Goal: Transaction & Acquisition: Purchase product/service

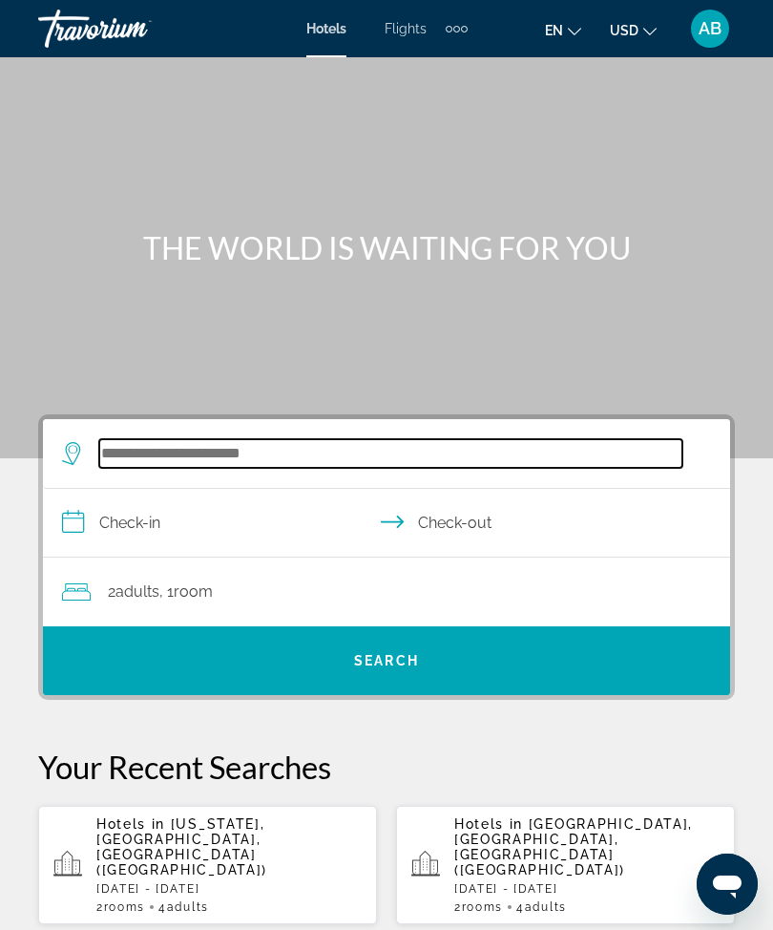
click at [288, 453] on input "Search widget" at bounding box center [390, 453] width 583 height 29
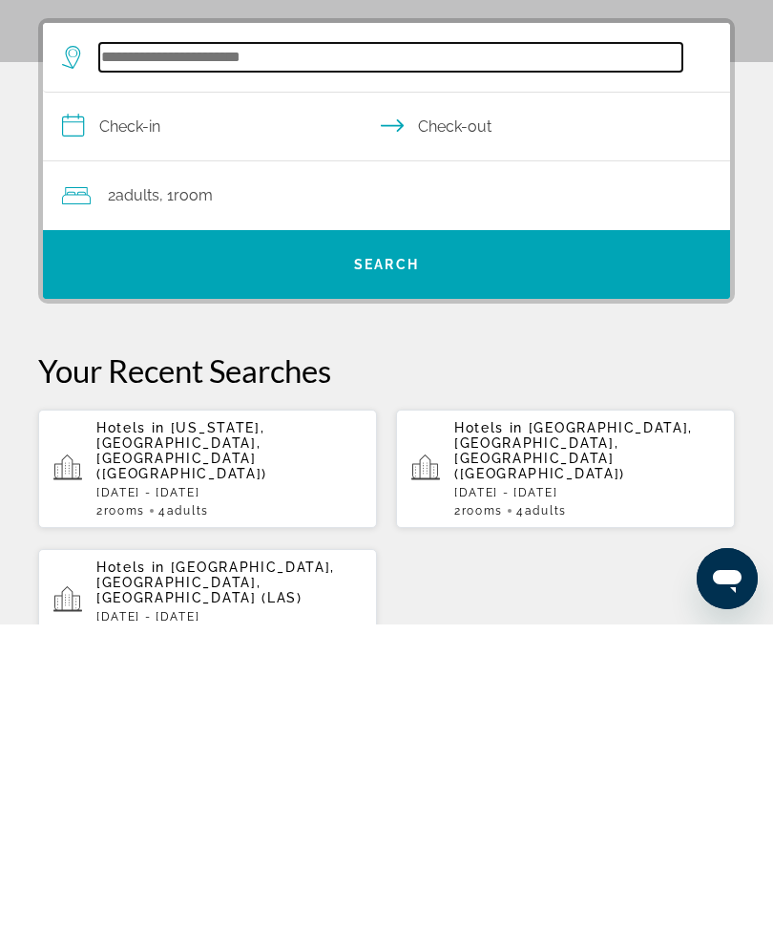
scroll to position [126, 0]
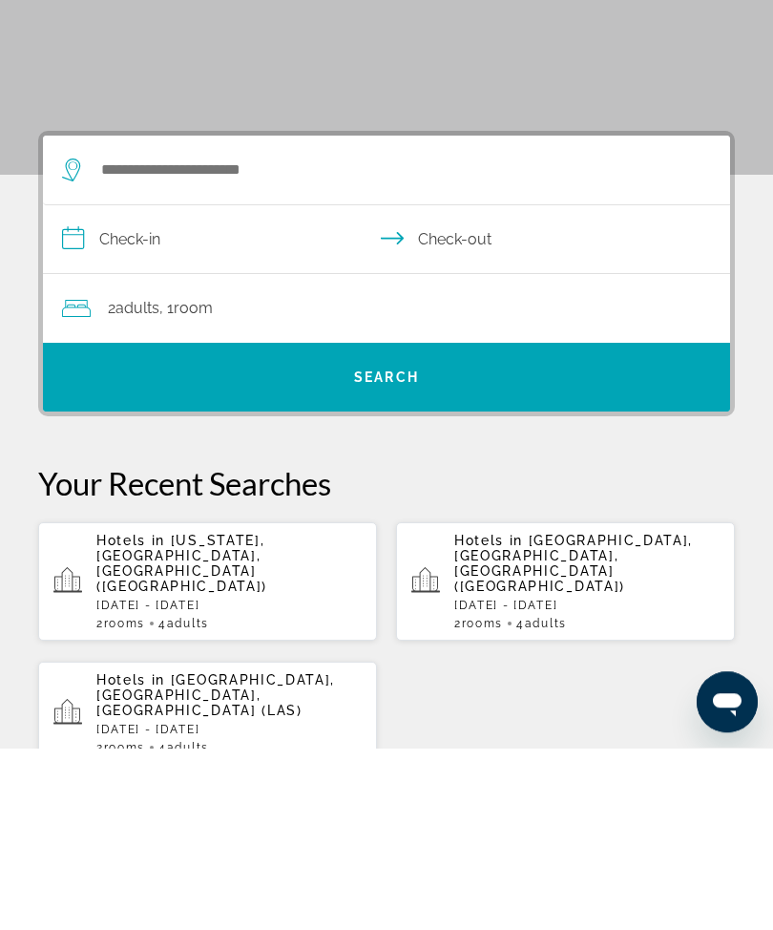
click at [263, 781] on p "[DATE] - [DATE]" at bounding box center [228, 787] width 265 height 13
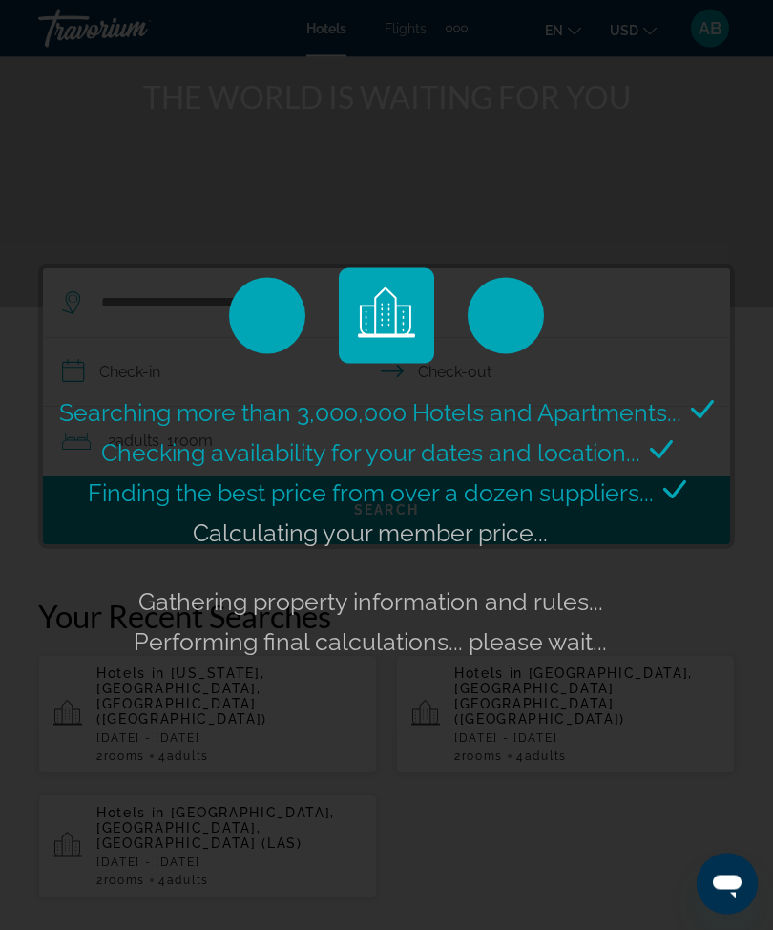
scroll to position [172, 0]
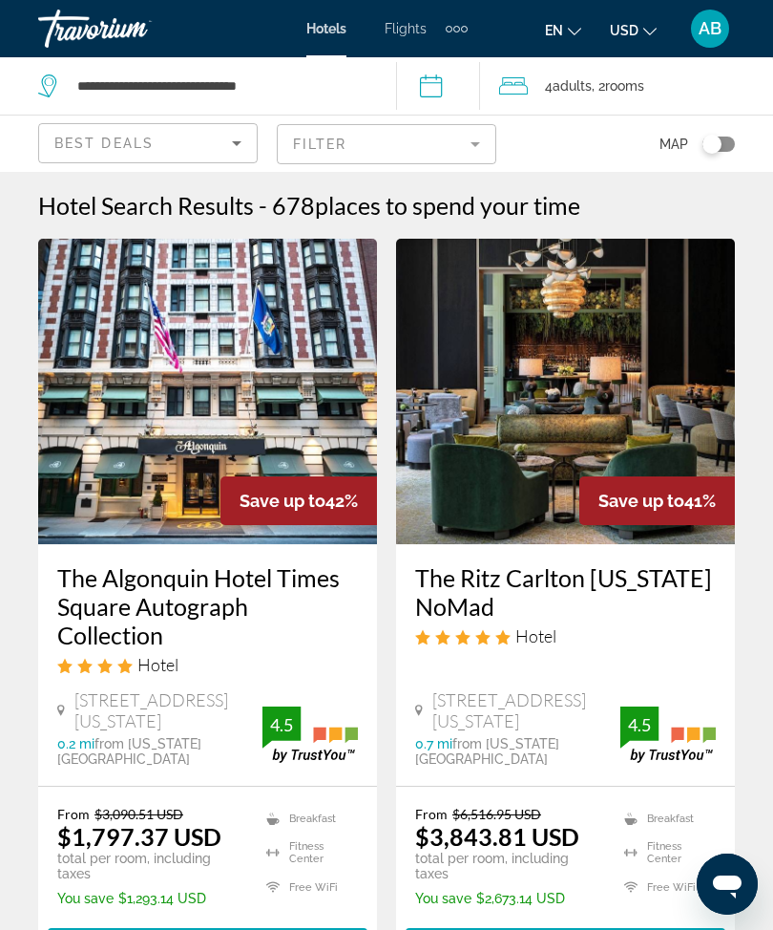
click at [613, 78] on span ", 2 Room rooms" at bounding box center [618, 86] width 53 height 27
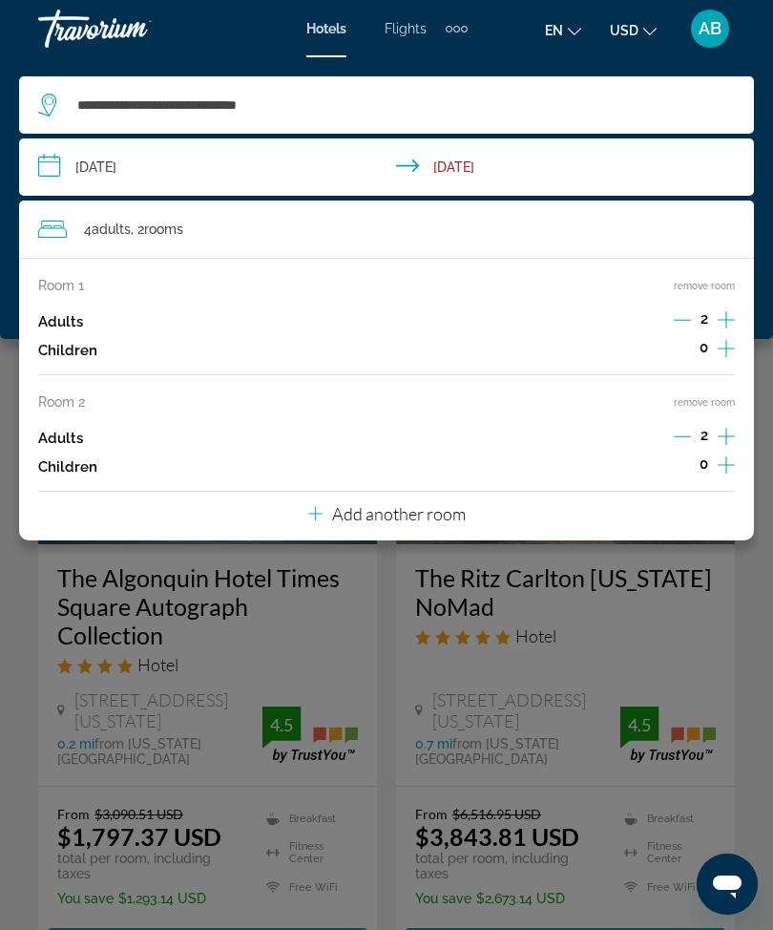
click at [714, 396] on button "remove room" at bounding box center [704, 402] width 61 height 12
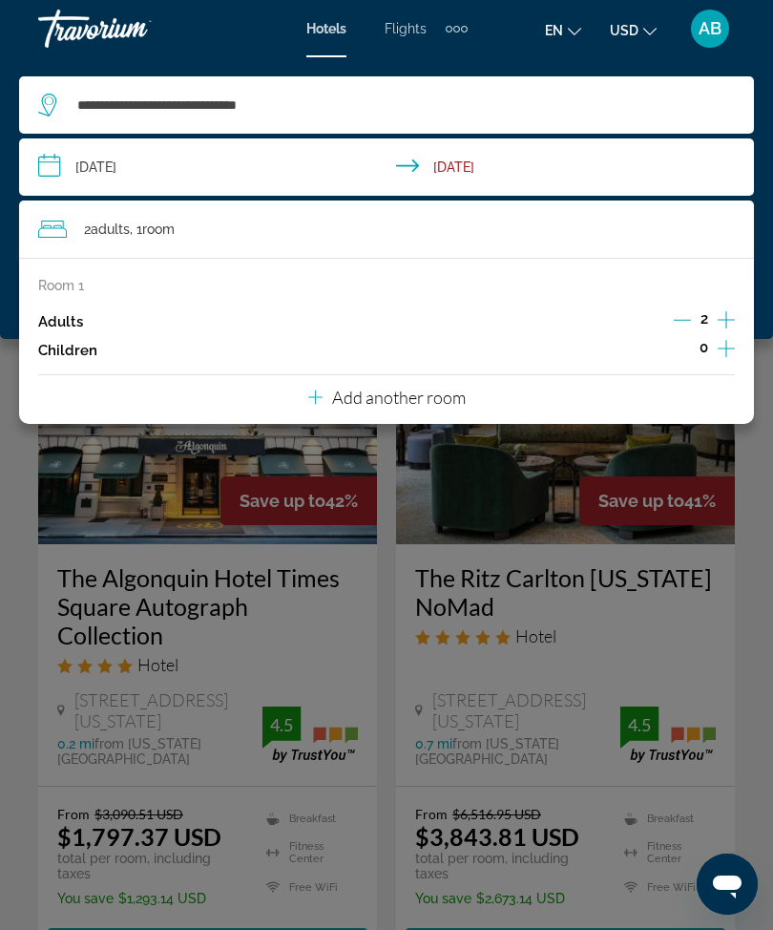
click at [1, 219] on div "**********" at bounding box center [386, 198] width 773 height 282
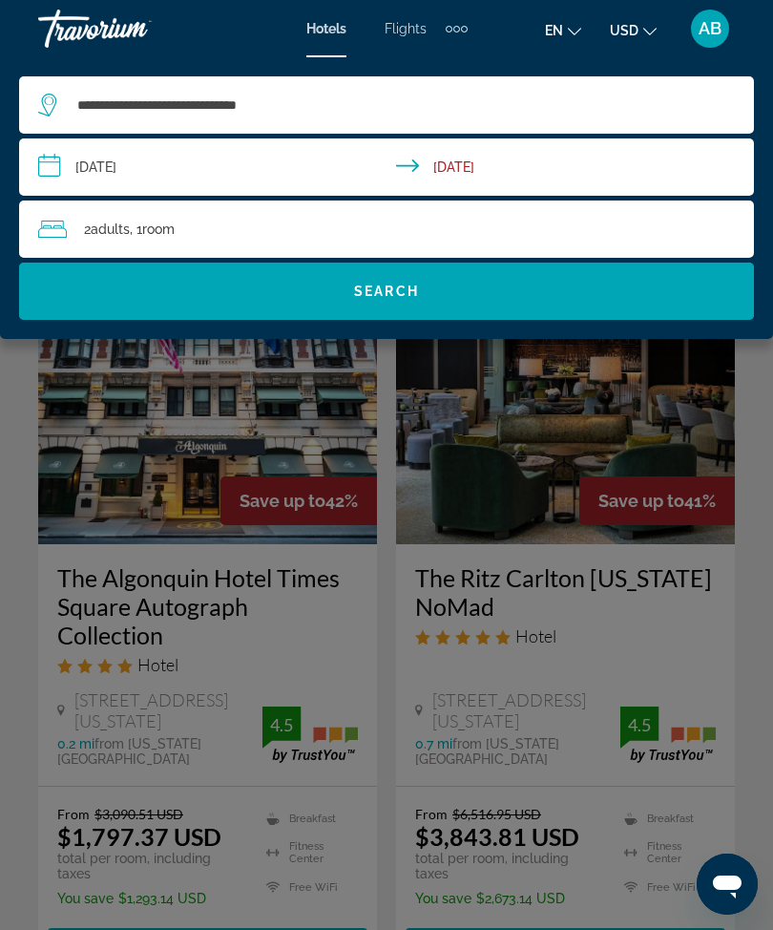
click at [445, 315] on span "Search widget" at bounding box center [386, 291] width 735 height 57
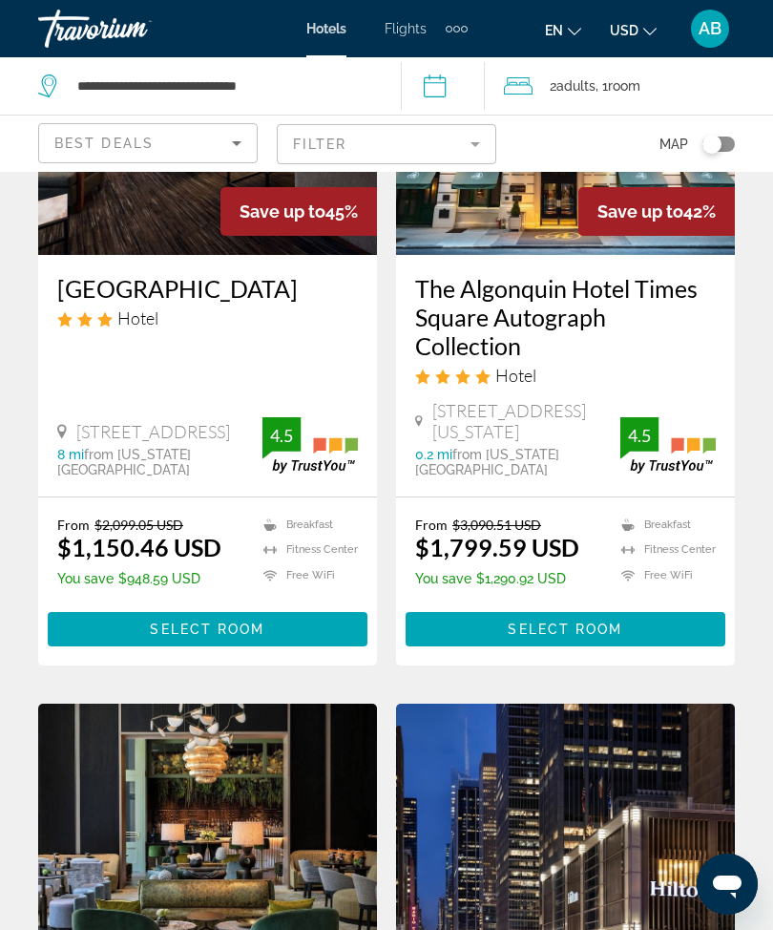
scroll to position [292, 0]
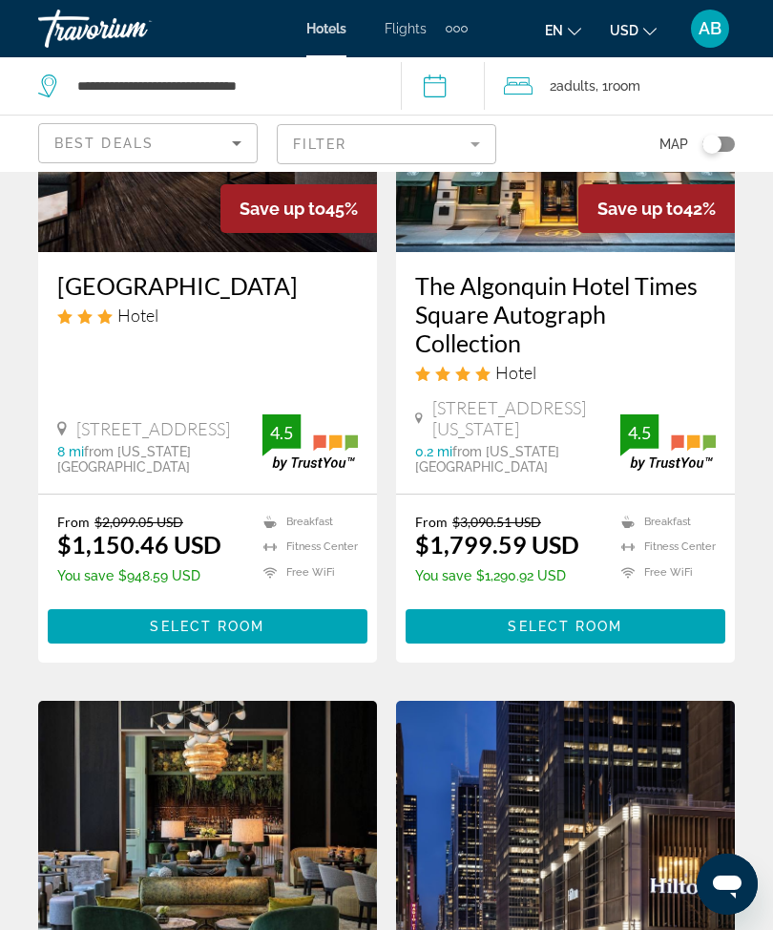
click at [596, 86] on span "Adults" at bounding box center [576, 85] width 39 height 15
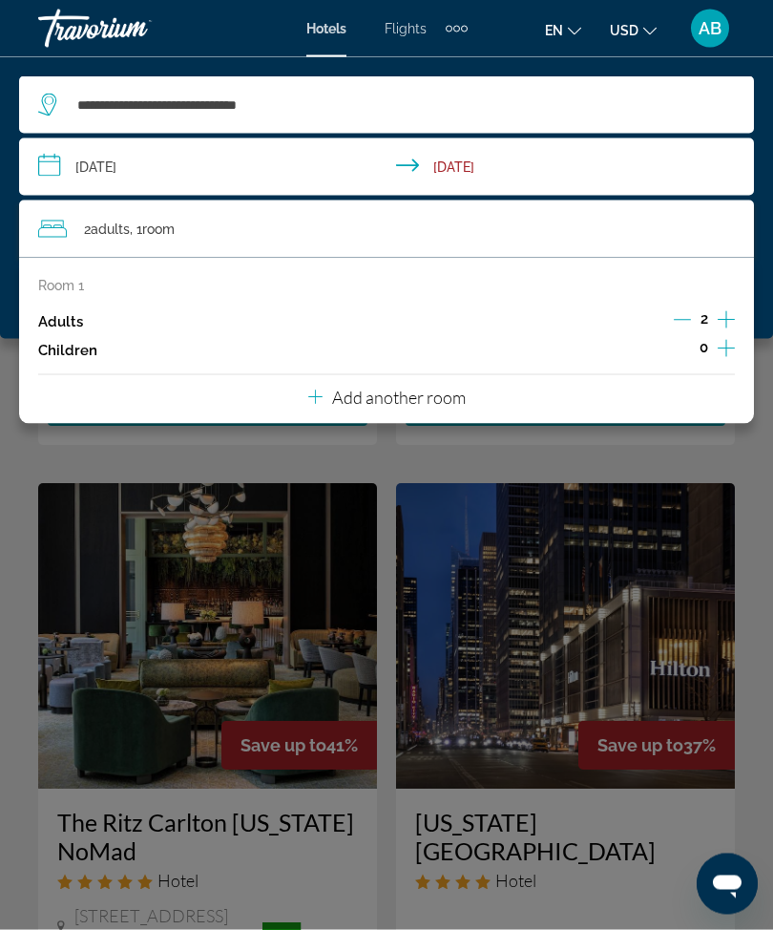
scroll to position [510, 0]
click at [772, 514] on div "Main content" at bounding box center [386, 465] width 773 height 930
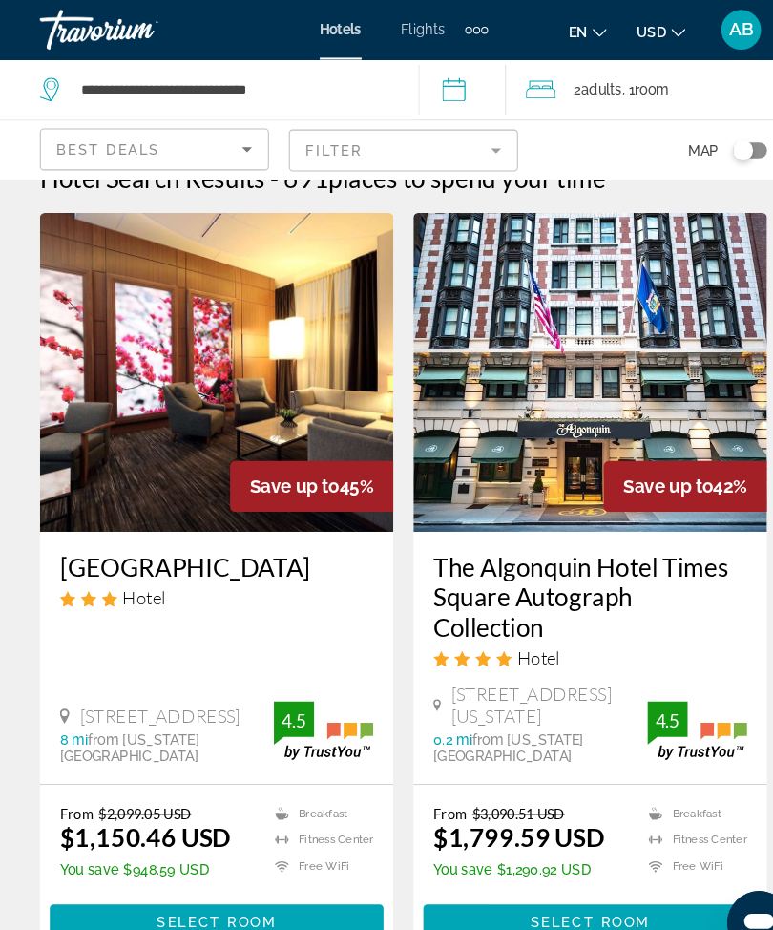
scroll to position [37, 0]
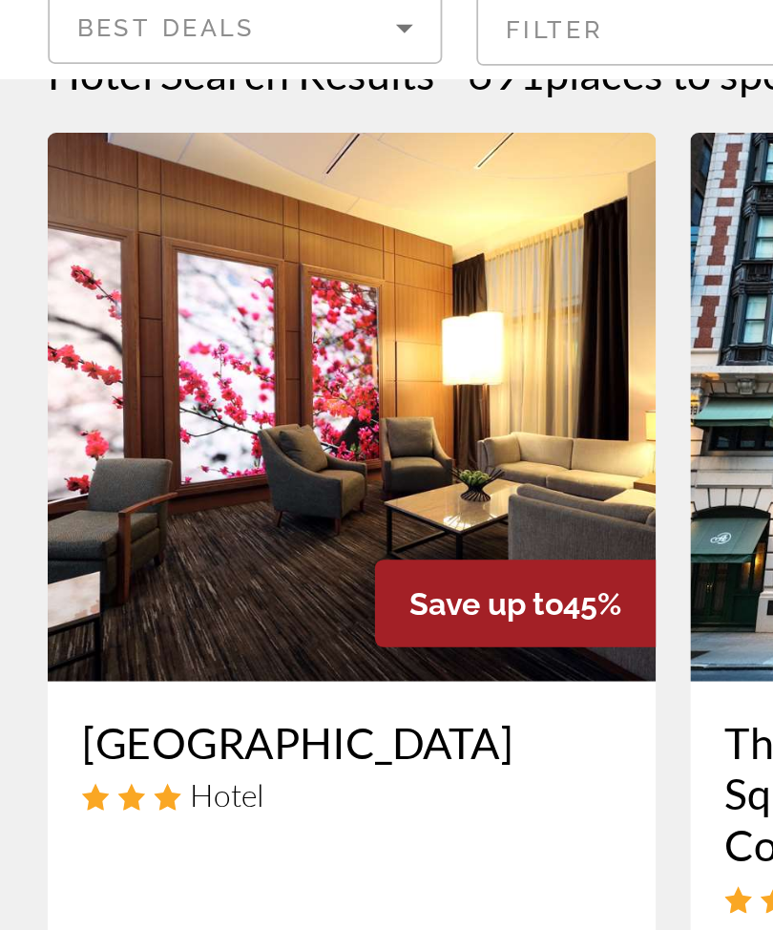
click at [233, 242] on img "Main content" at bounding box center [207, 354] width 339 height 306
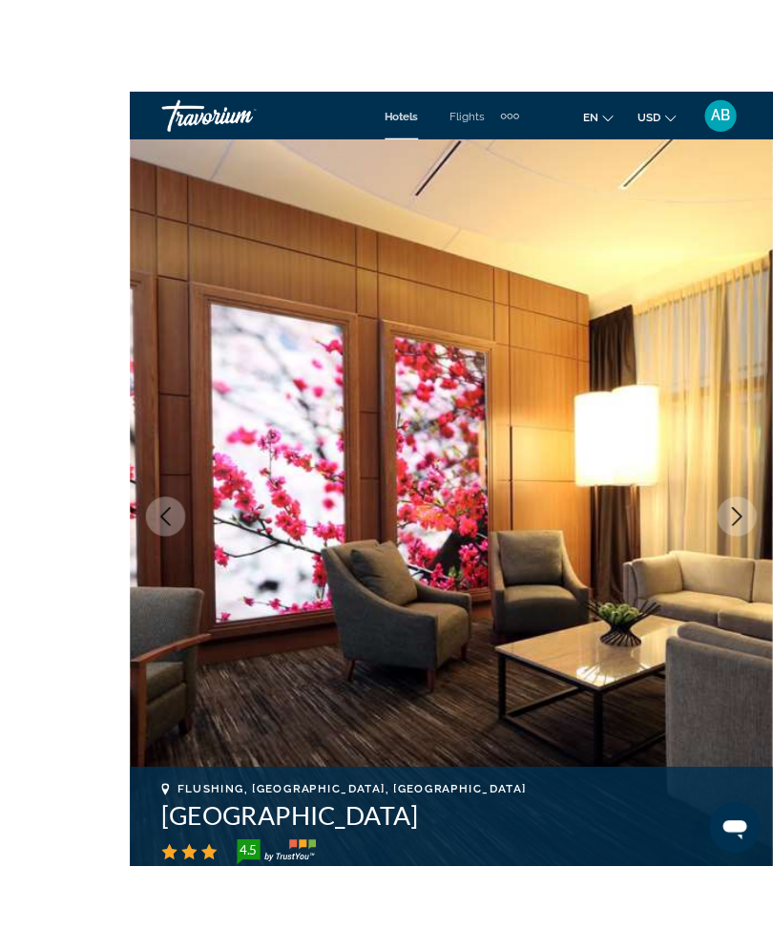
scroll to position [9, 0]
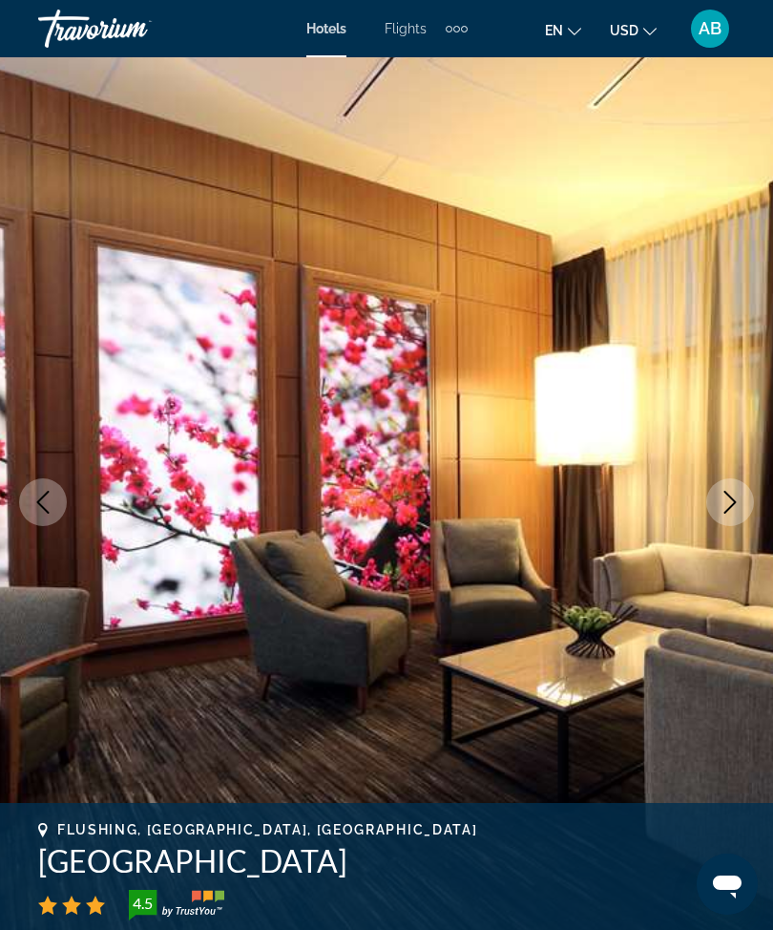
click at [742, 494] on button "Next image" at bounding box center [730, 502] width 48 height 48
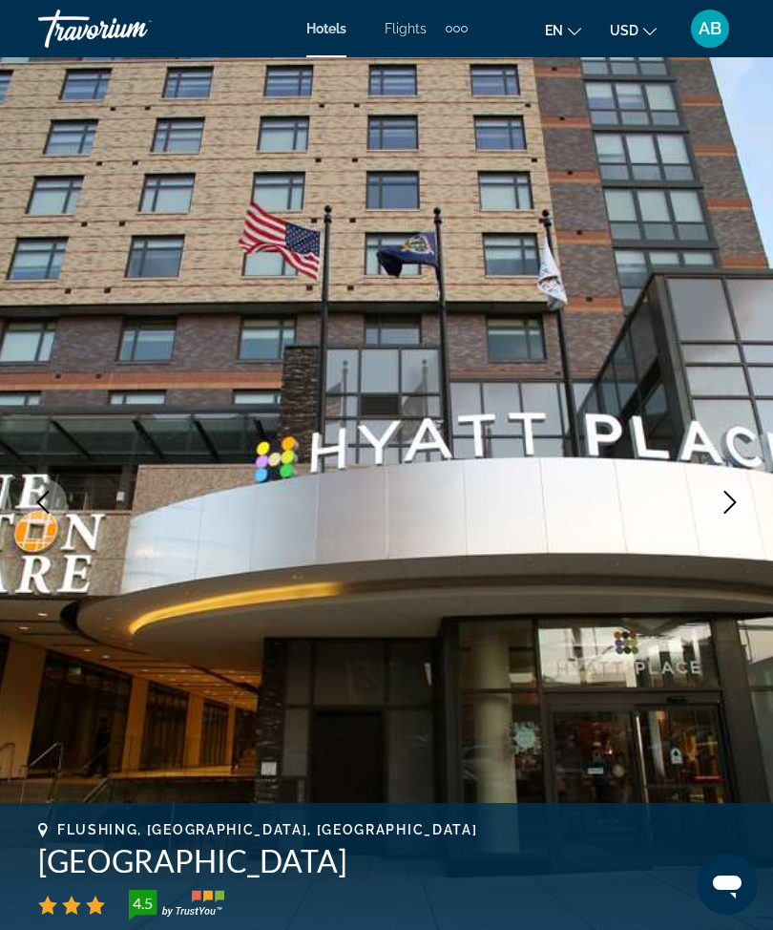
click at [726, 500] on icon "Next image" at bounding box center [730, 502] width 23 height 23
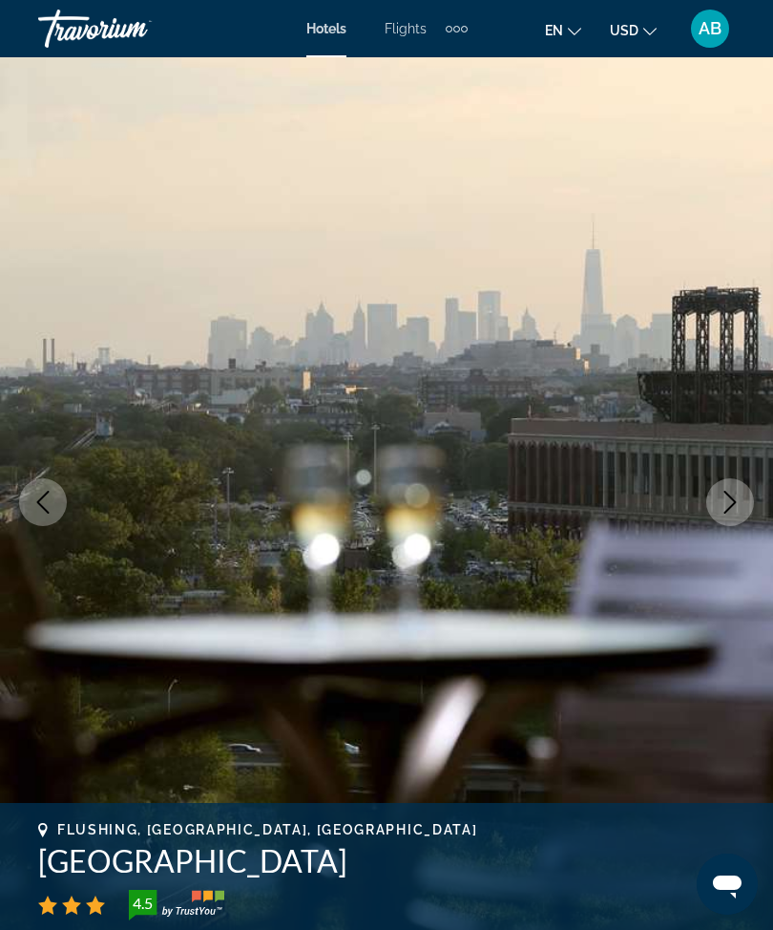
click at [728, 505] on icon "Next image" at bounding box center [730, 502] width 23 height 23
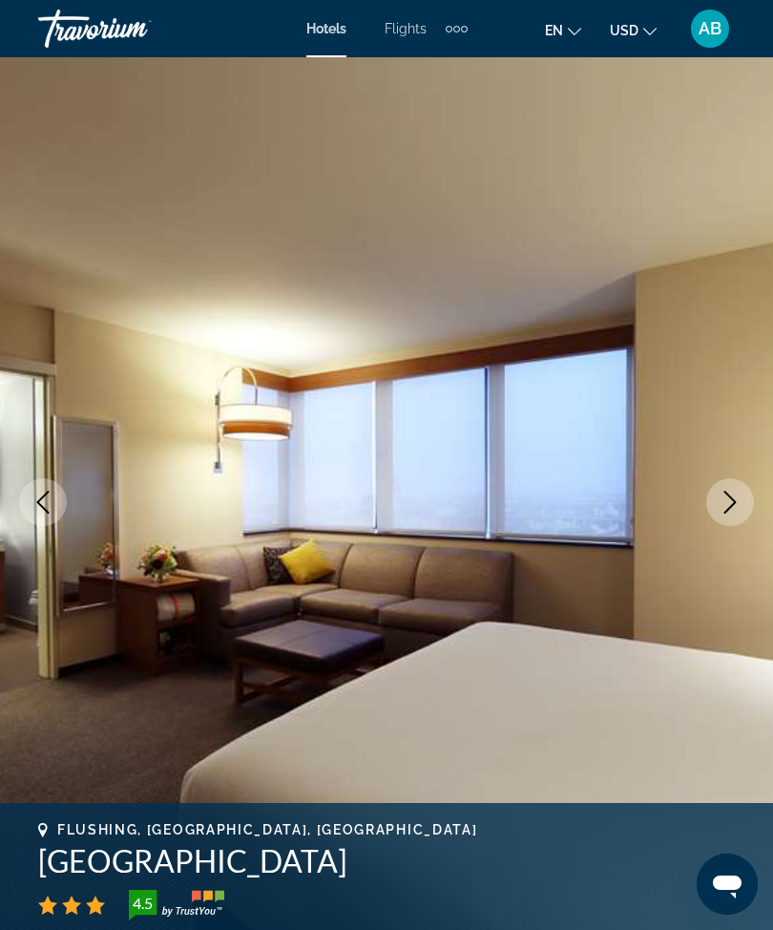
click at [732, 501] on icon "Next image" at bounding box center [730, 502] width 23 height 23
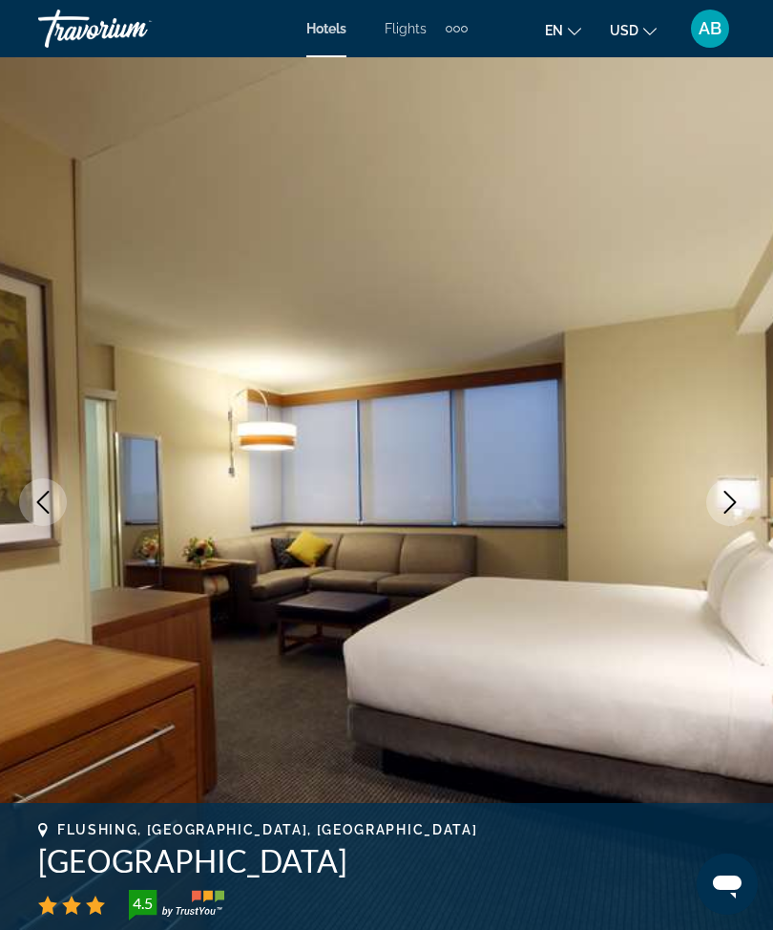
click at [721, 508] on icon "Next image" at bounding box center [730, 502] width 23 height 23
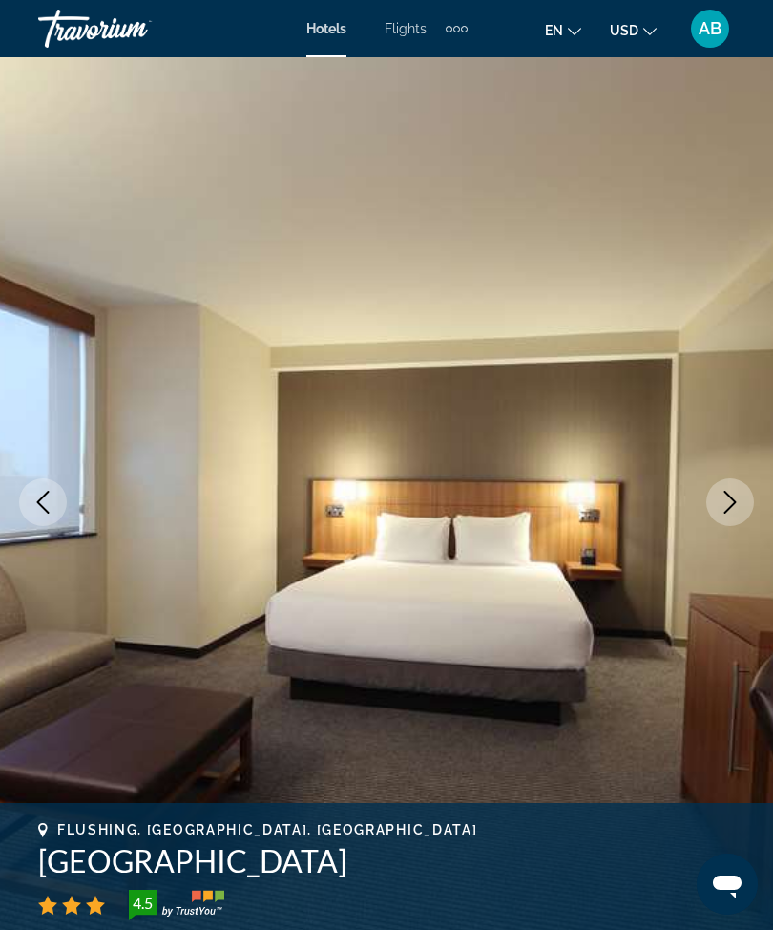
click at [726, 496] on icon "Next image" at bounding box center [730, 502] width 23 height 23
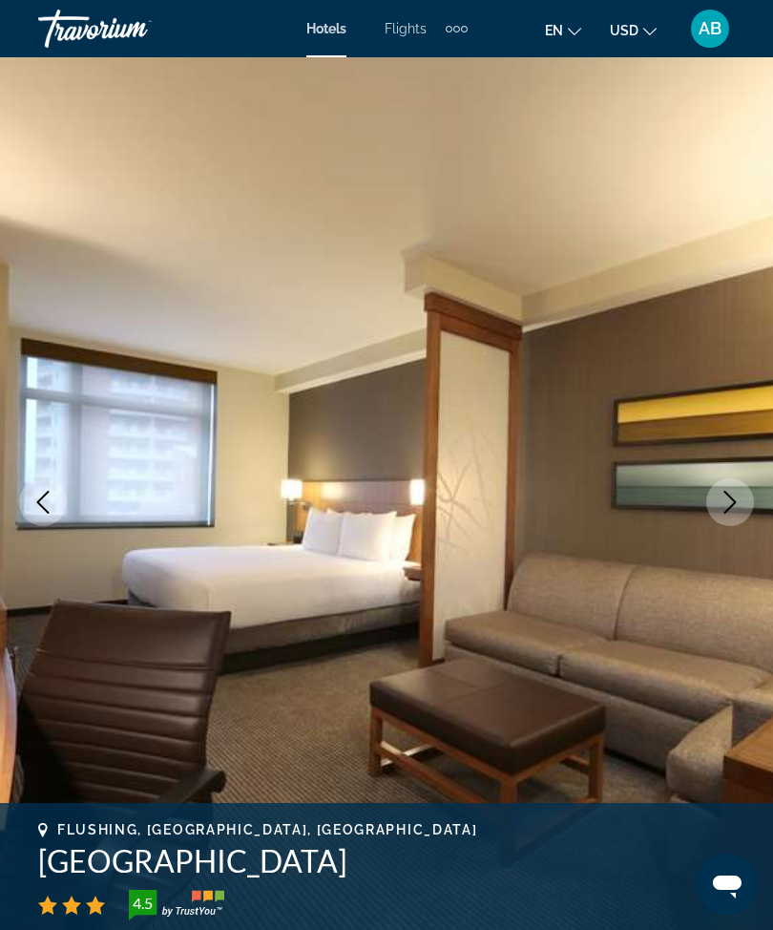
click at [735, 497] on icon "Next image" at bounding box center [730, 502] width 23 height 23
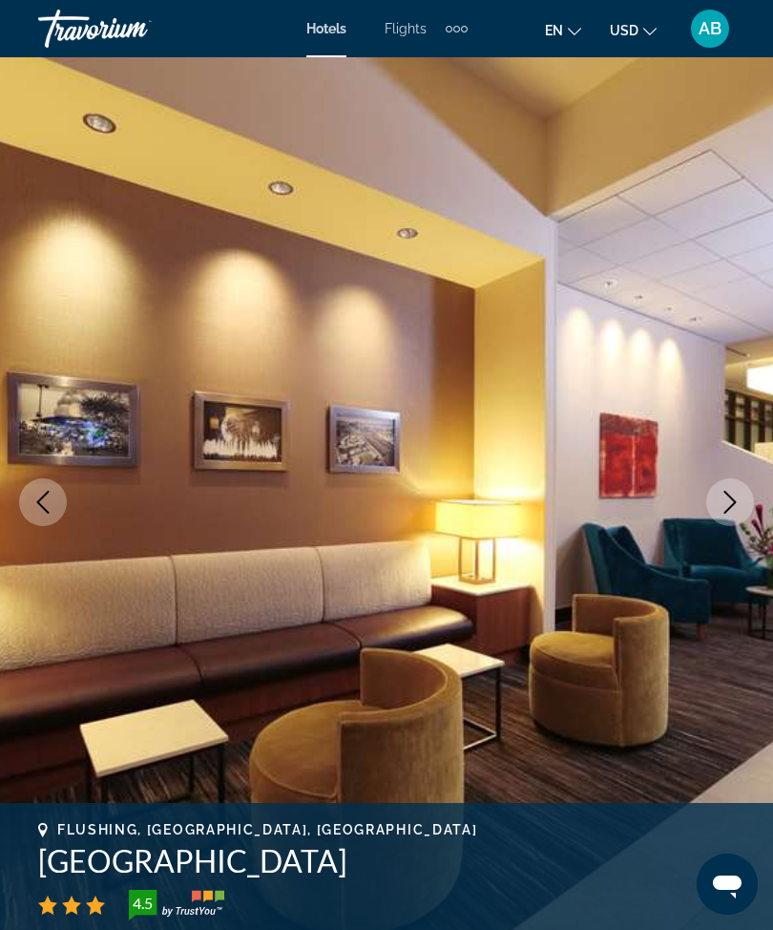
click at [728, 504] on icon "Next image" at bounding box center [730, 502] width 23 height 23
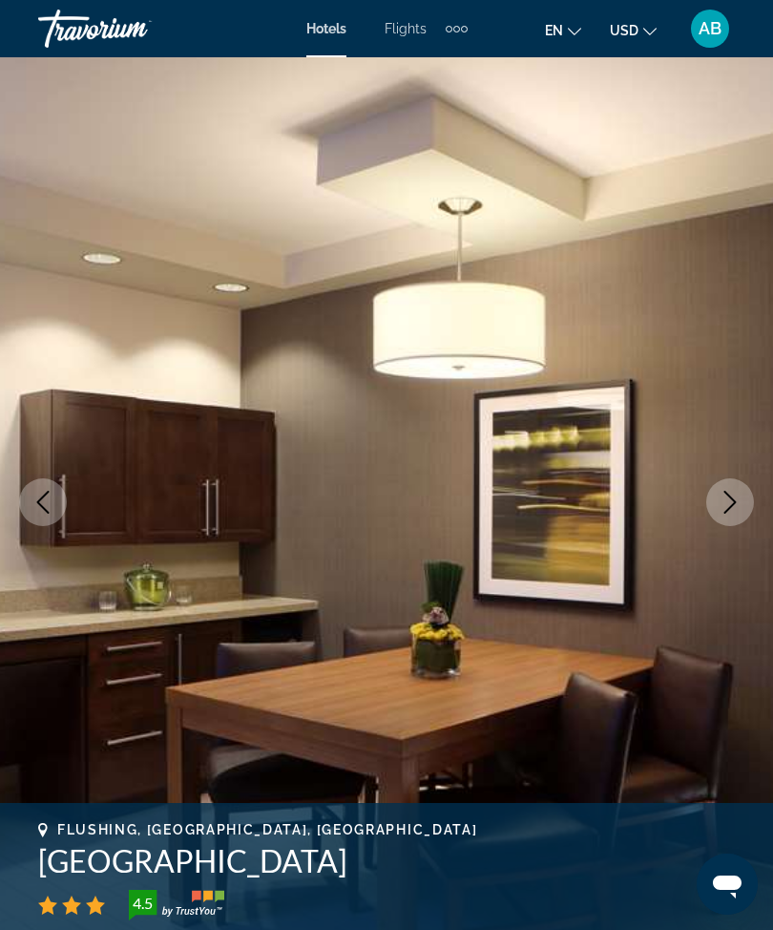
click at [733, 496] on icon "Next image" at bounding box center [730, 502] width 23 height 23
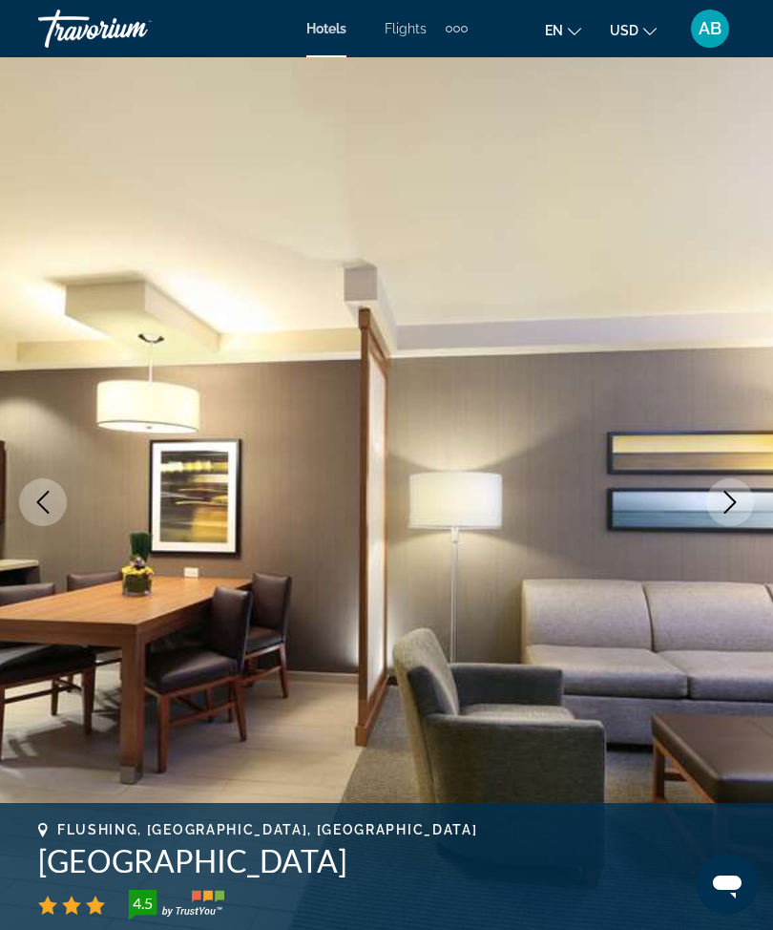
click at [725, 502] on icon "Next image" at bounding box center [730, 502] width 23 height 23
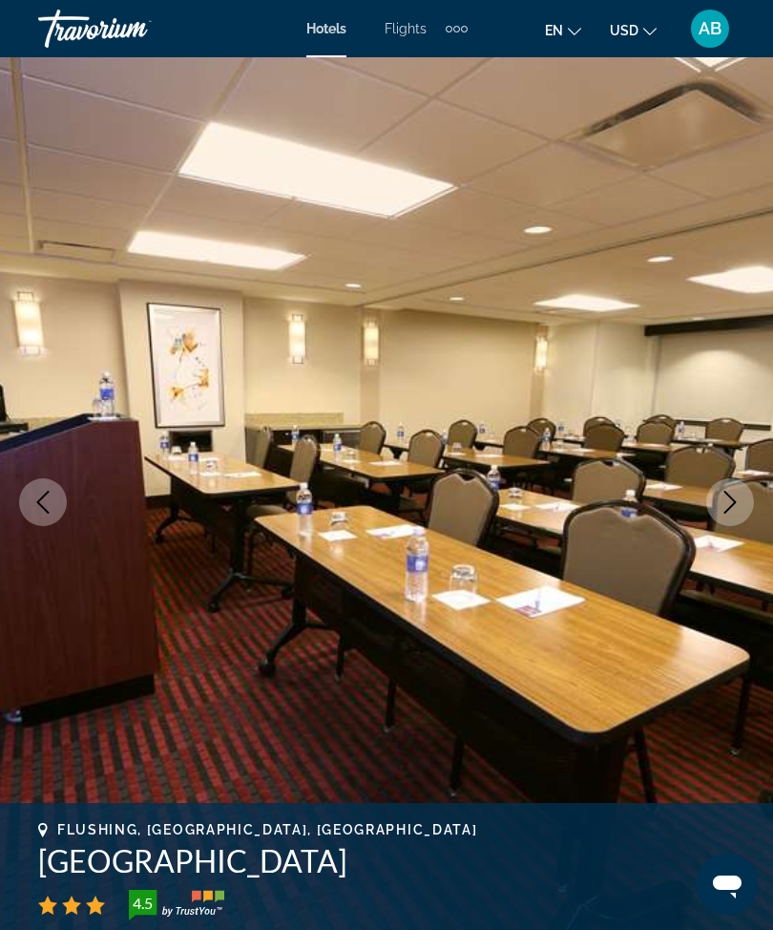
click at [736, 501] on icon "Next image" at bounding box center [730, 502] width 23 height 23
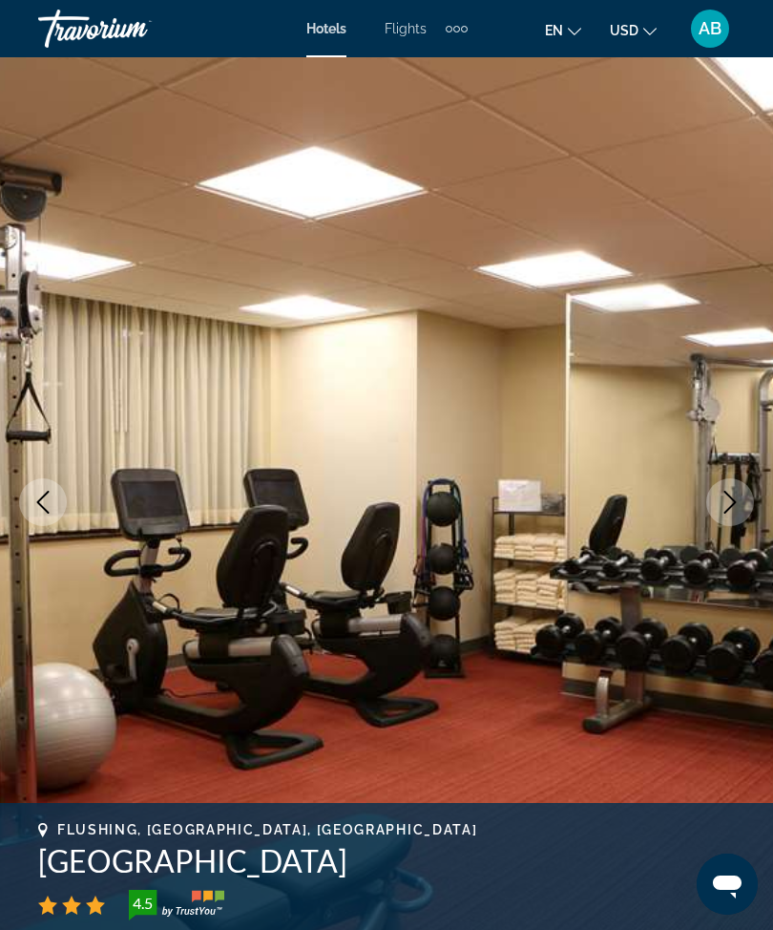
click at [726, 505] on icon "Next image" at bounding box center [730, 502] width 23 height 23
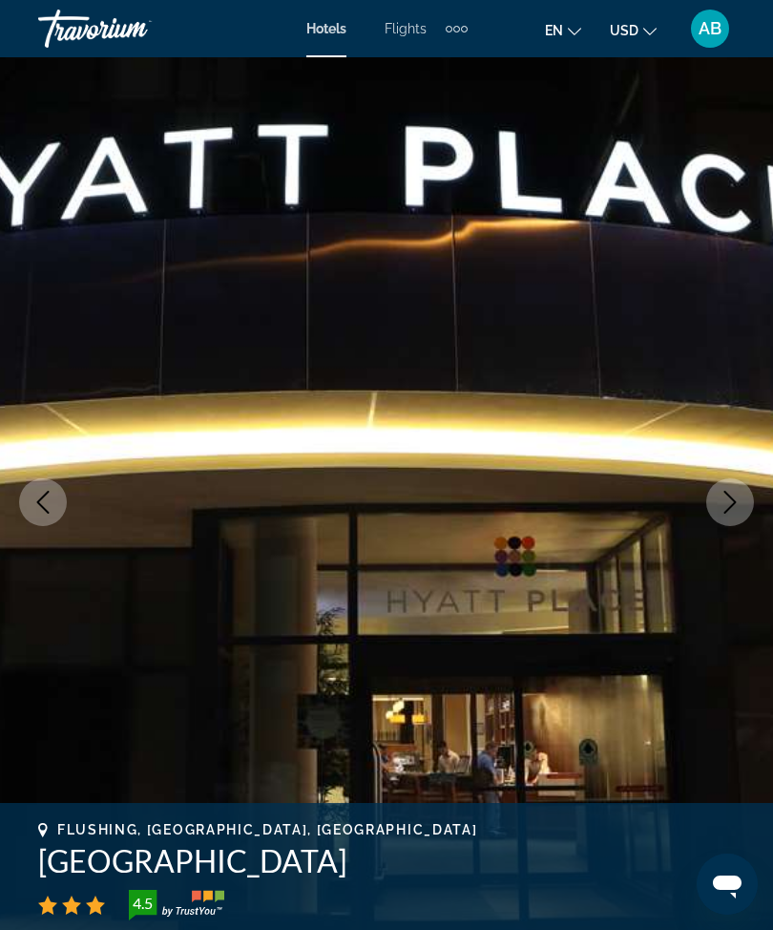
click at [728, 501] on icon "Next image" at bounding box center [730, 502] width 23 height 23
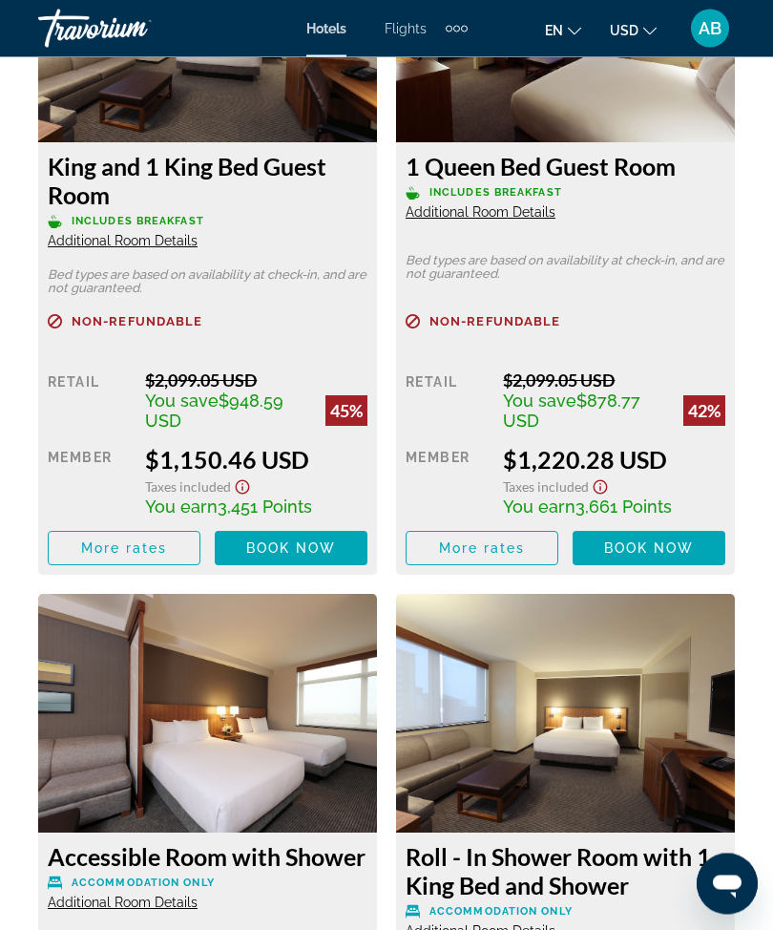
scroll to position [3507, 0]
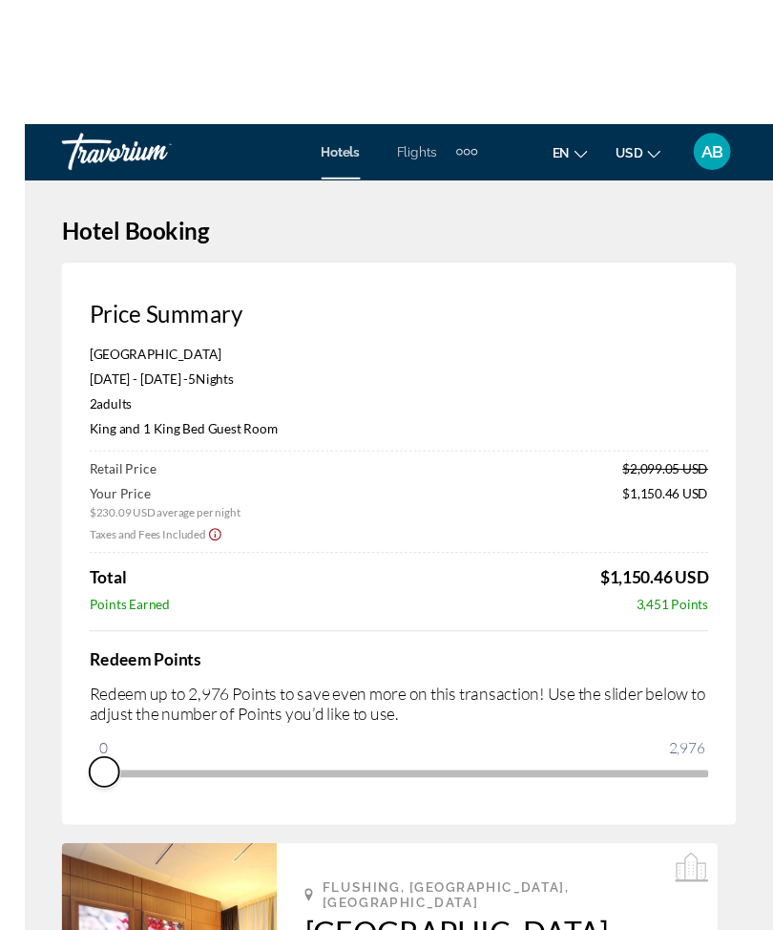
scroll to position [19, 0]
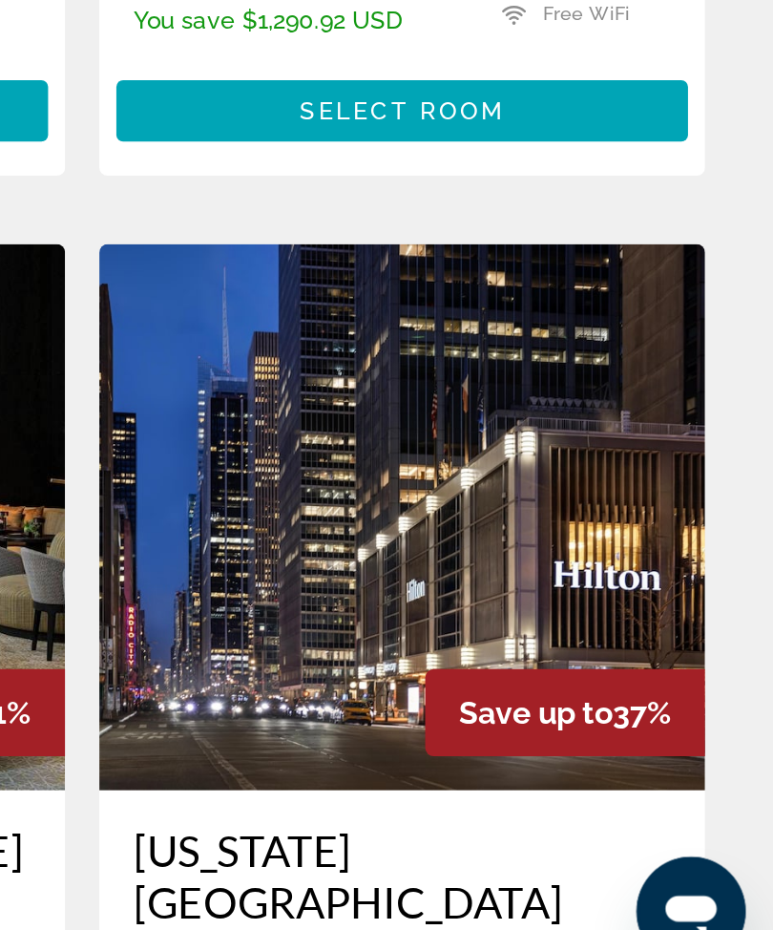
scroll to position [486, 0]
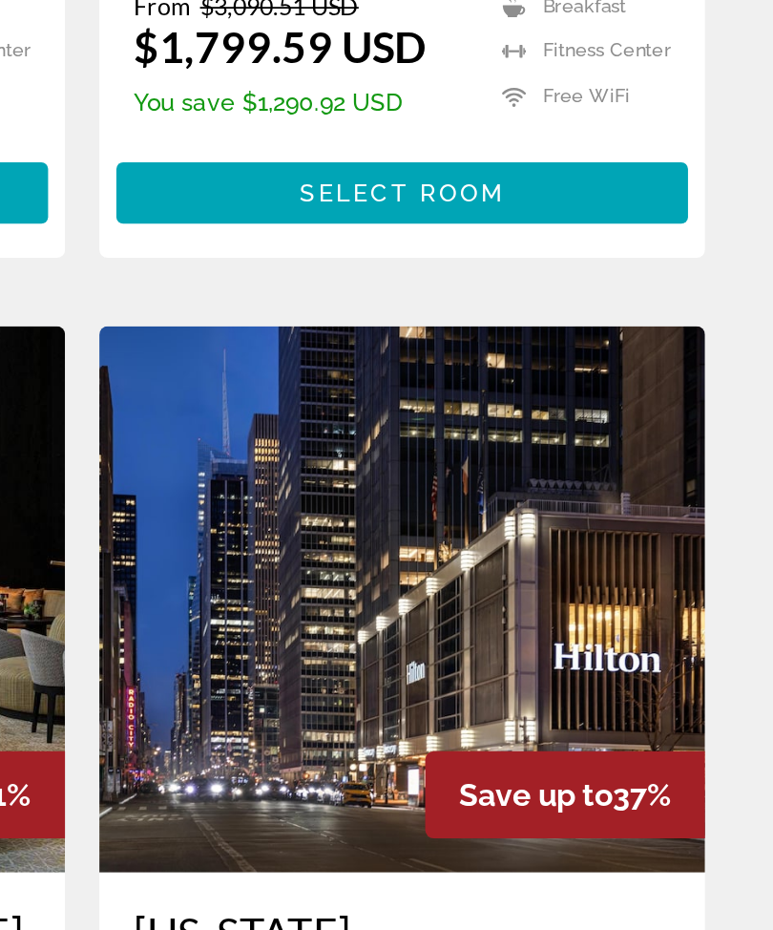
click at [396, 507] on img "Main content" at bounding box center [565, 660] width 339 height 306
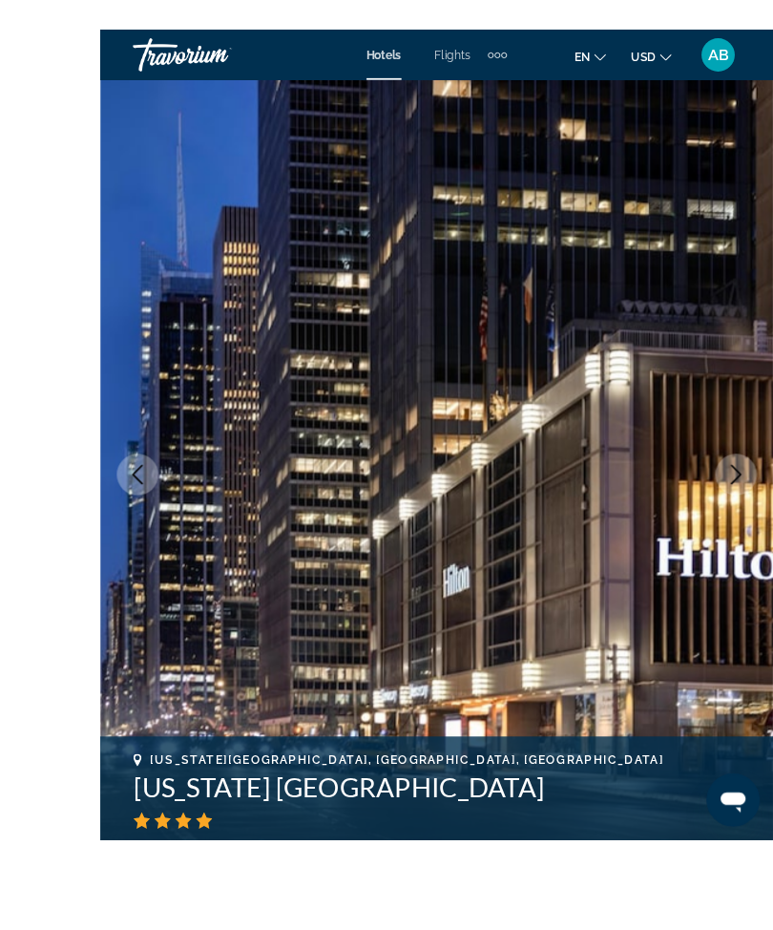
scroll to position [138, 0]
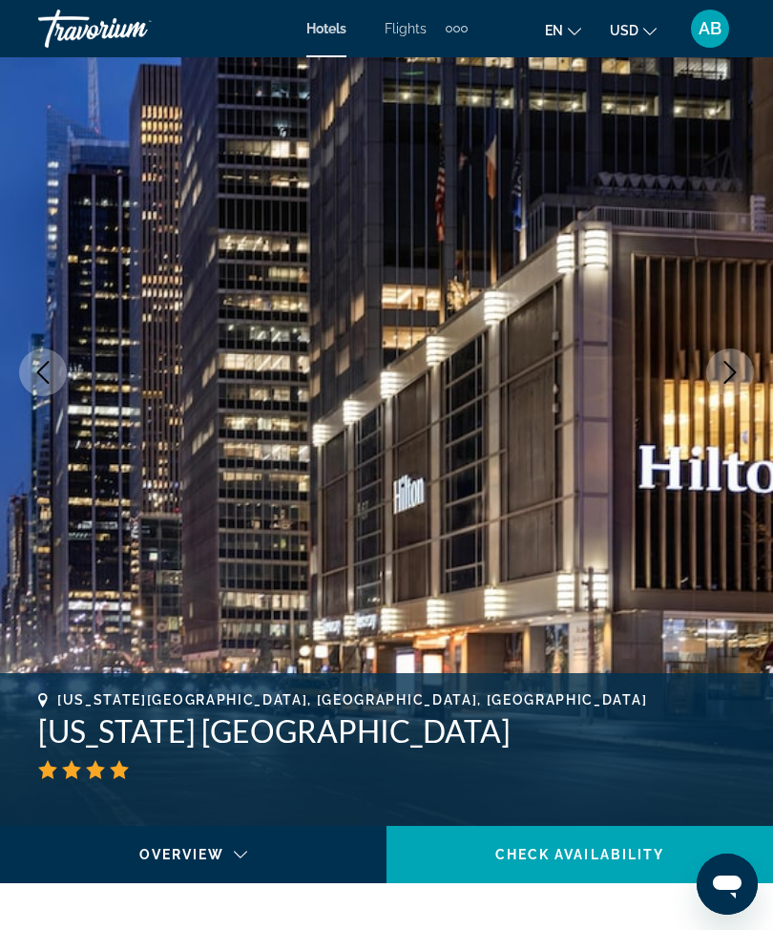
click at [728, 385] on button "Next image" at bounding box center [730, 372] width 48 height 48
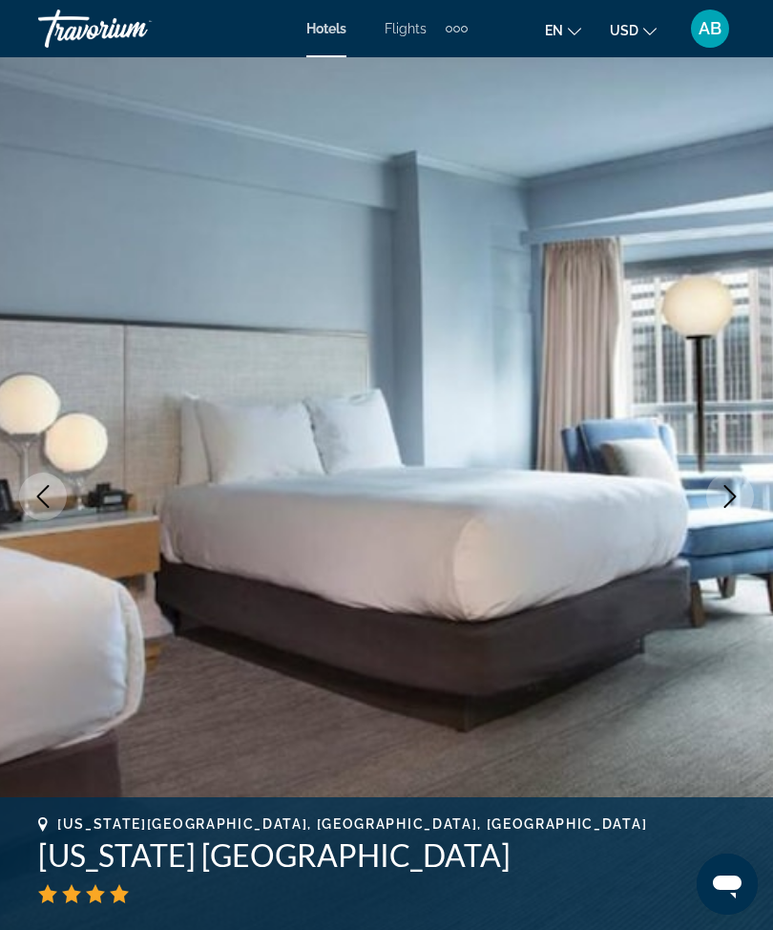
scroll to position [18, 0]
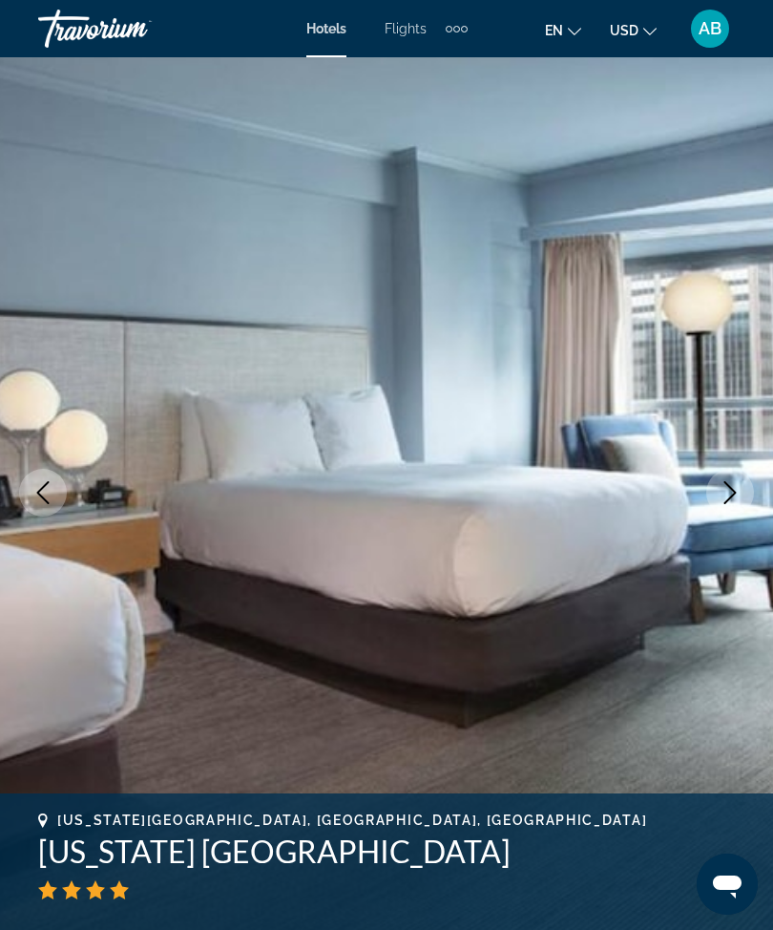
click at [720, 500] on icon "Next image" at bounding box center [730, 492] width 23 height 23
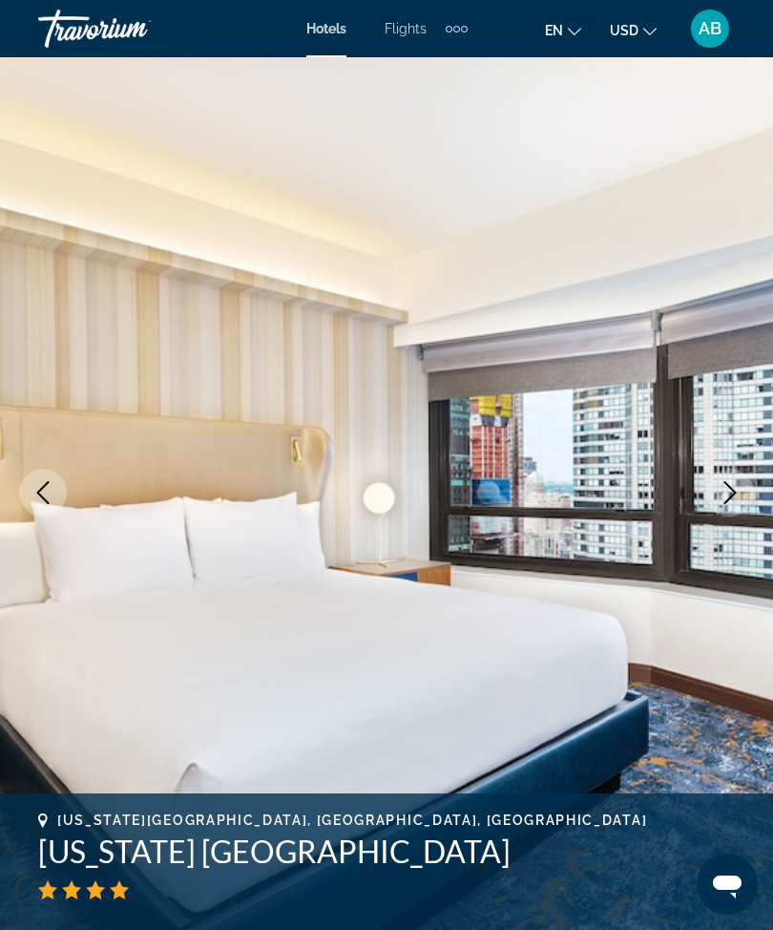
click at [735, 488] on icon "Next image" at bounding box center [730, 492] width 23 height 23
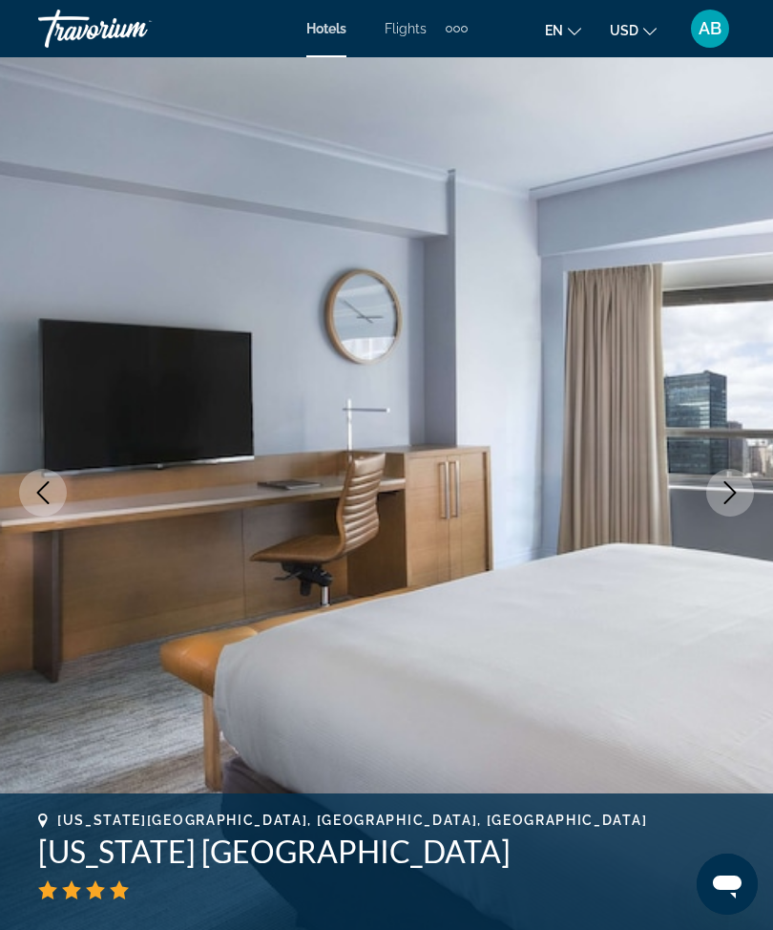
click at [720, 482] on icon "Next image" at bounding box center [730, 492] width 23 height 23
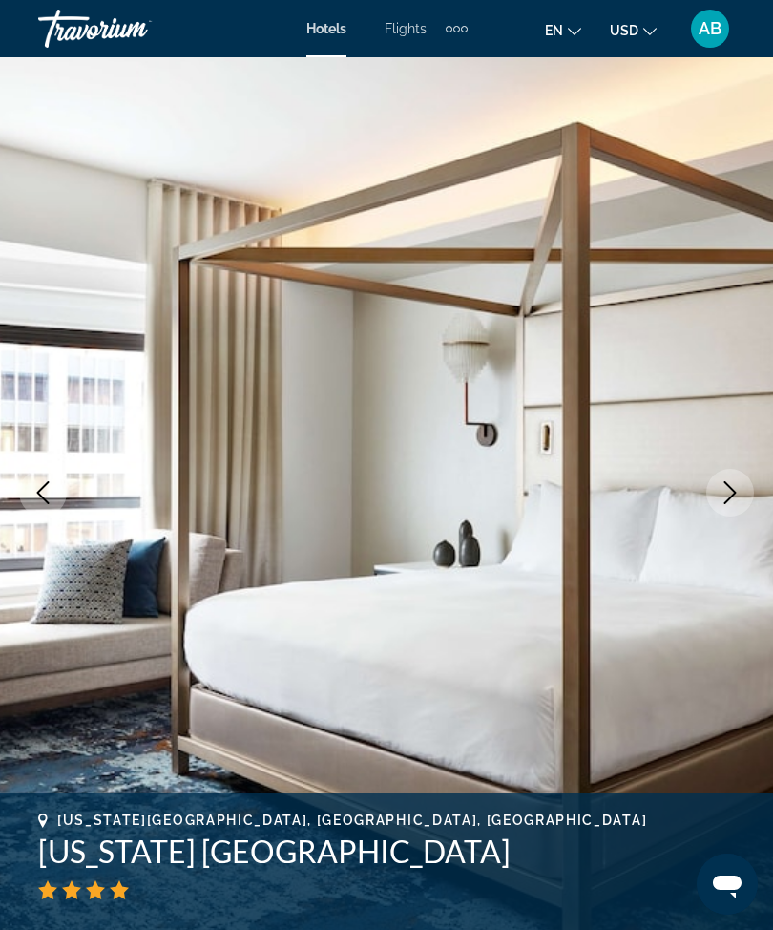
click at [719, 484] on icon "Next image" at bounding box center [730, 492] width 23 height 23
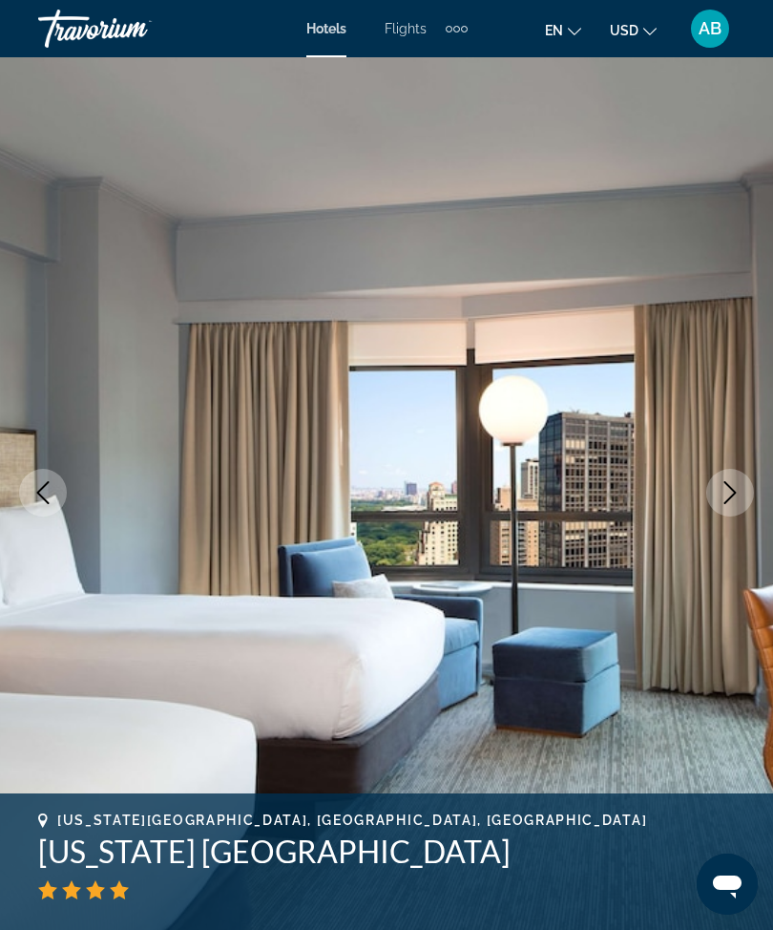
click at [725, 490] on icon "Next image" at bounding box center [730, 492] width 23 height 23
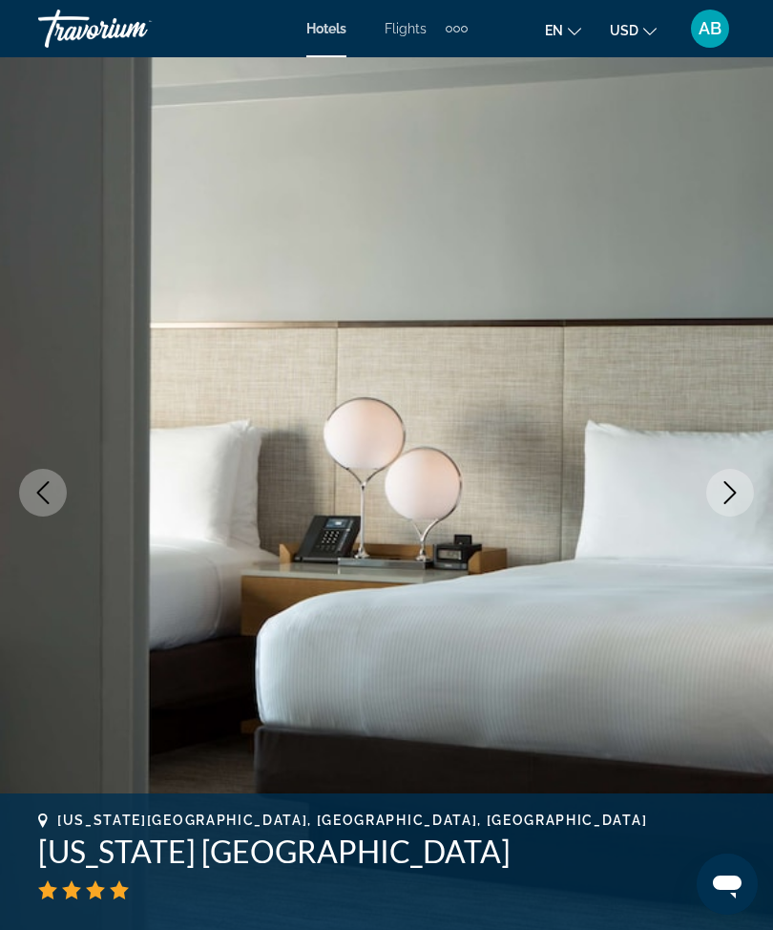
click at [738, 481] on icon "Next image" at bounding box center [730, 492] width 23 height 23
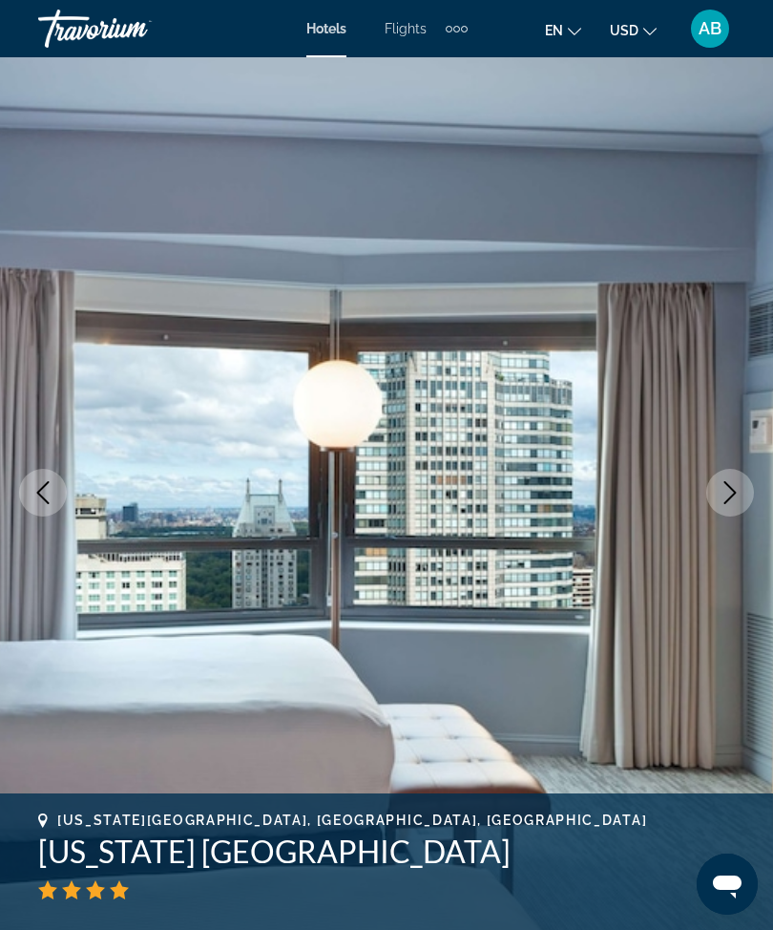
click at [719, 496] on icon "Next image" at bounding box center [730, 492] width 23 height 23
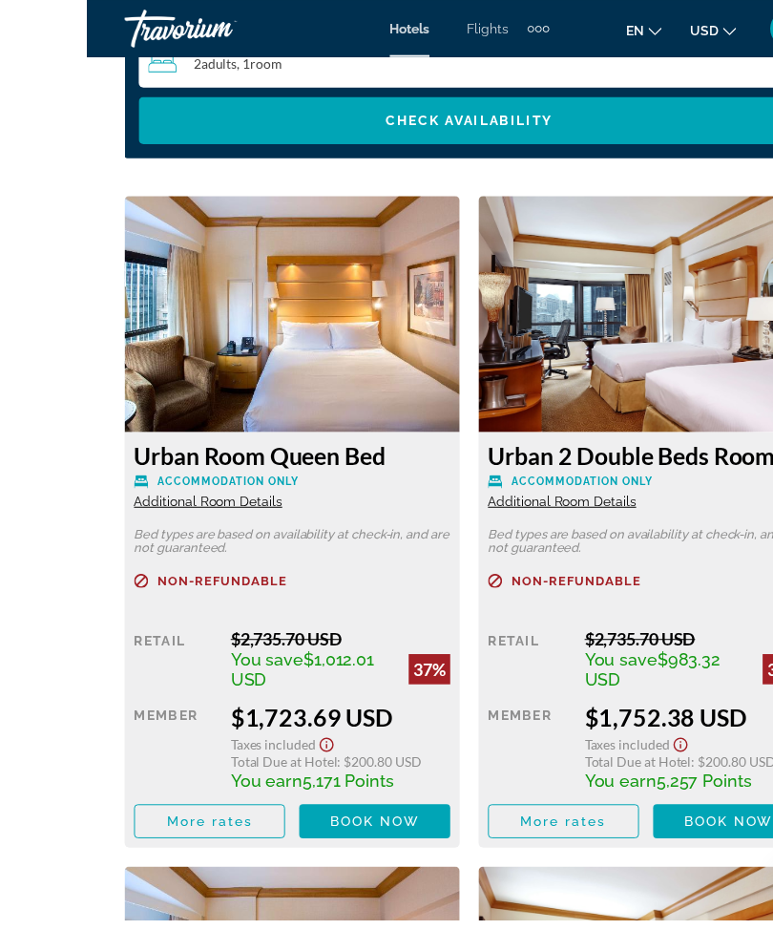
scroll to position [3332, 0]
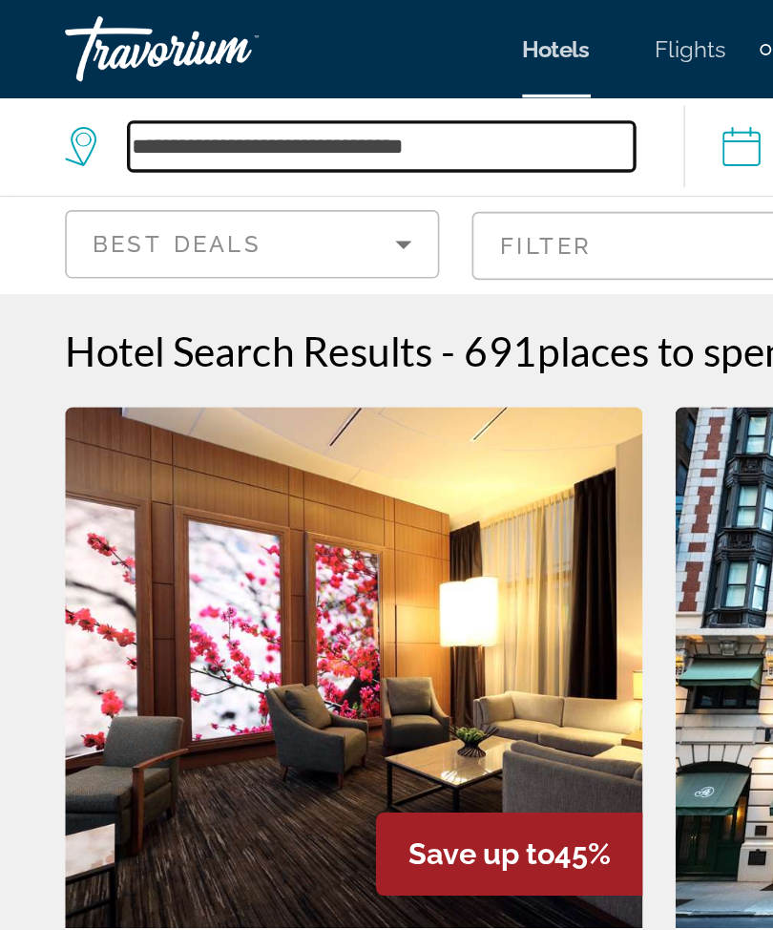
click at [306, 82] on input "**********" at bounding box center [223, 86] width 297 height 29
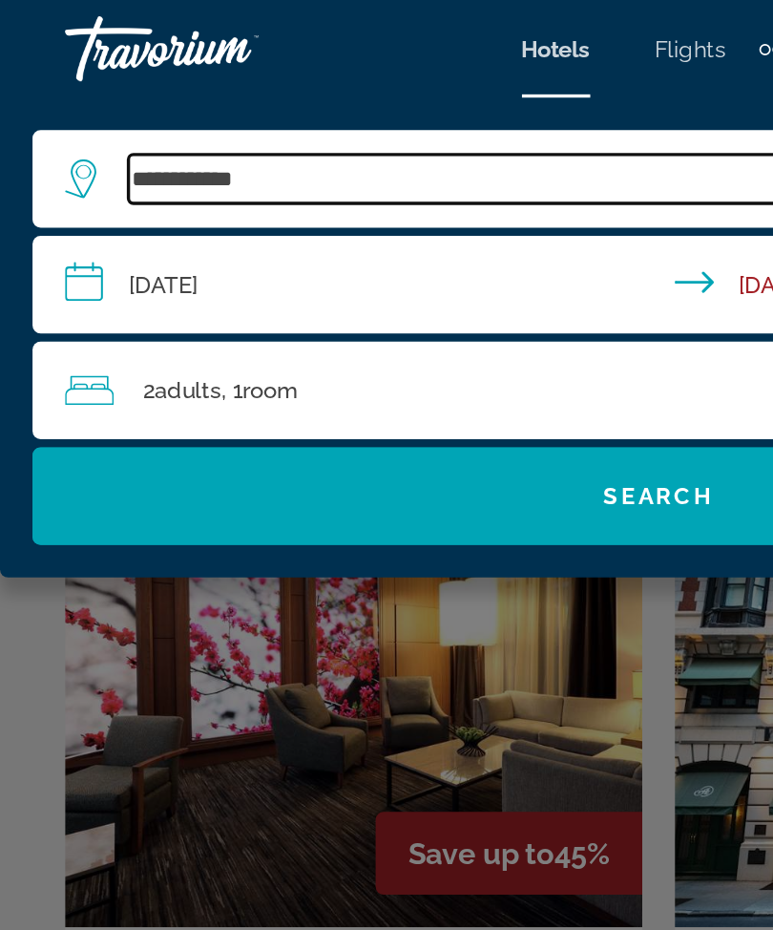
type input "***"
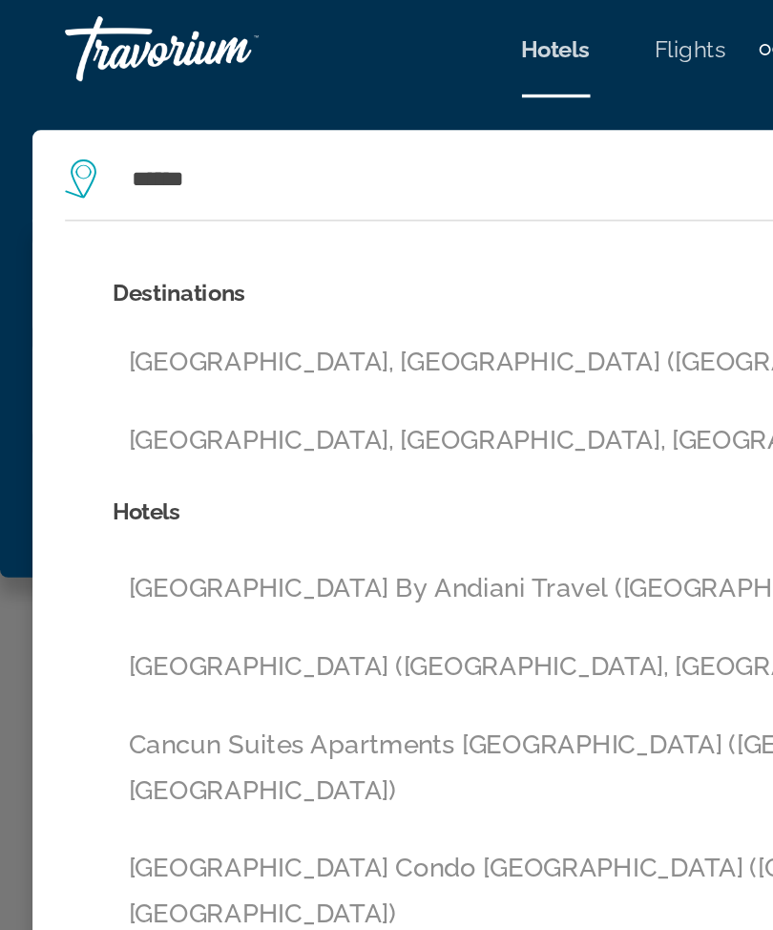
click at [196, 207] on button "Cancun, Mexico (CUN)" at bounding box center [400, 213] width 669 height 36
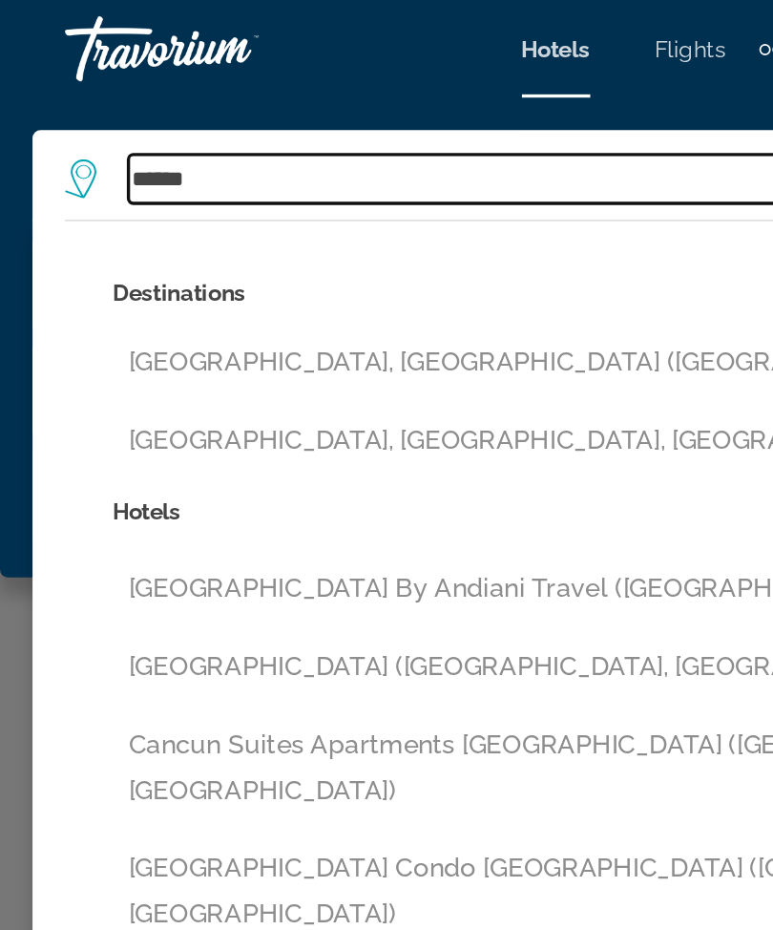
type input "**********"
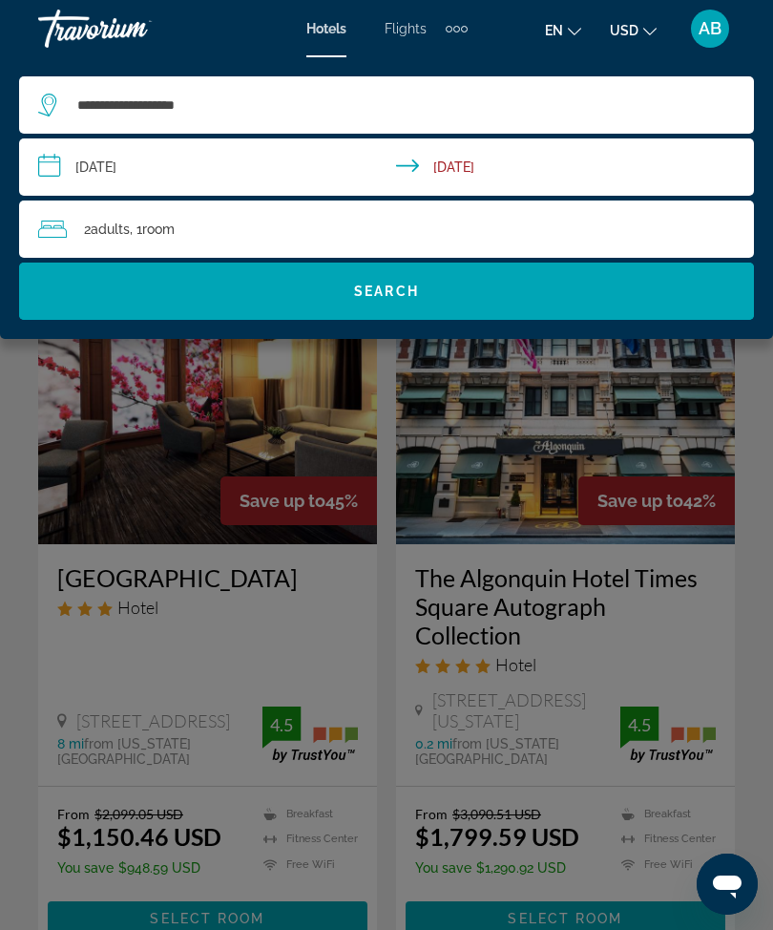
click at [44, 172] on input "**********" at bounding box center [390, 169] width 743 height 63
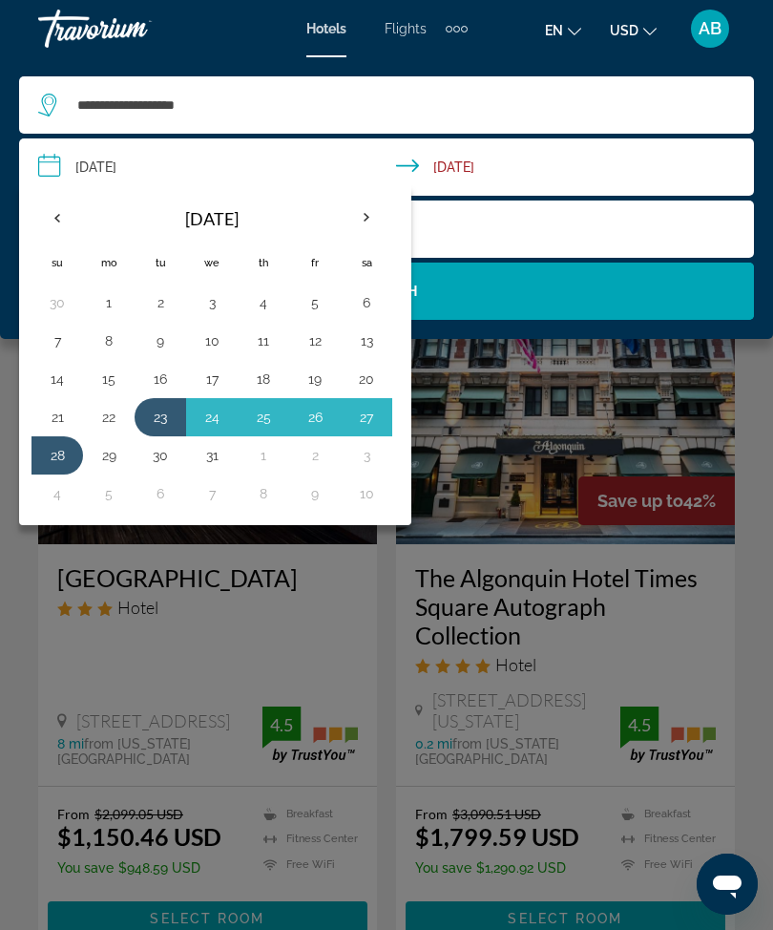
click at [63, 220] on th "Previous month" at bounding box center [58, 218] width 52 height 42
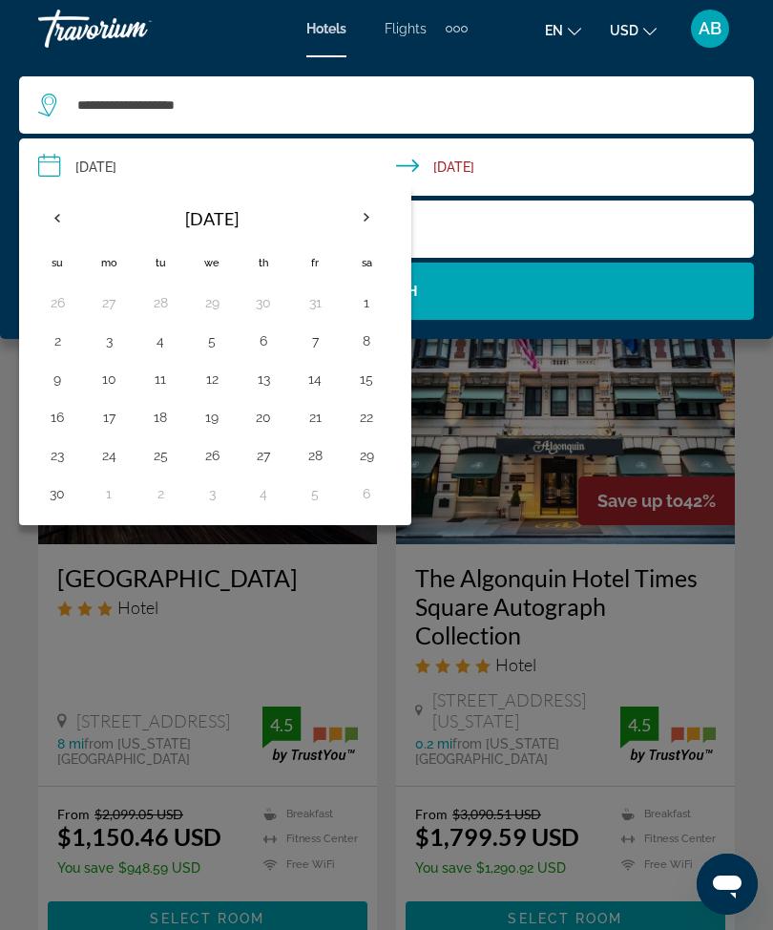
click at [110, 389] on button "10" at bounding box center [109, 379] width 31 height 27
click at [319, 384] on button "14" at bounding box center [315, 379] width 31 height 27
type input "**********"
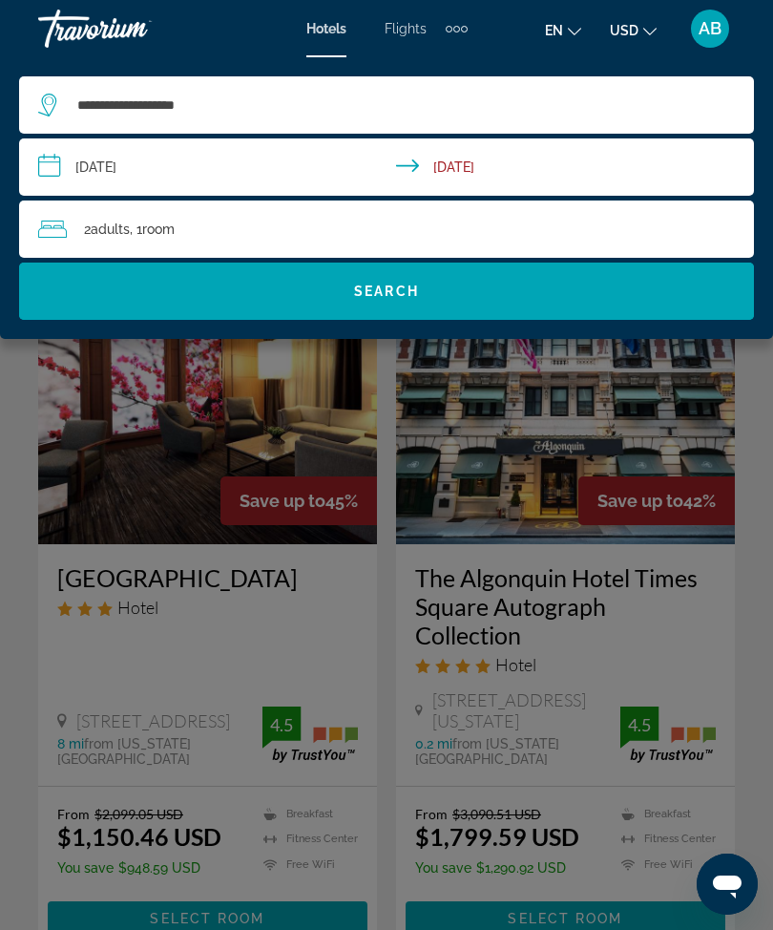
click at [415, 278] on span "Search widget" at bounding box center [386, 291] width 735 height 46
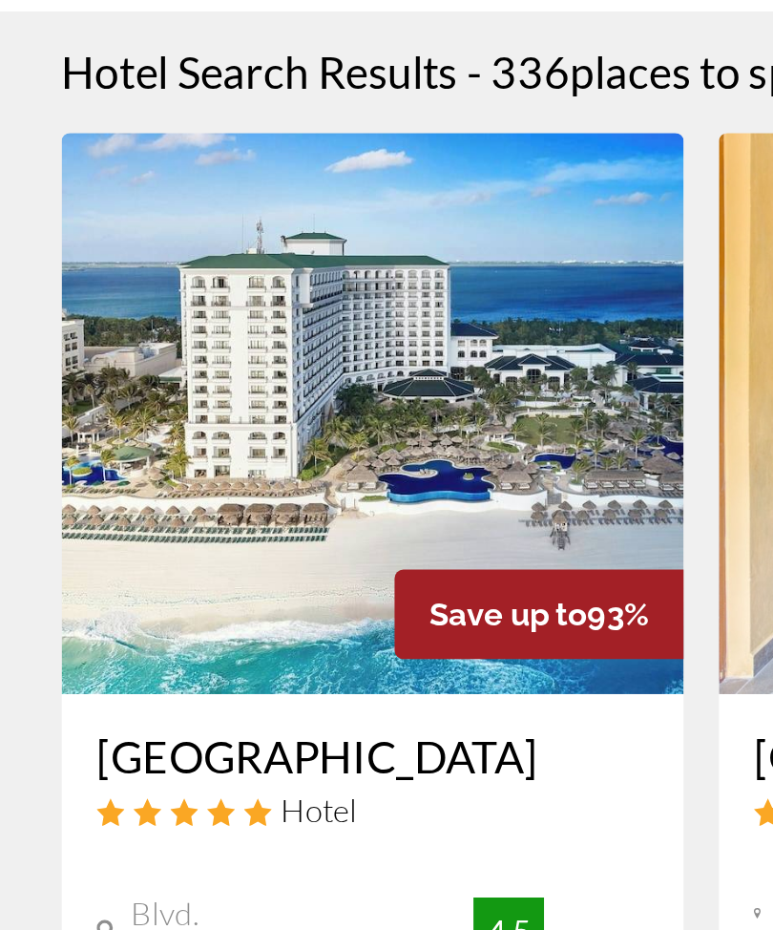
click at [228, 239] on img "Main content" at bounding box center [207, 392] width 339 height 306
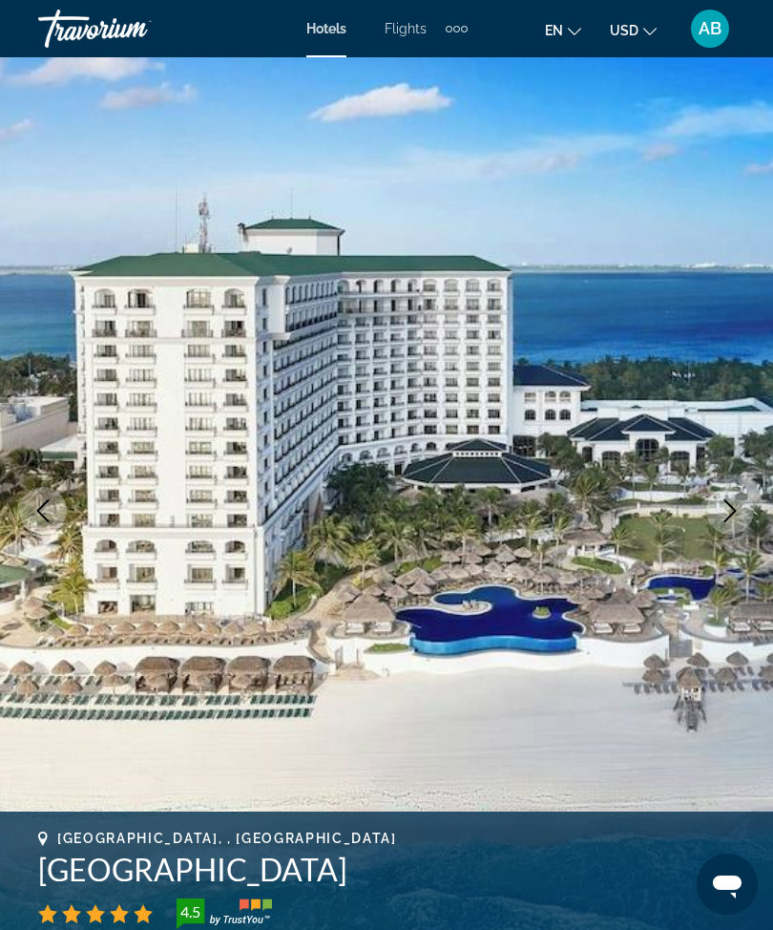
click at [723, 512] on icon "Next image" at bounding box center [730, 510] width 23 height 23
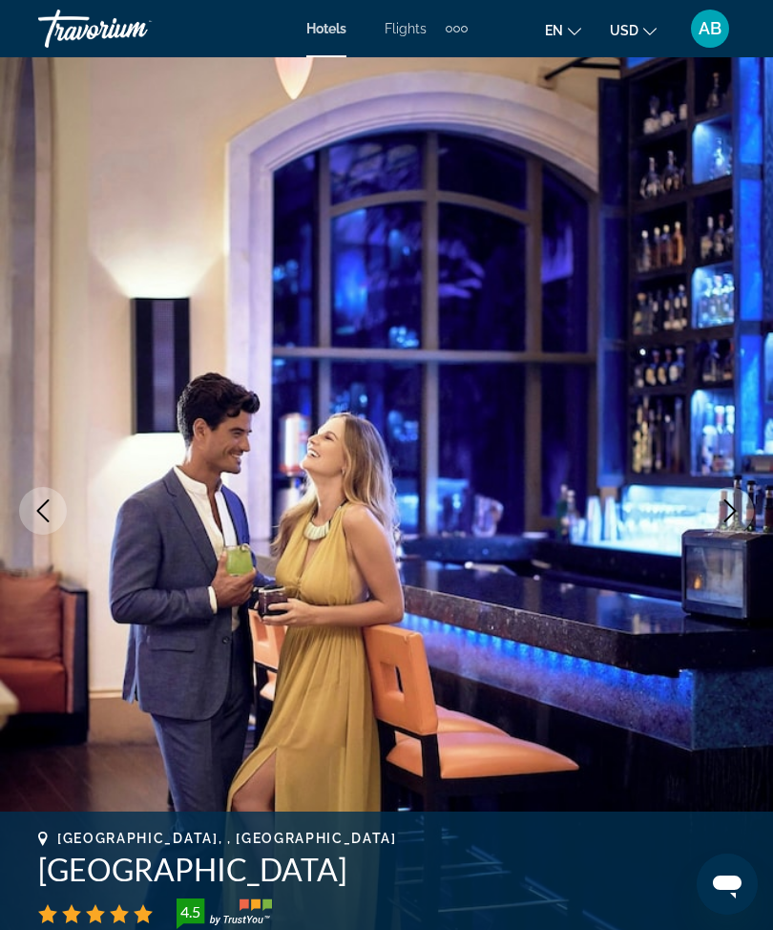
click at [727, 524] on button "Next image" at bounding box center [730, 511] width 48 height 48
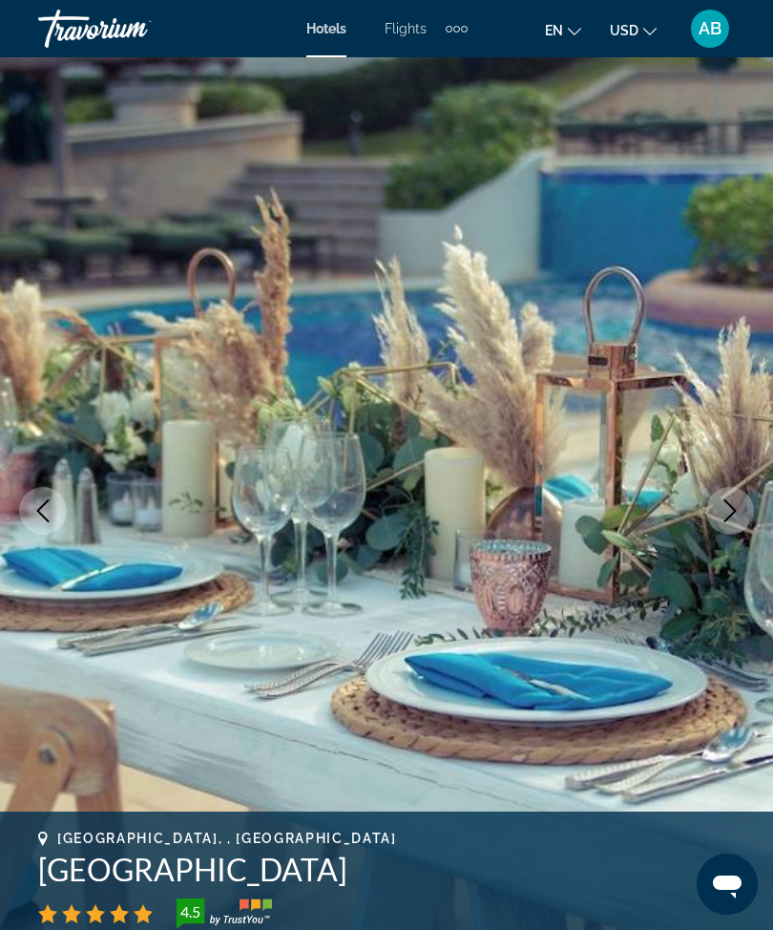
click at [734, 519] on icon "Next image" at bounding box center [730, 510] width 23 height 23
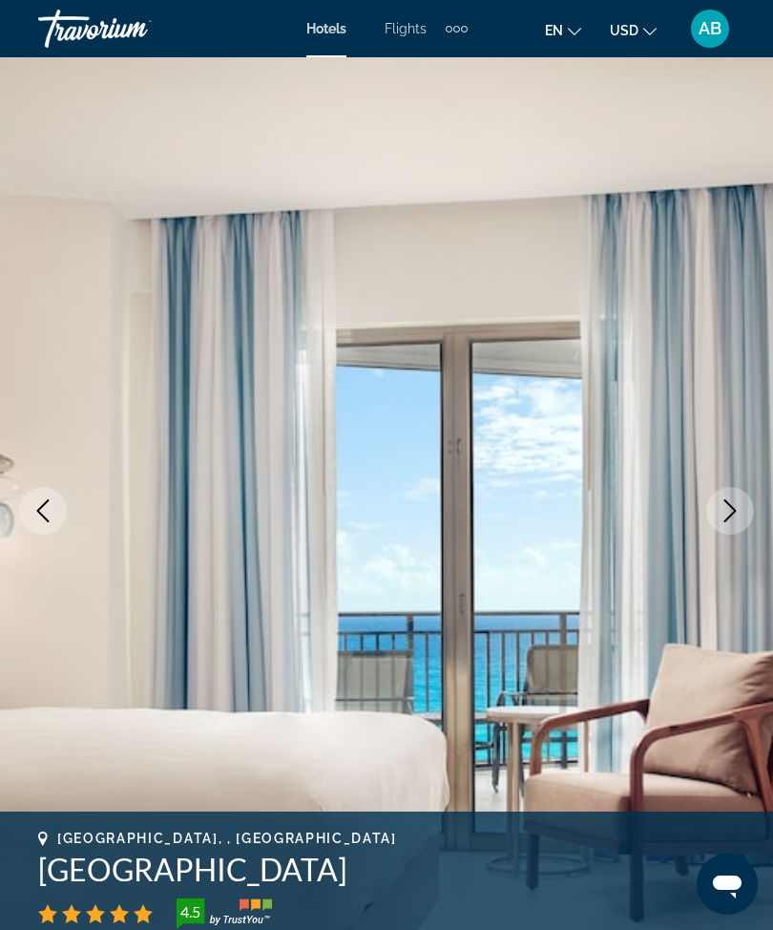
click at [741, 517] on icon "Next image" at bounding box center [730, 510] width 23 height 23
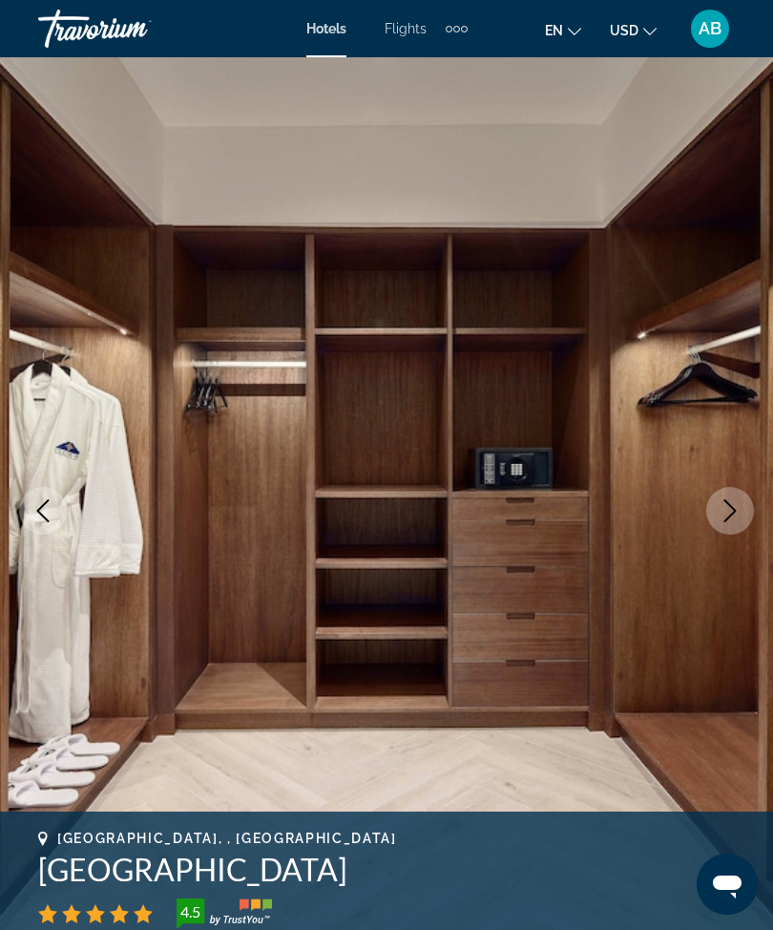
click at [737, 511] on icon "Next image" at bounding box center [730, 510] width 23 height 23
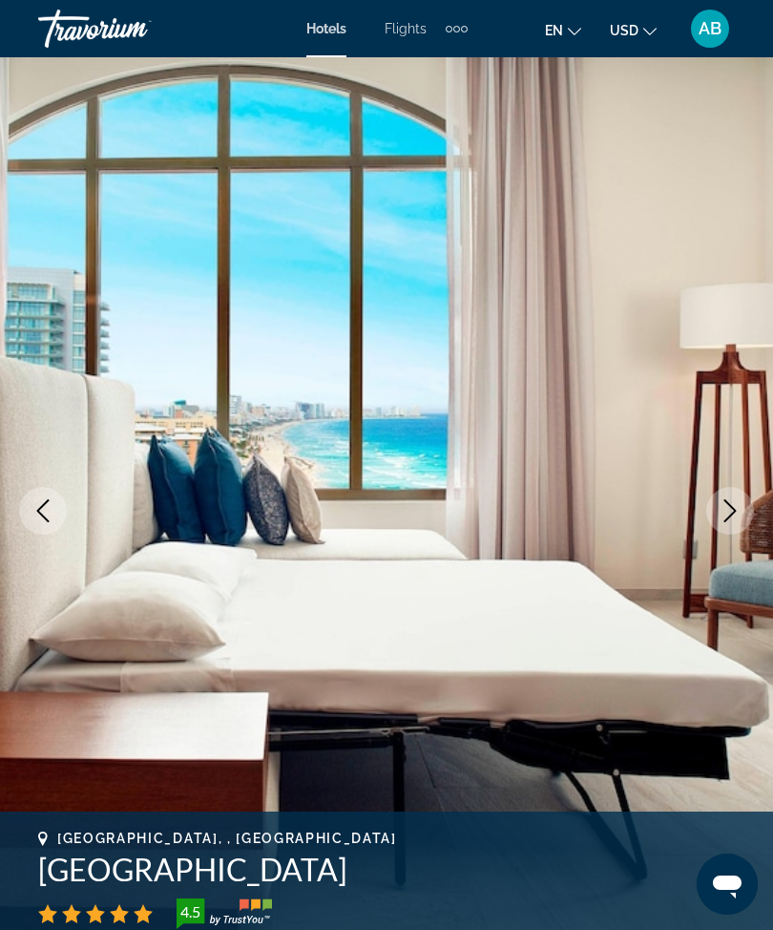
click at [762, 517] on img "Main content" at bounding box center [386, 510] width 773 height 907
click at [730, 517] on icon "Next image" at bounding box center [730, 510] width 23 height 23
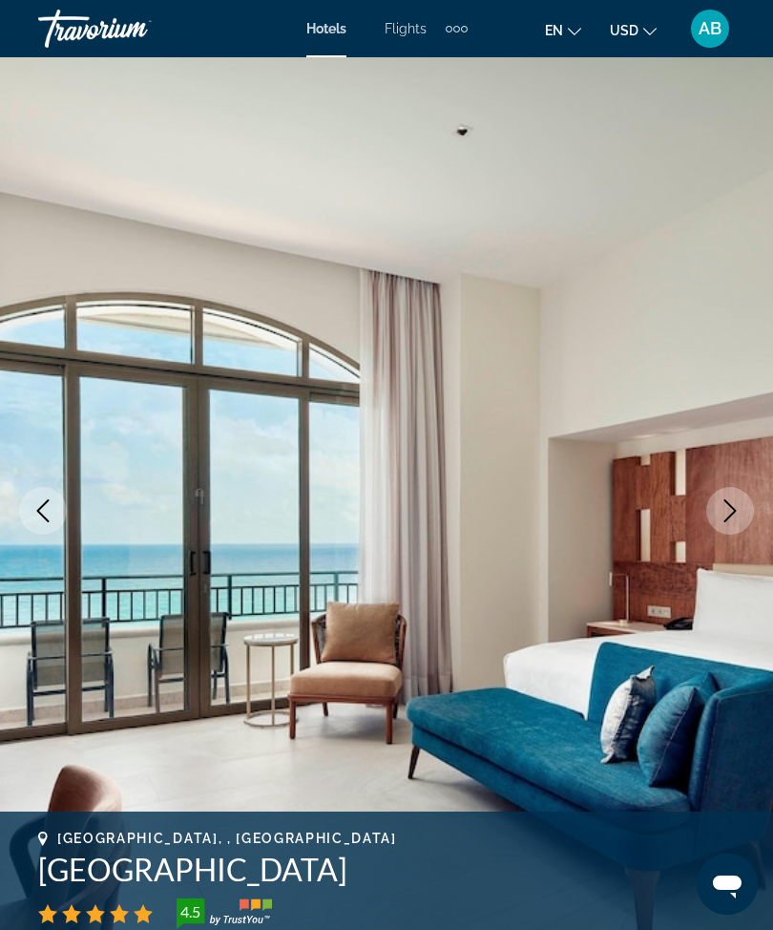
click at [725, 508] on icon "Next image" at bounding box center [730, 510] width 23 height 23
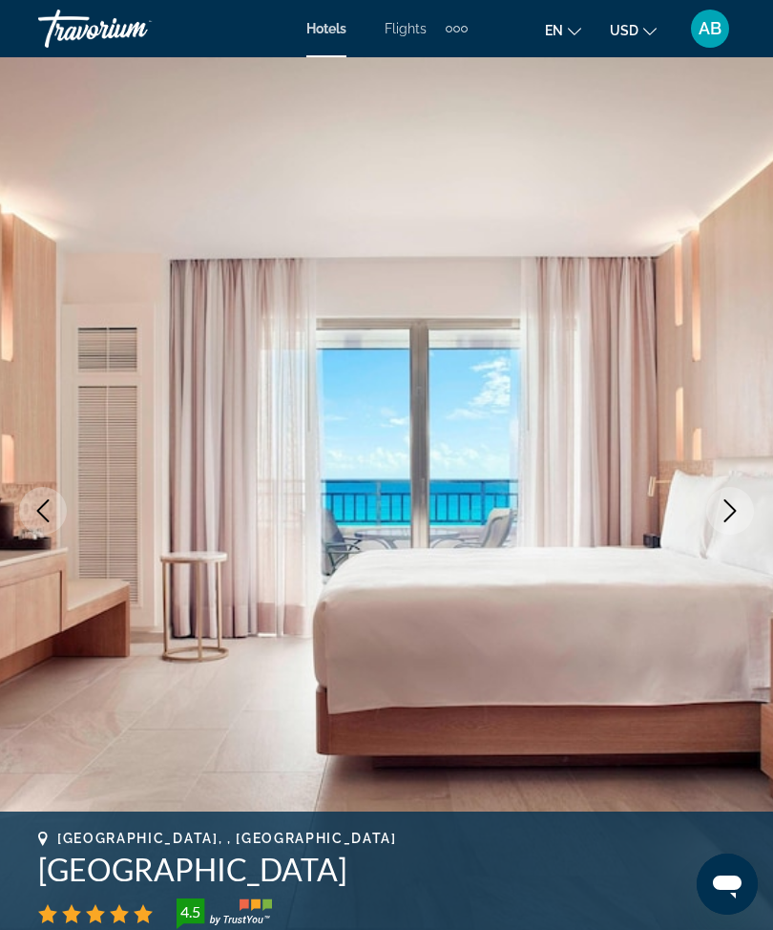
click at [719, 520] on icon "Next image" at bounding box center [730, 510] width 23 height 23
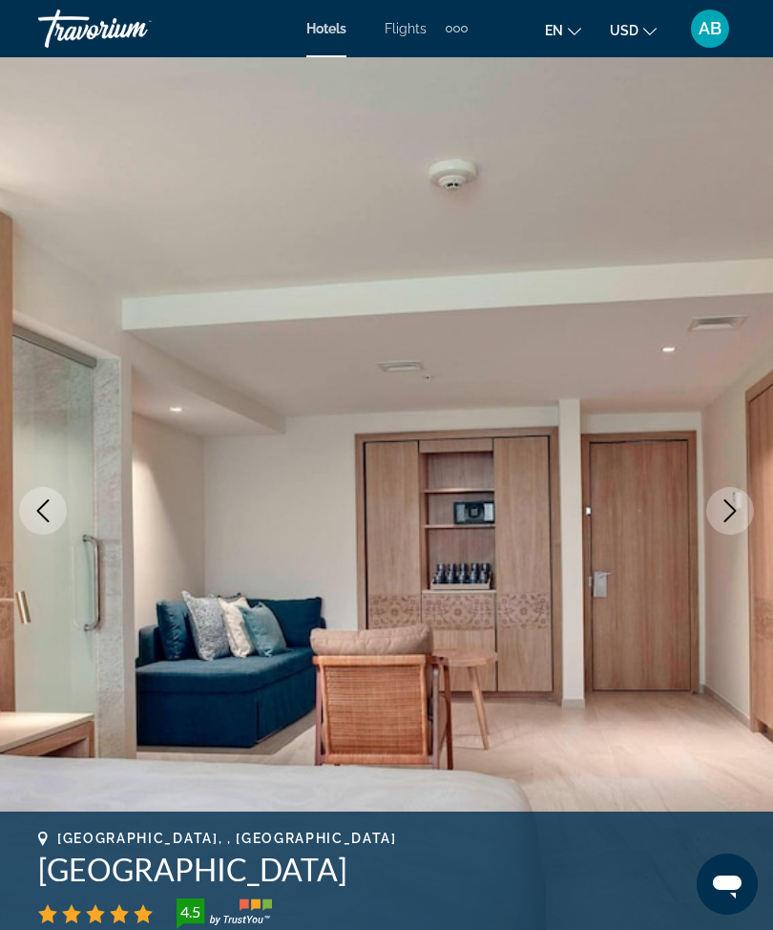
click at [728, 503] on icon "Next image" at bounding box center [731, 510] width 12 height 23
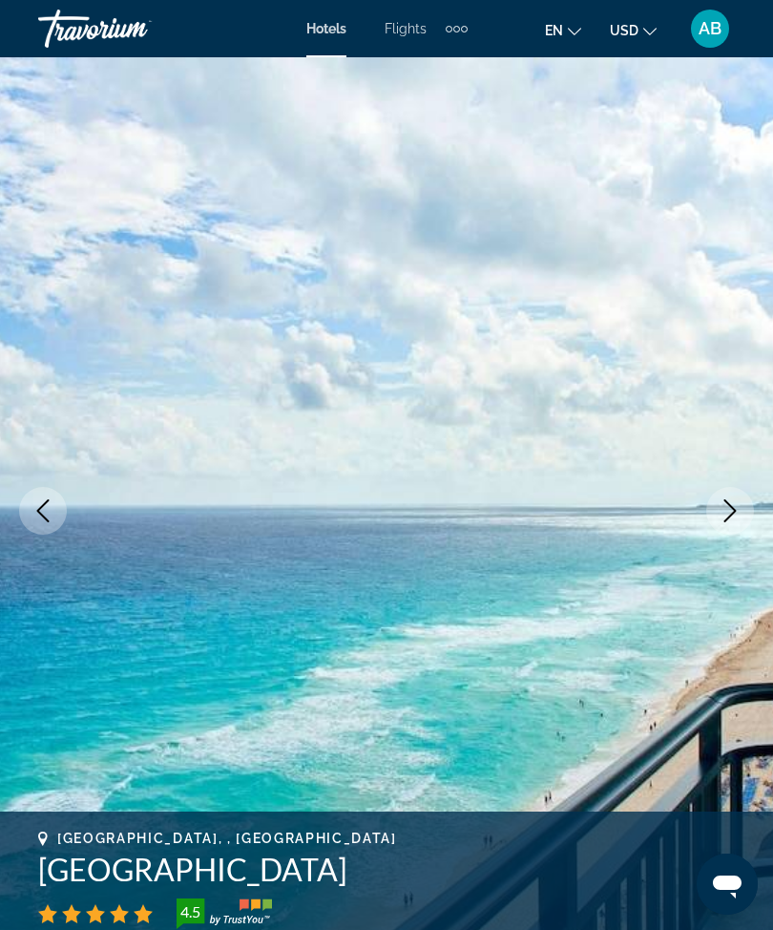
click at [738, 514] on icon "Next image" at bounding box center [730, 510] width 23 height 23
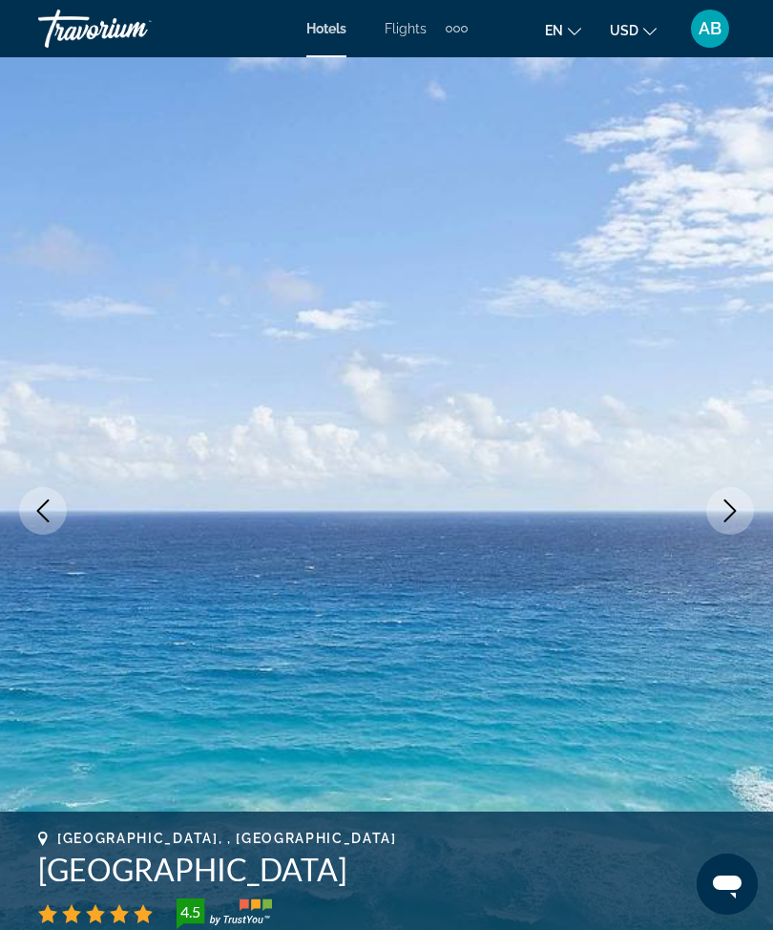
click at [725, 527] on button "Next image" at bounding box center [730, 511] width 48 height 48
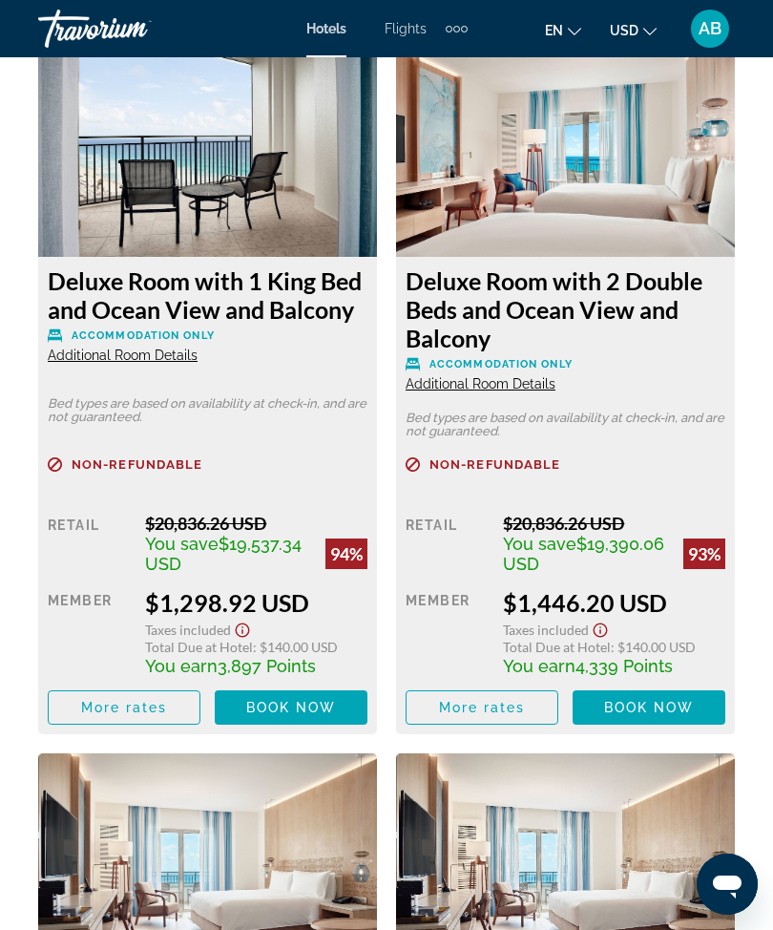
scroll to position [3532, 0]
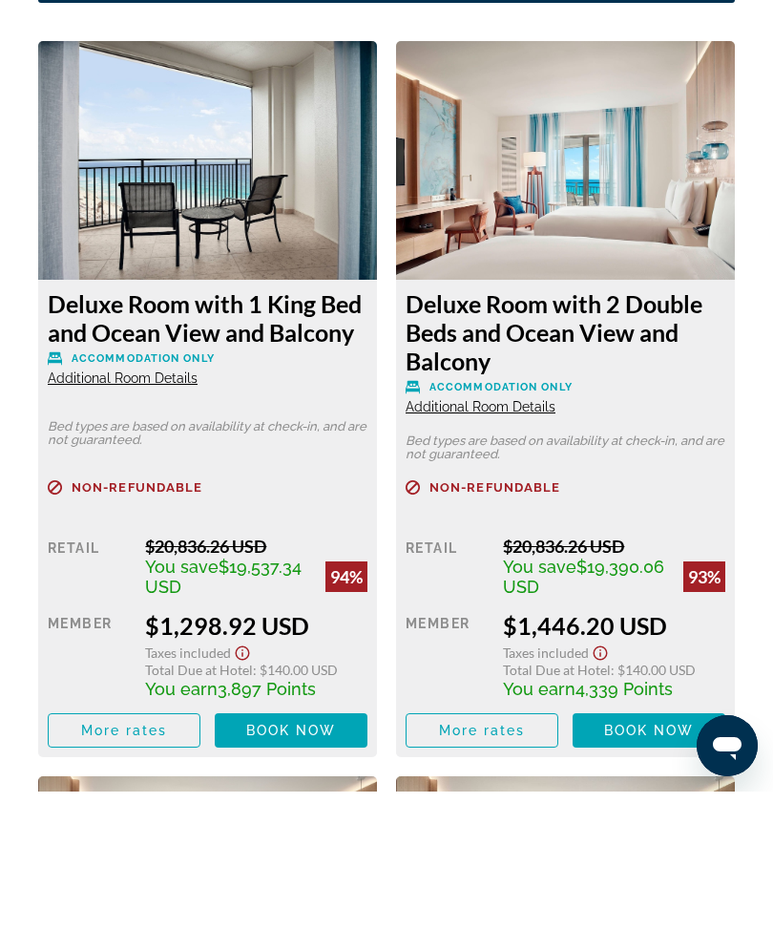
click at [306, 861] on span "Book now" at bounding box center [291, 868] width 91 height 15
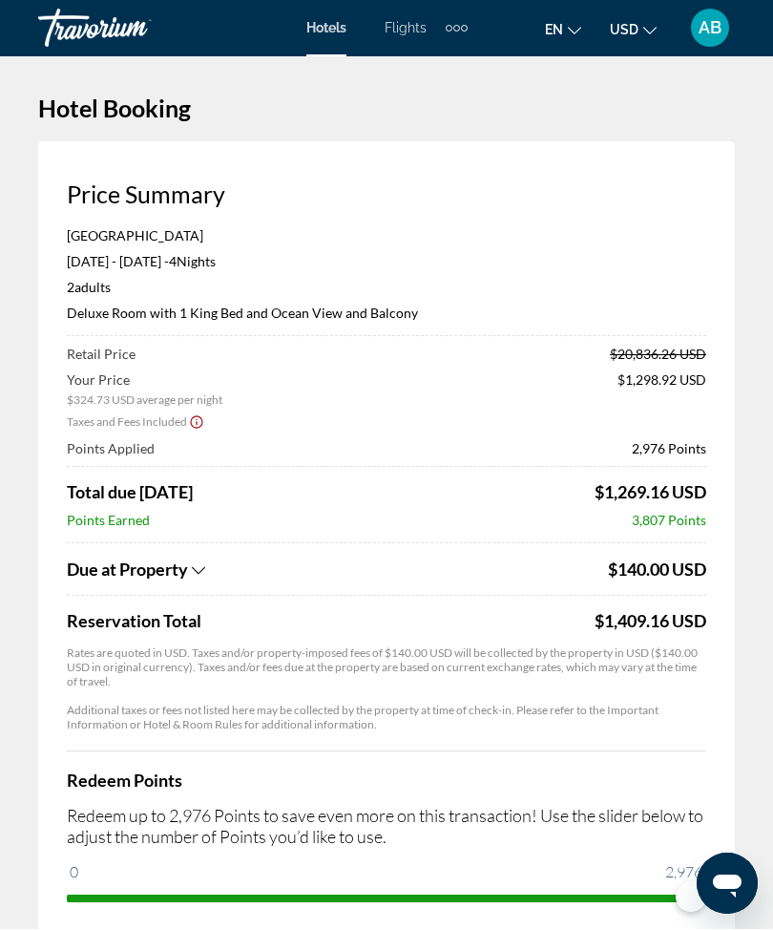
scroll to position [2, 0]
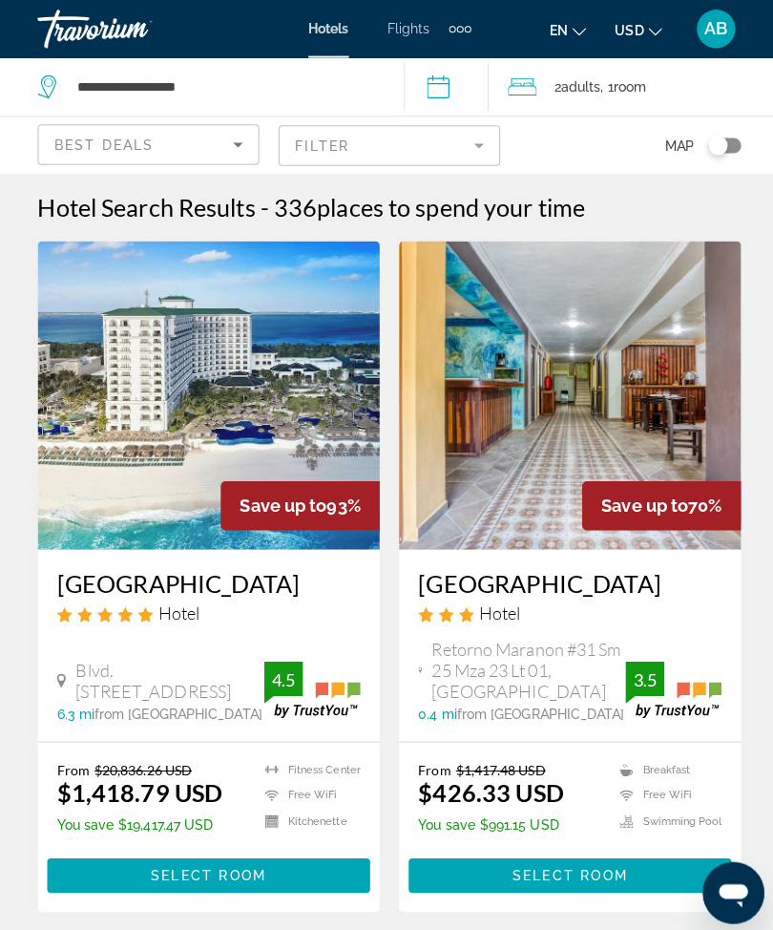
click at [475, 145] on mat-form-field "Filter" at bounding box center [387, 144] width 220 height 40
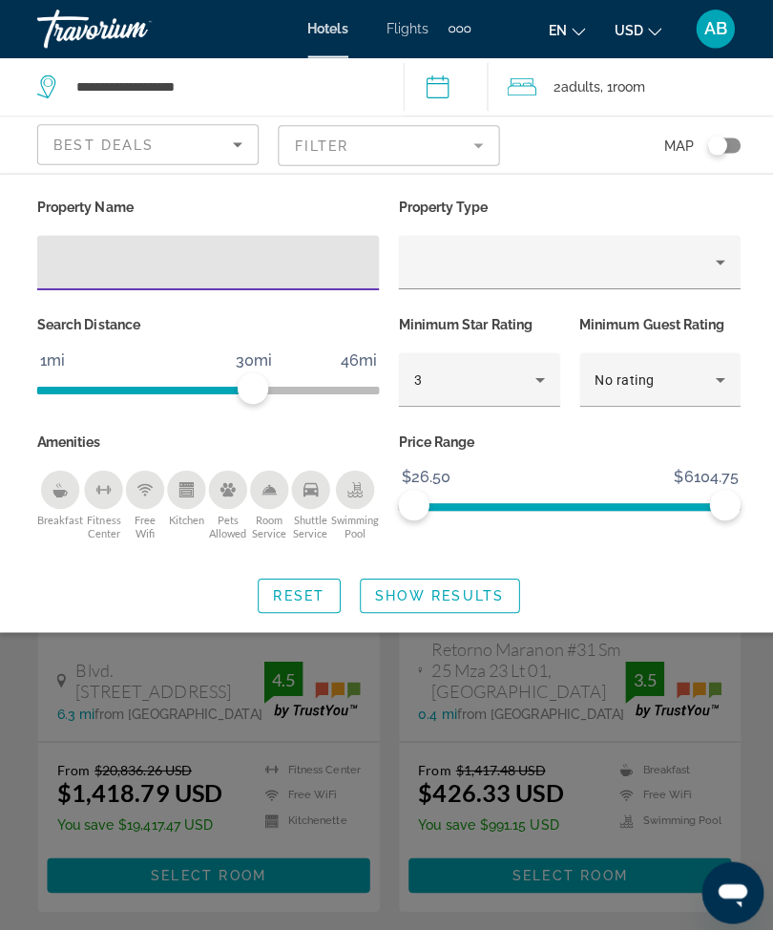
click at [183, 270] on input "Hotel Filters" at bounding box center [207, 260] width 308 height 23
type input "***"
click at [441, 586] on span "Show Results" at bounding box center [437, 589] width 128 height 15
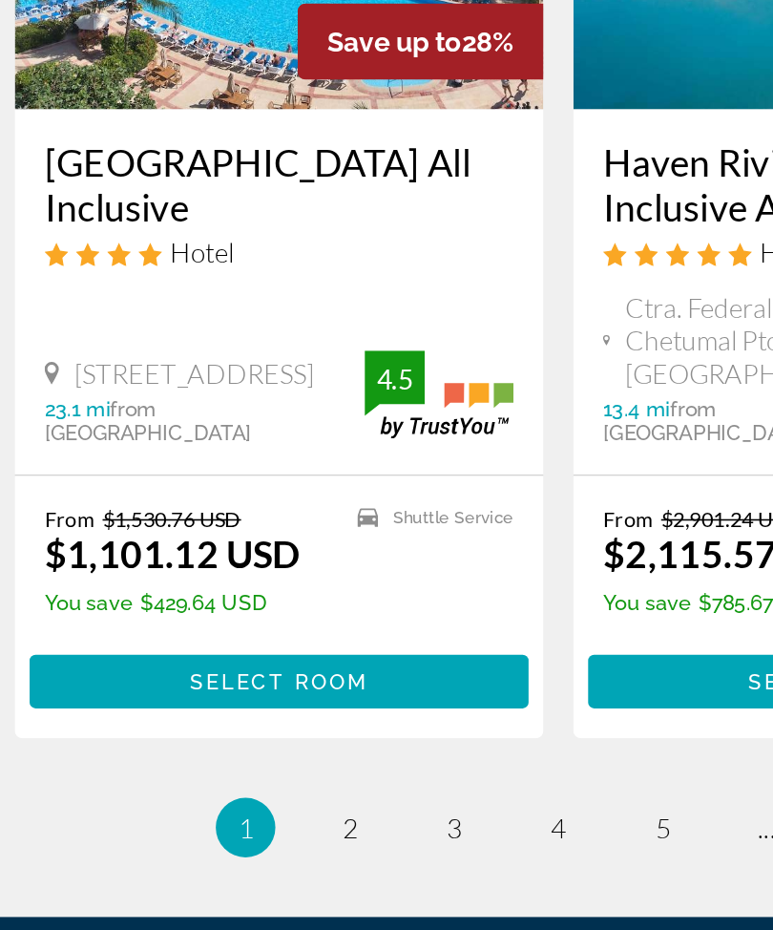
scroll to position [3945, 0]
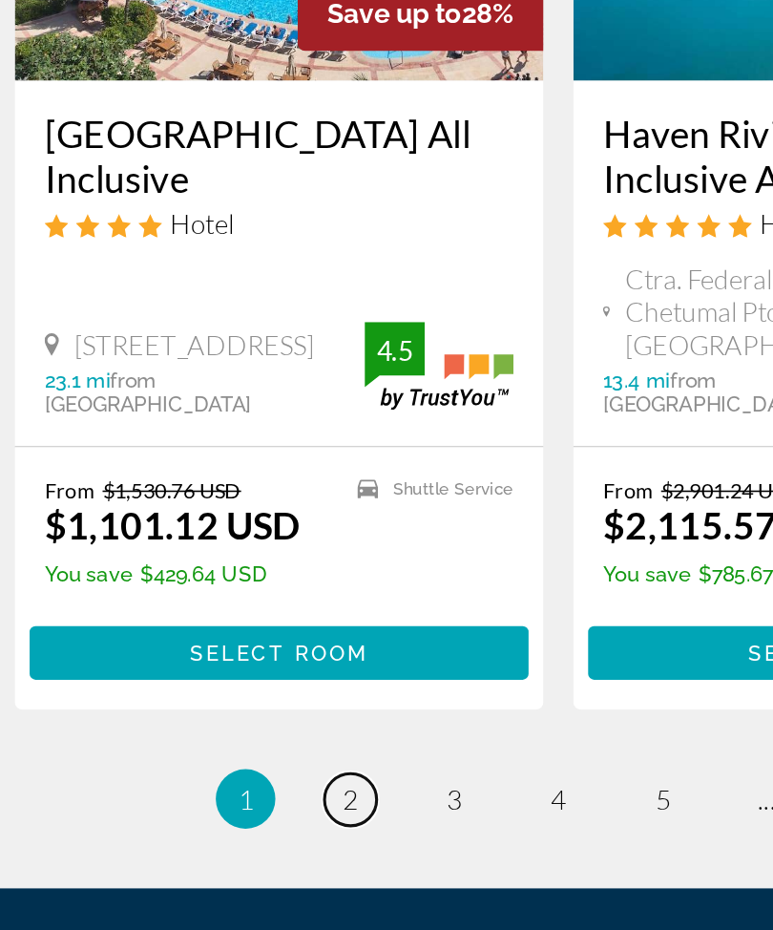
click at [248, 791] on span "2" at bounding box center [253, 801] width 10 height 21
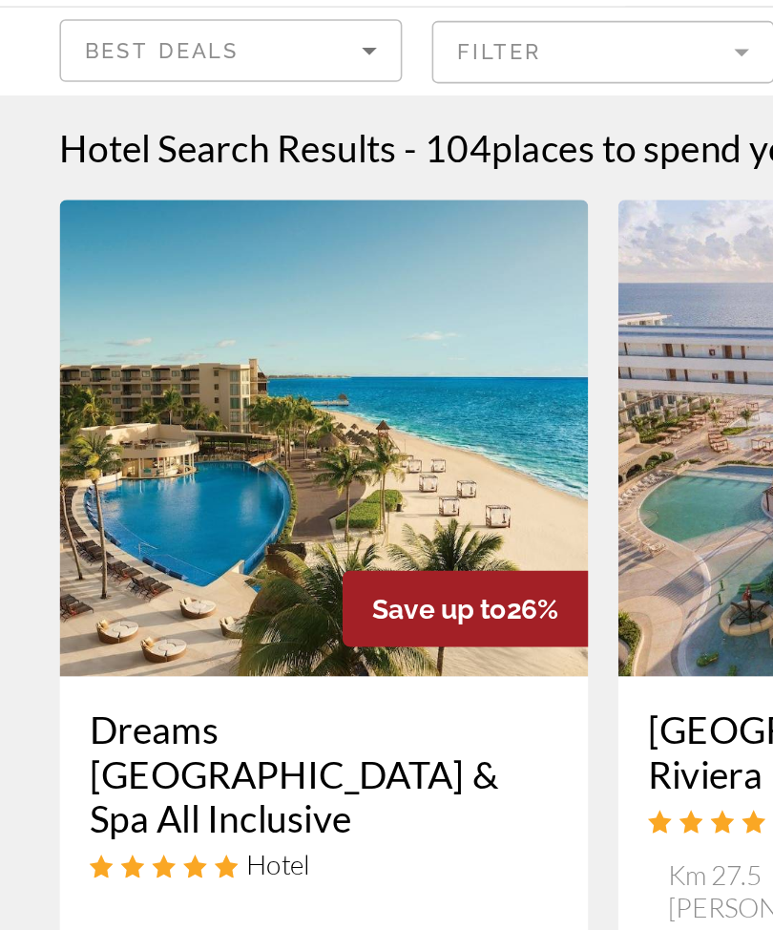
click at [216, 304] on img "Main content" at bounding box center [207, 392] width 339 height 306
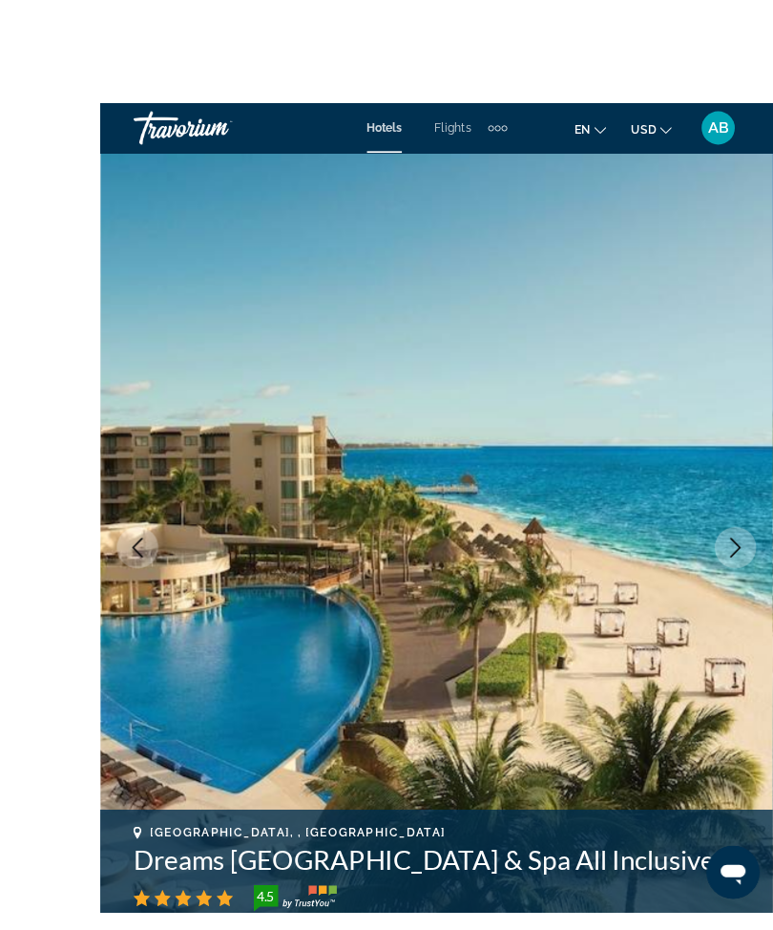
scroll to position [8, 0]
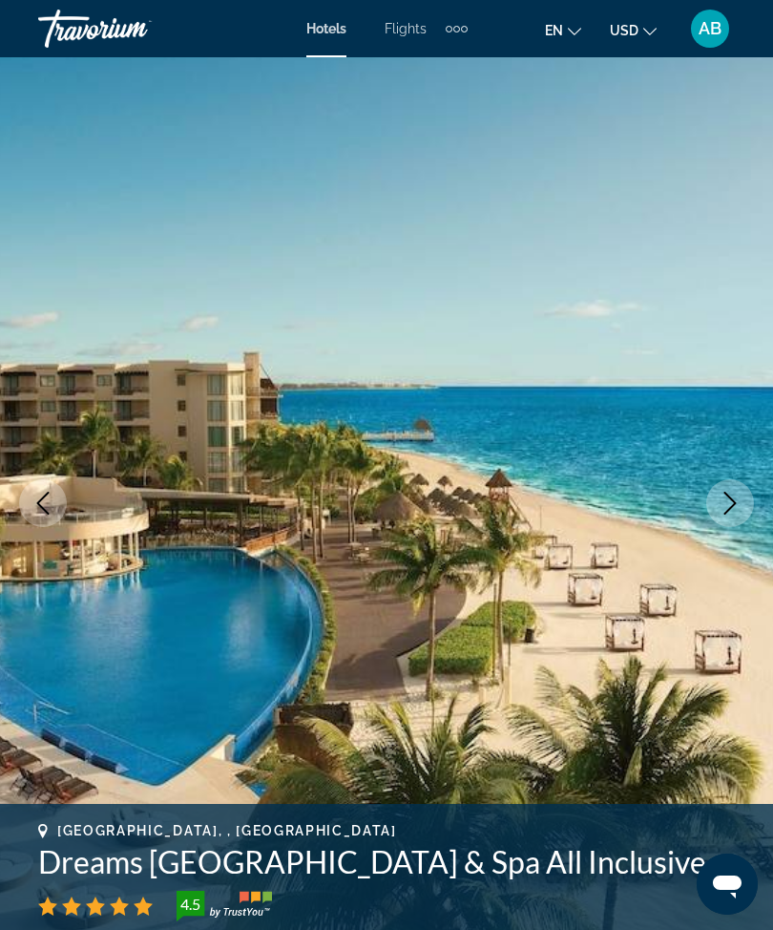
click at [731, 495] on icon "Next image" at bounding box center [730, 503] width 23 height 23
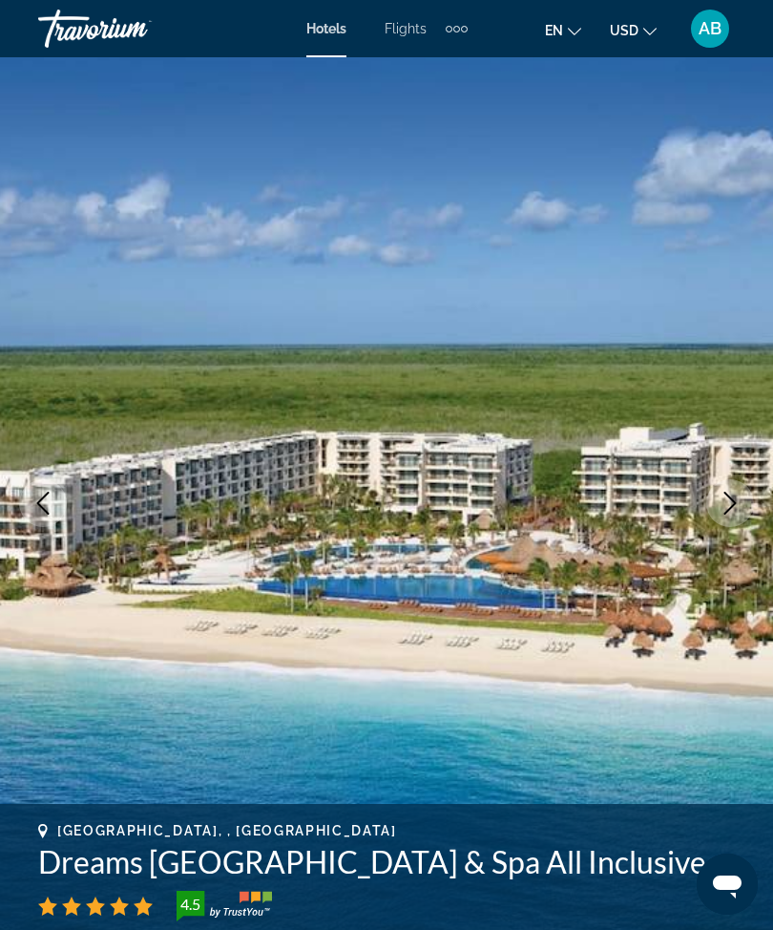
click at [726, 496] on icon "Next image" at bounding box center [730, 503] width 23 height 23
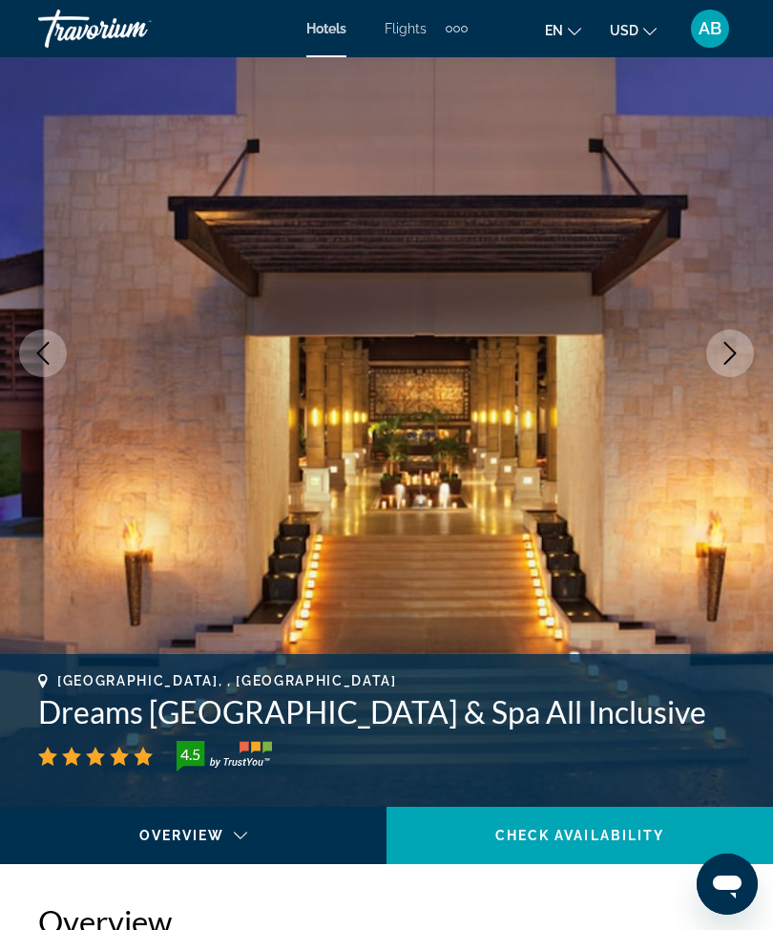
scroll to position [163, 0]
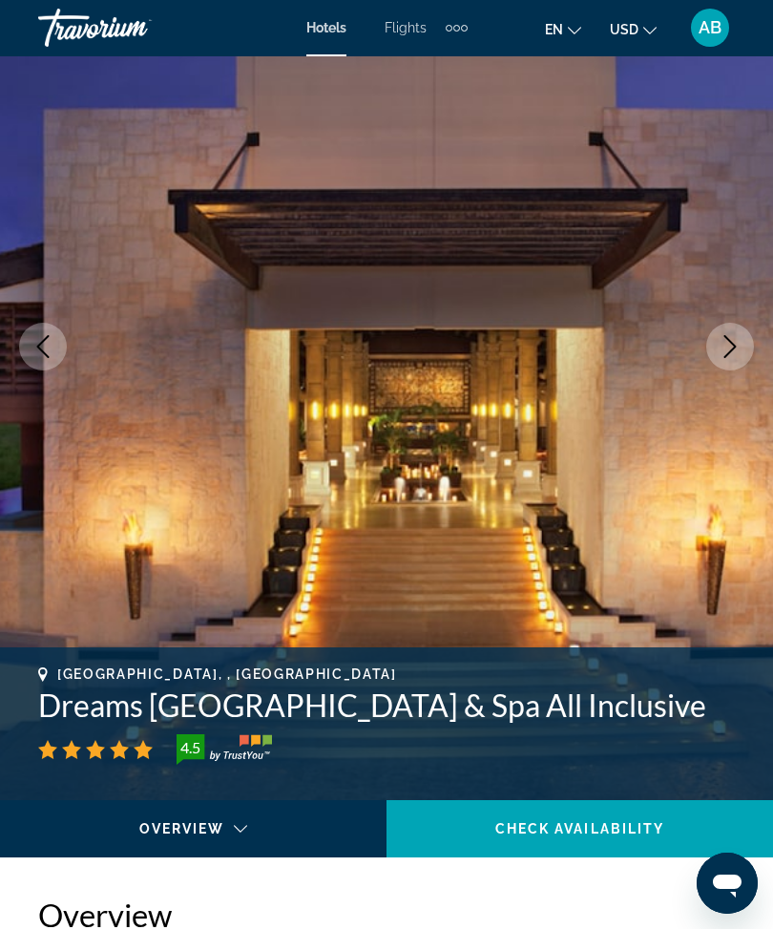
click at [687, 702] on h1 "Dreams Riviera Cancun Resort & Spa All Inclusive" at bounding box center [386, 706] width 697 height 38
click at [695, 712] on h1 "Dreams Riviera Cancun Resort & Spa All Inclusive" at bounding box center [386, 706] width 697 height 38
click at [729, 708] on h1 "Dreams Riviera Cancun Resort & Spa All Inclusive" at bounding box center [386, 706] width 697 height 38
click at [647, 715] on h1 "Dreams Riviera Cancun Resort & Spa All Inclusive" at bounding box center [386, 706] width 697 height 38
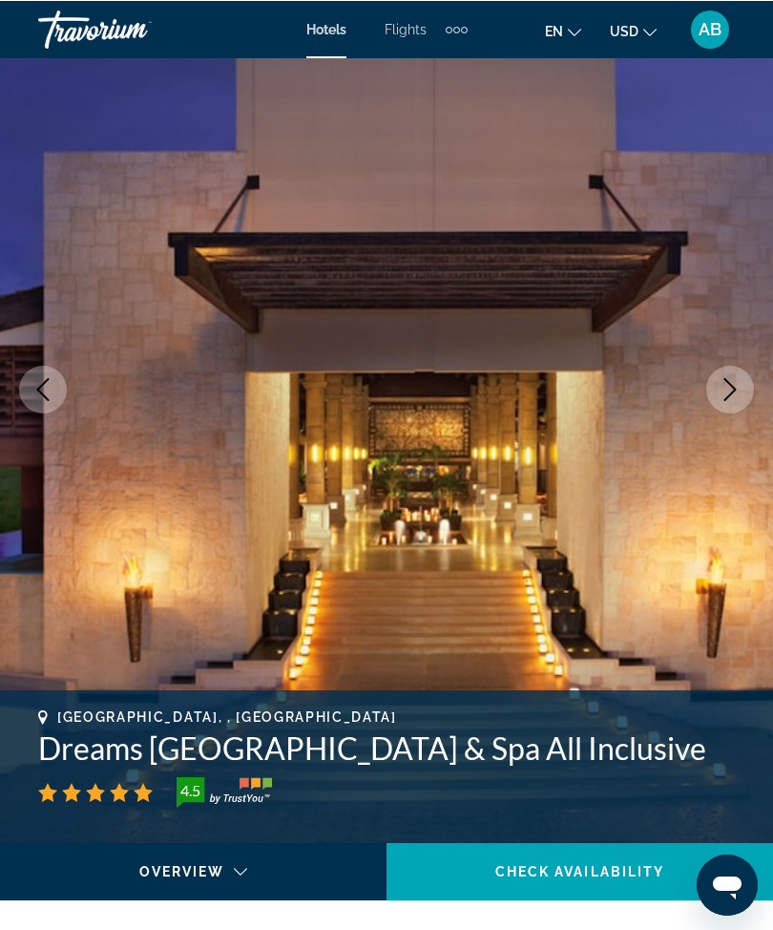
scroll to position [121, 0]
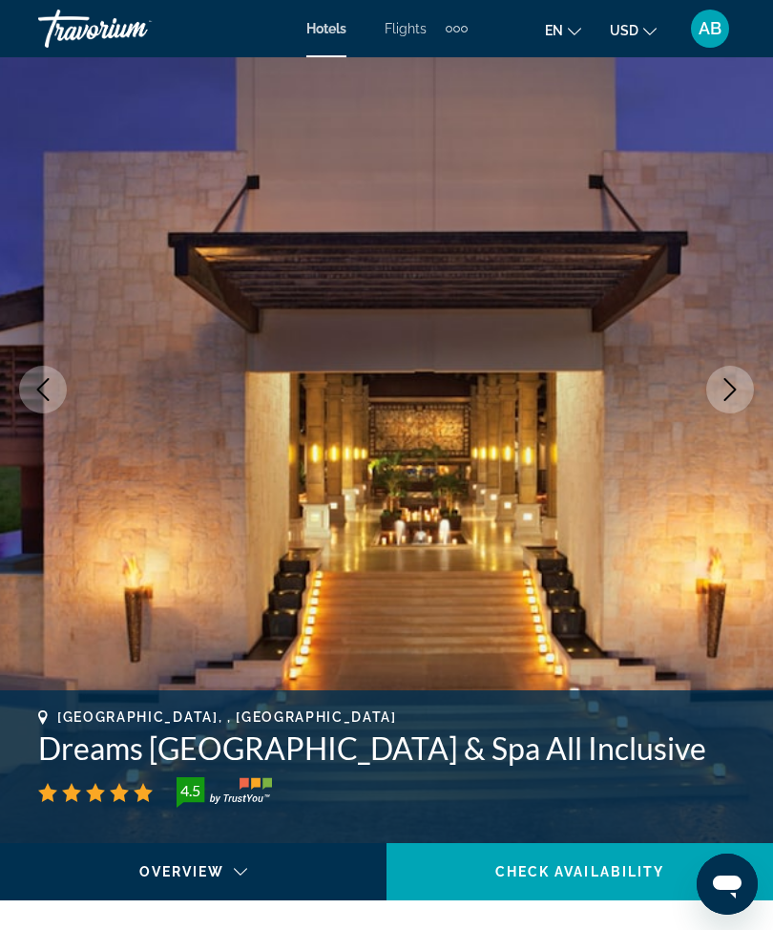
copy h1 "Dreams Riviera Cancun Resort & Spa All Inclusive"
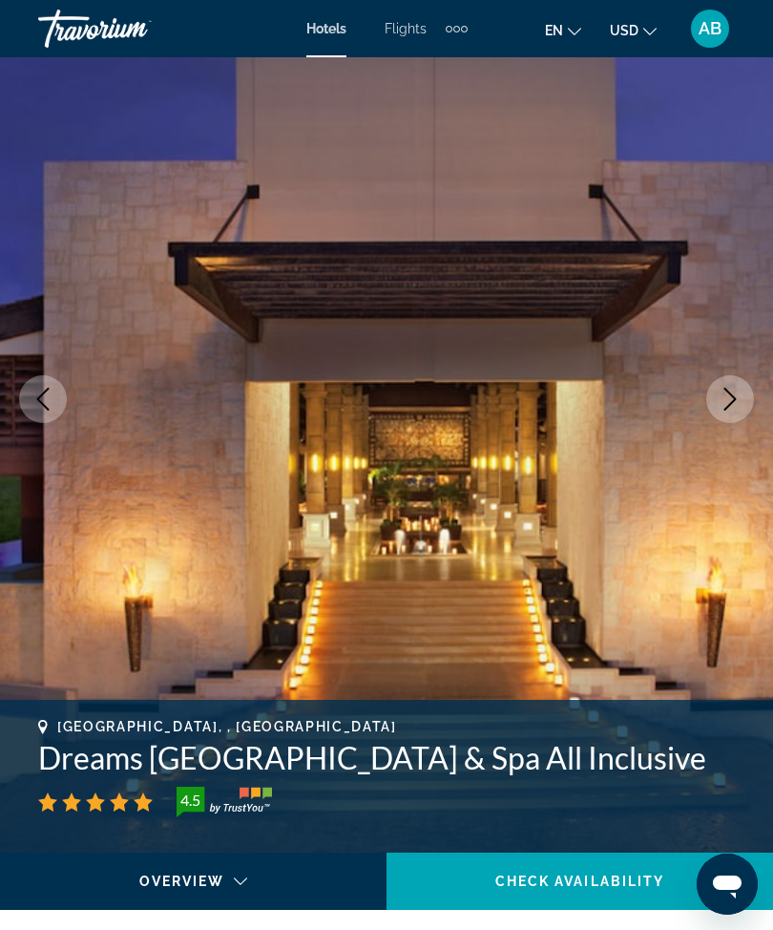
scroll to position [0, 0]
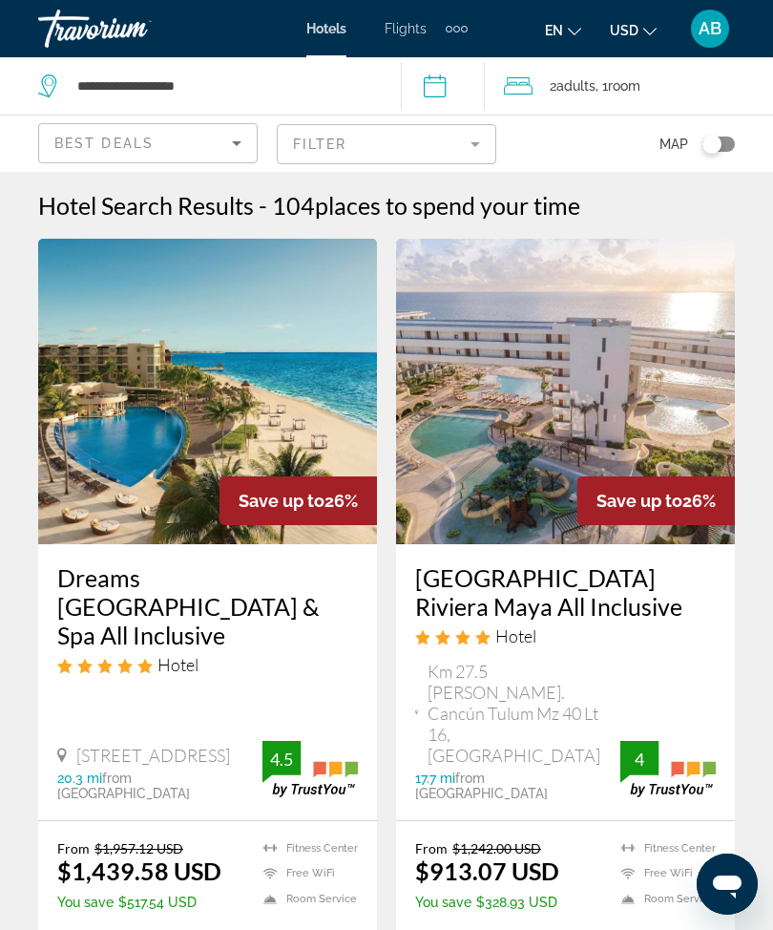
click at [486, 141] on mat-form-field "Filter" at bounding box center [387, 144] width 220 height 40
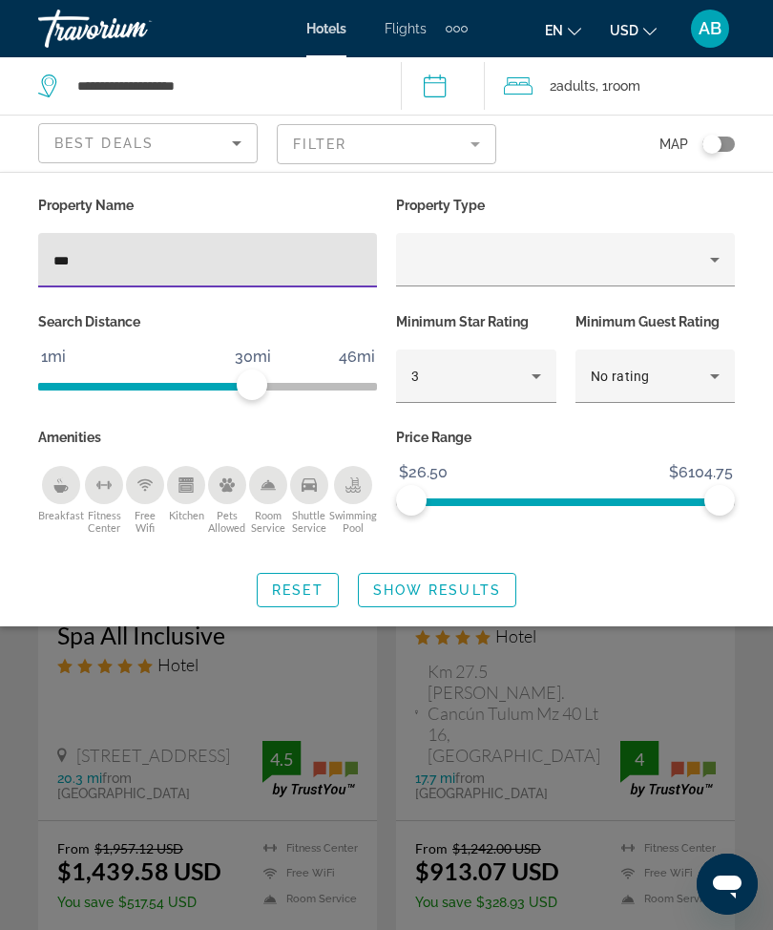
click at [181, 263] on input "***" at bounding box center [207, 260] width 308 height 23
type input "*"
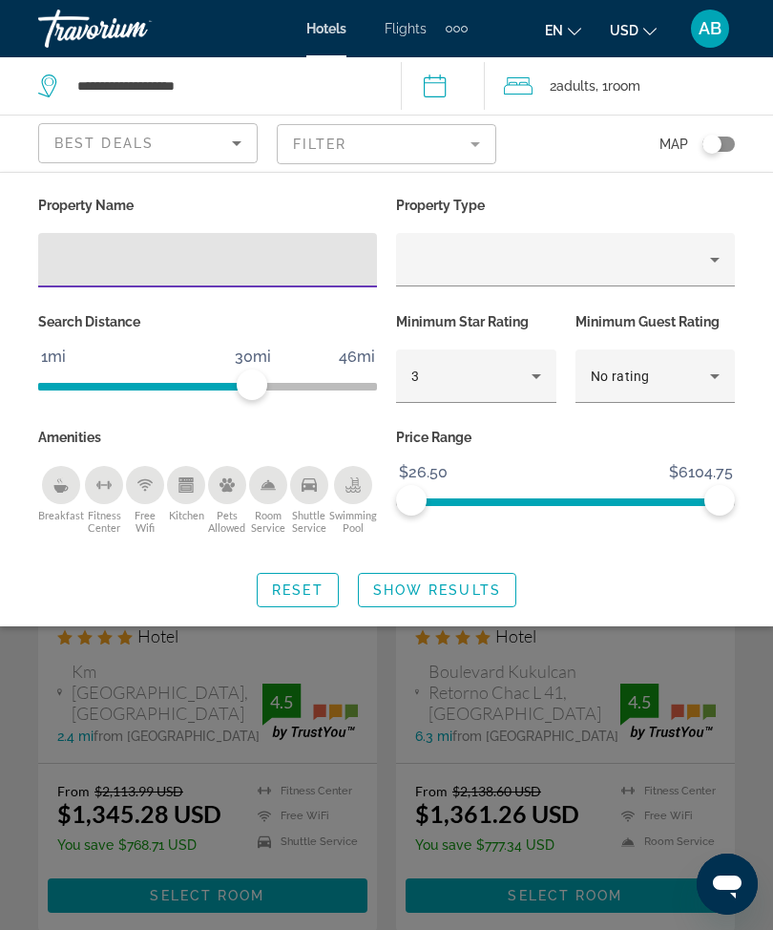
click at [453, 584] on span "Show Results" at bounding box center [437, 589] width 128 height 15
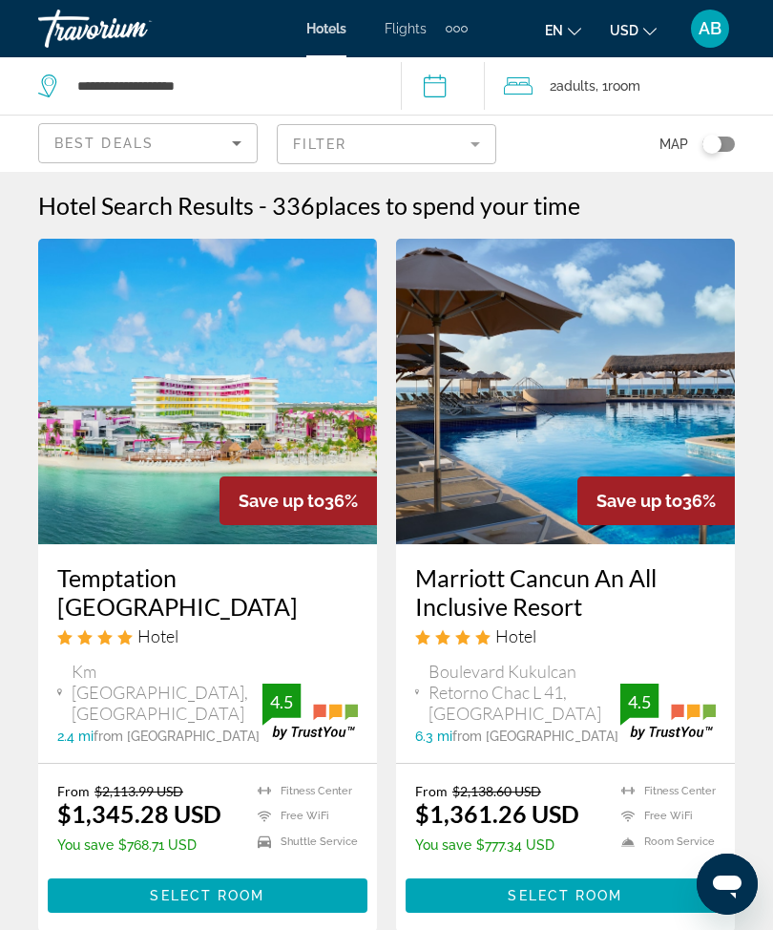
click at [494, 143] on mat-form-field "Filter" at bounding box center [387, 144] width 220 height 40
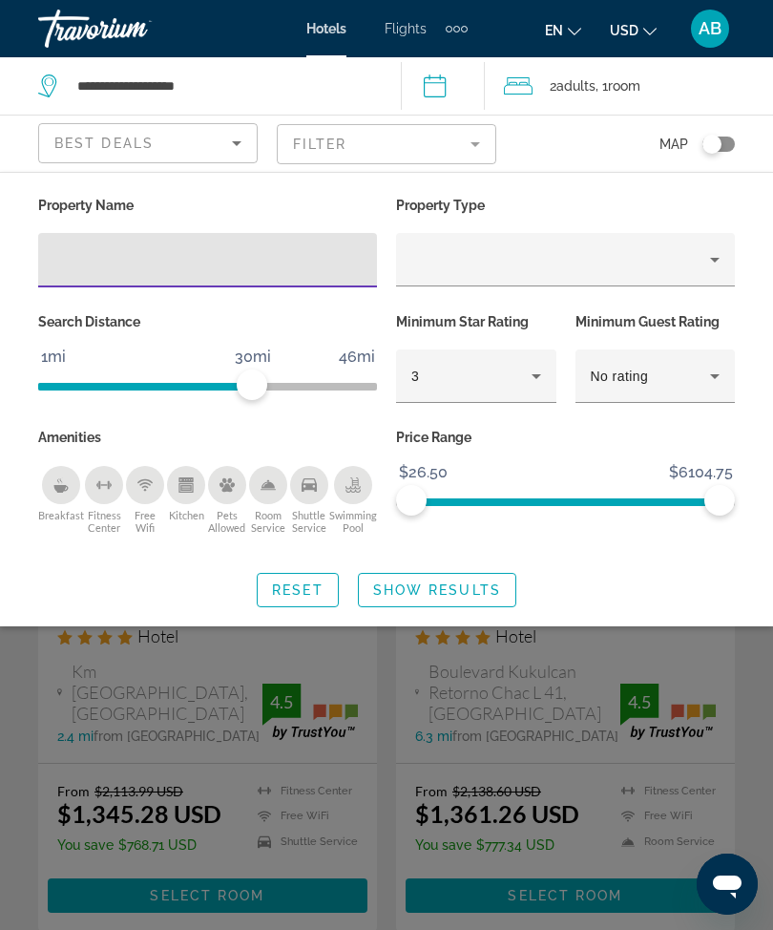
click at [199, 269] on input "Hotel Filters" at bounding box center [207, 260] width 308 height 23
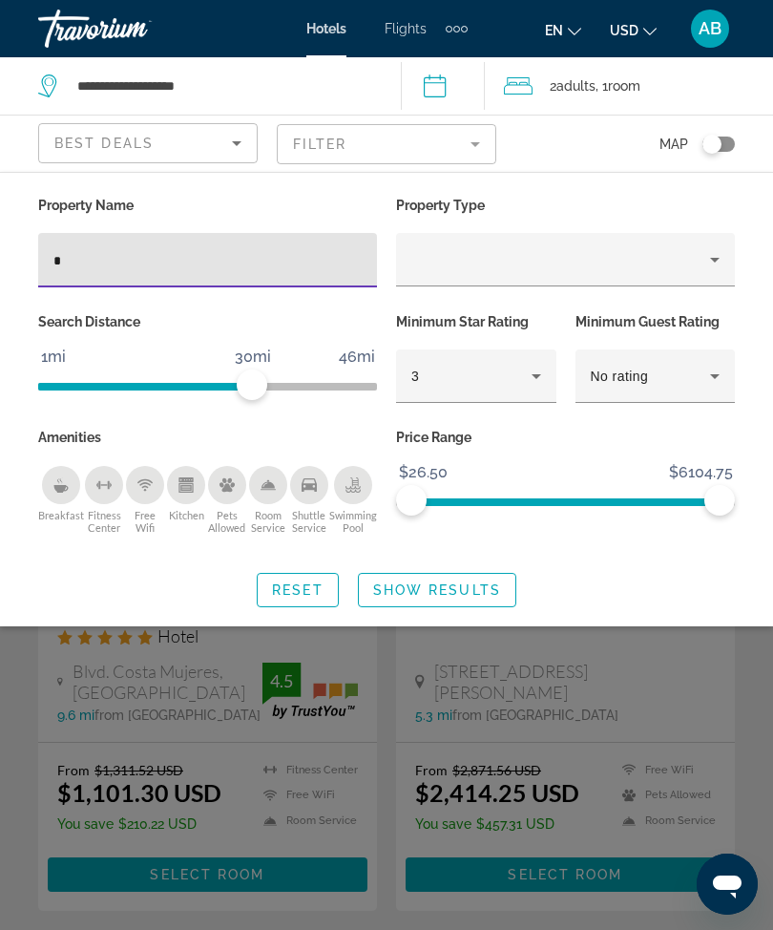
type input "**"
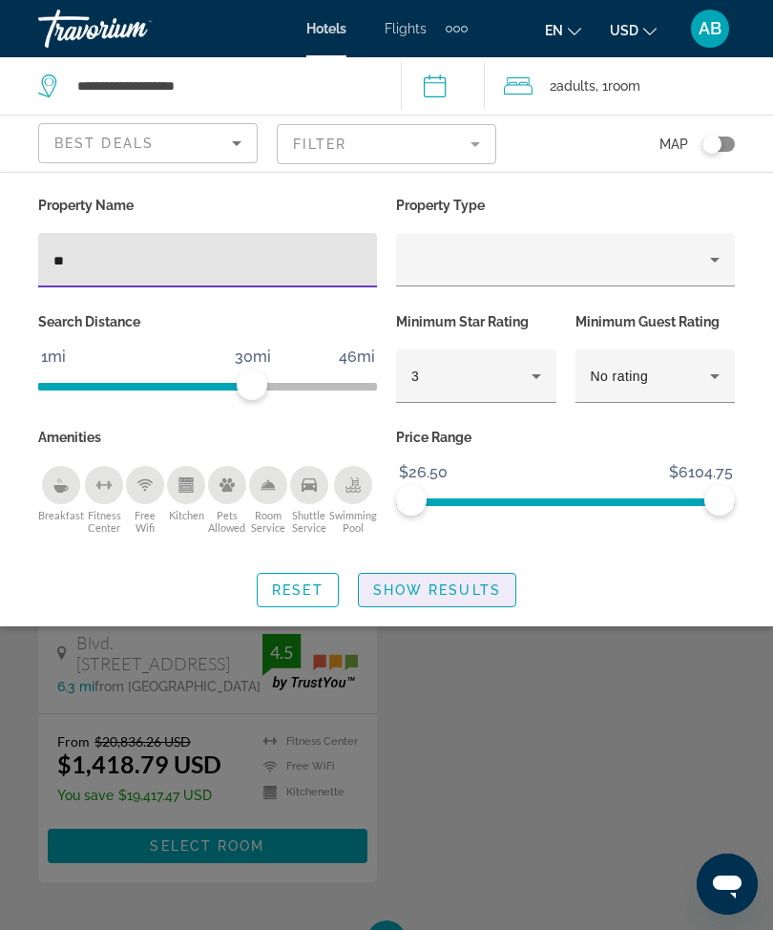
click at [432, 588] on span "Show Results" at bounding box center [437, 589] width 128 height 15
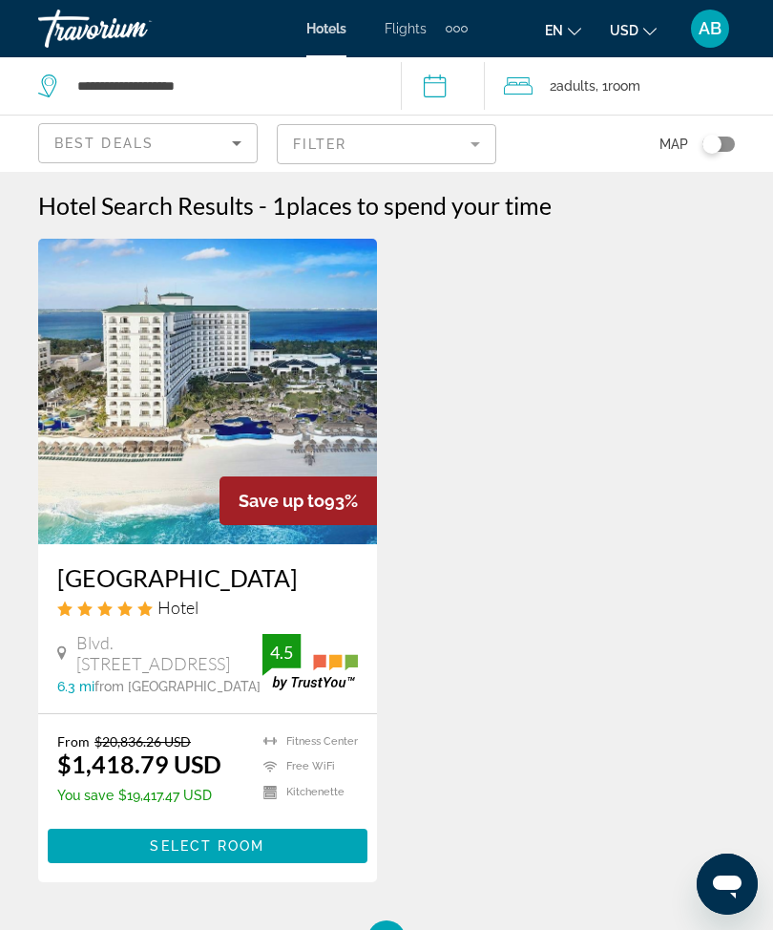
click at [203, 410] on img "Main content" at bounding box center [207, 392] width 339 height 306
click at [473, 145] on mat-form-field "Filter" at bounding box center [387, 144] width 220 height 40
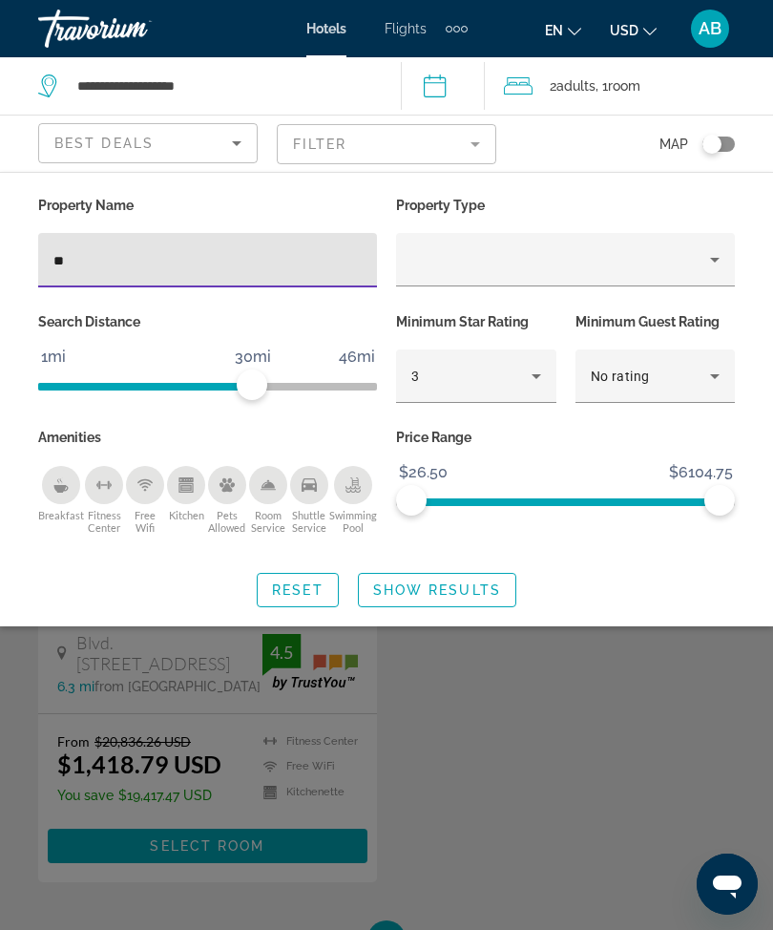
click at [195, 268] on input "**" at bounding box center [207, 260] width 308 height 23
type input "*"
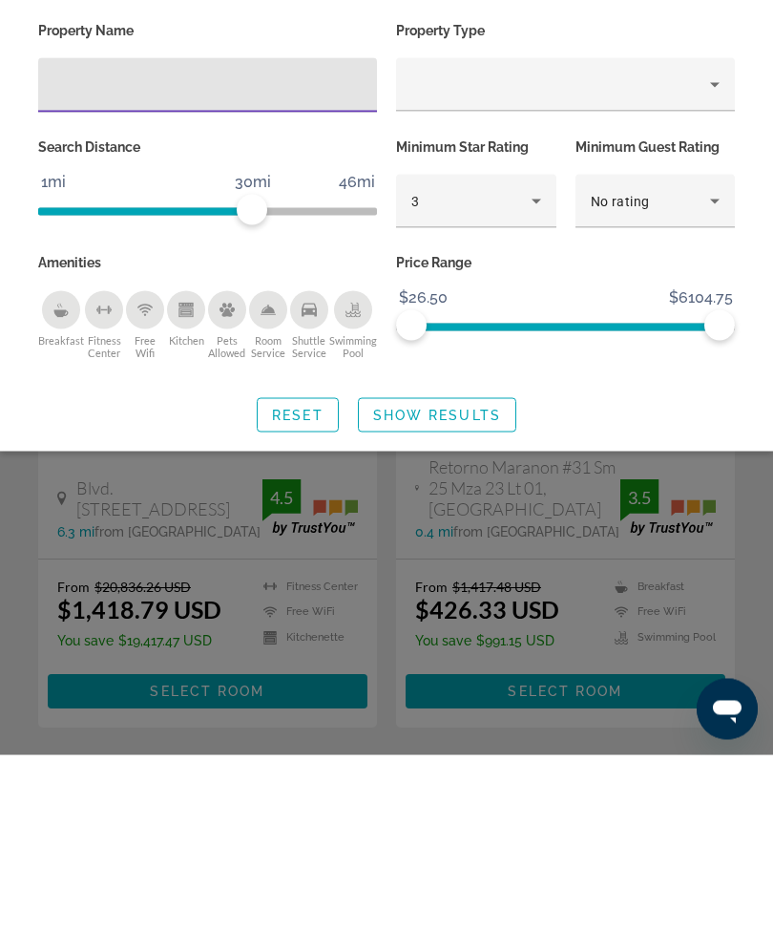
click at [392, 507] on div "Search widget" at bounding box center [386, 607] width 773 height 643
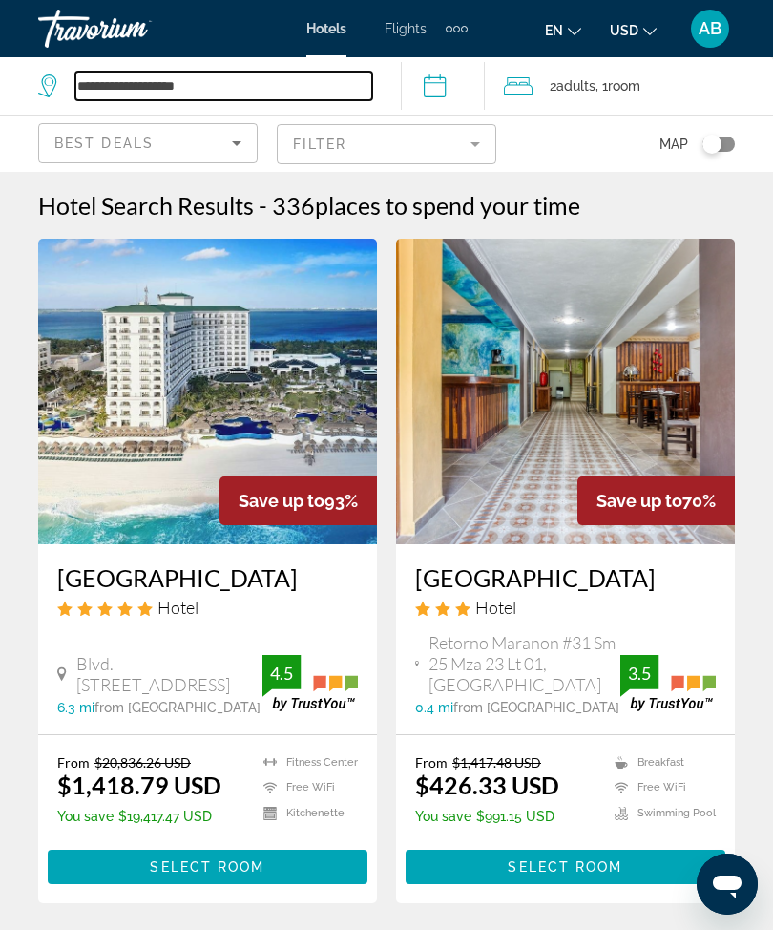
click at [259, 79] on input "**********" at bounding box center [223, 86] width 297 height 29
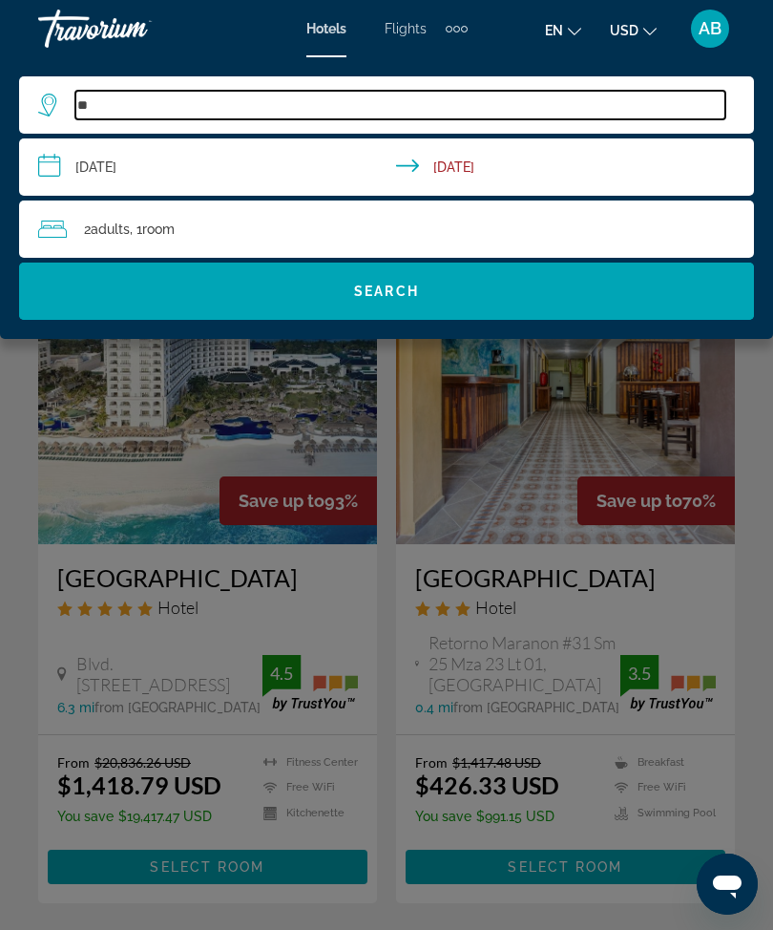
type input "*"
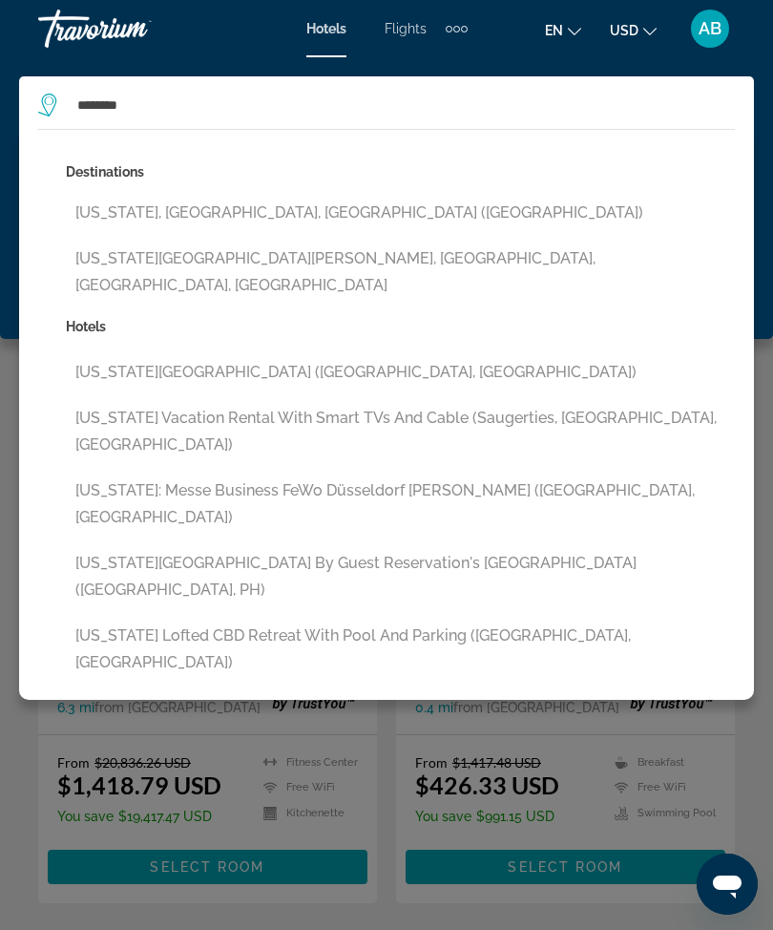
click at [287, 211] on button "[US_STATE], [GEOGRAPHIC_DATA], [GEOGRAPHIC_DATA] ([GEOGRAPHIC_DATA])" at bounding box center [400, 213] width 669 height 36
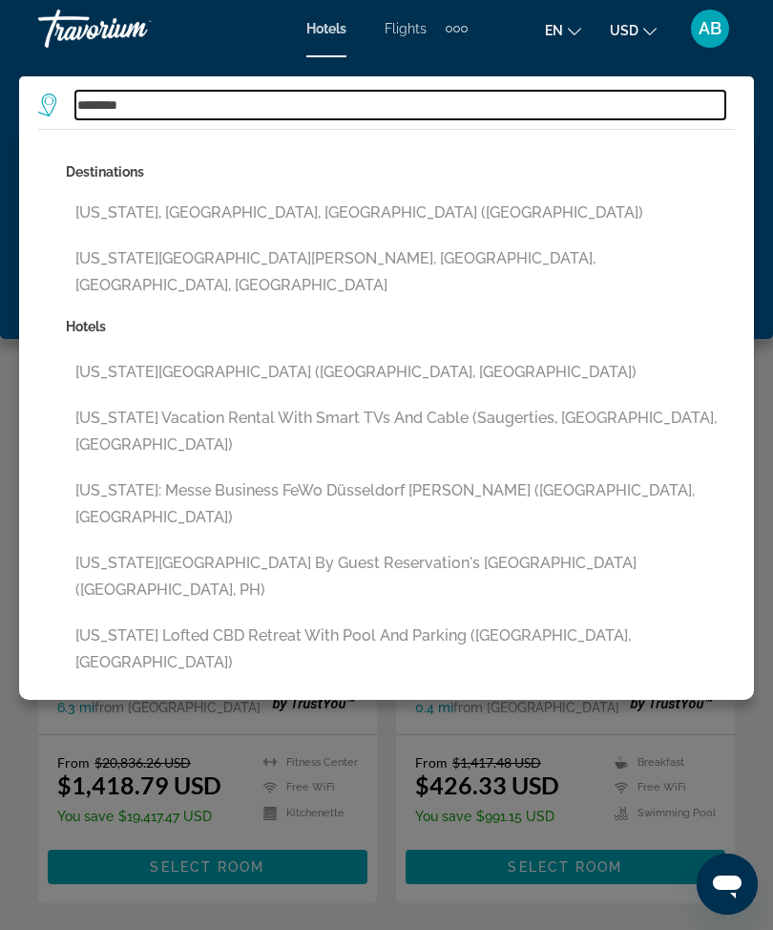
type input "**********"
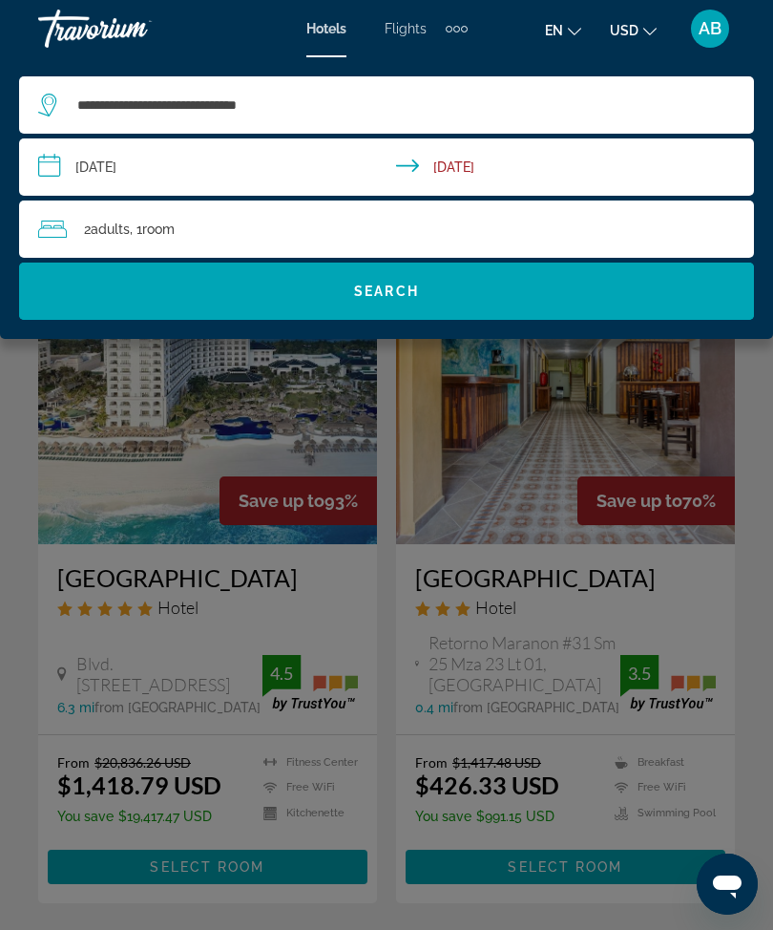
click at [453, 279] on span "Search widget" at bounding box center [386, 291] width 735 height 46
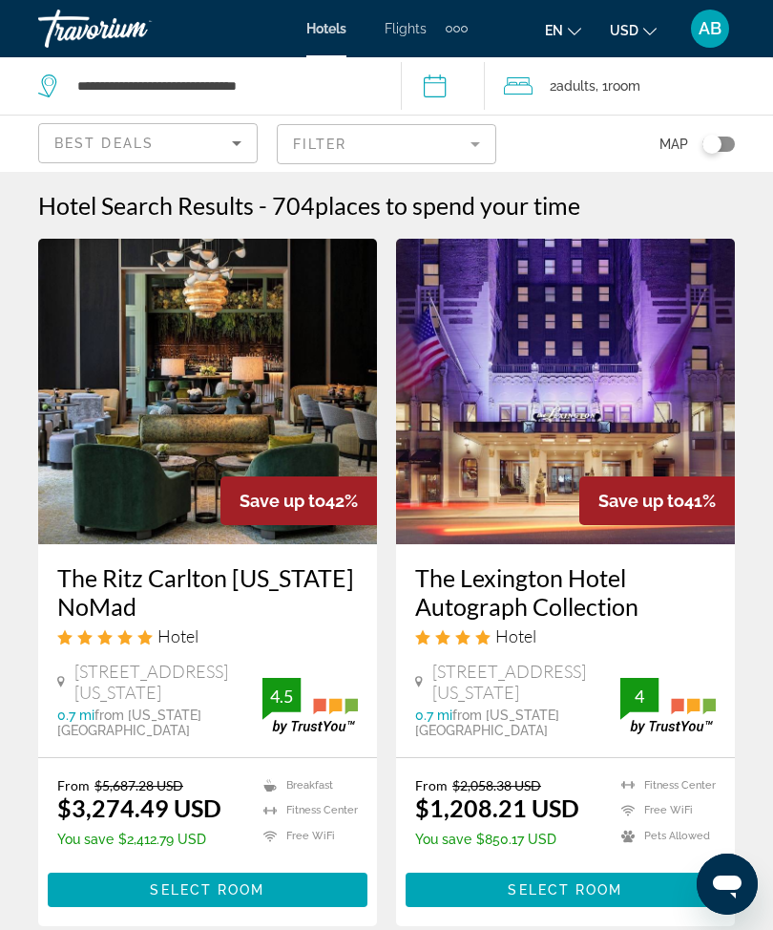
click at [289, 375] on img "Main content" at bounding box center [207, 392] width 339 height 306
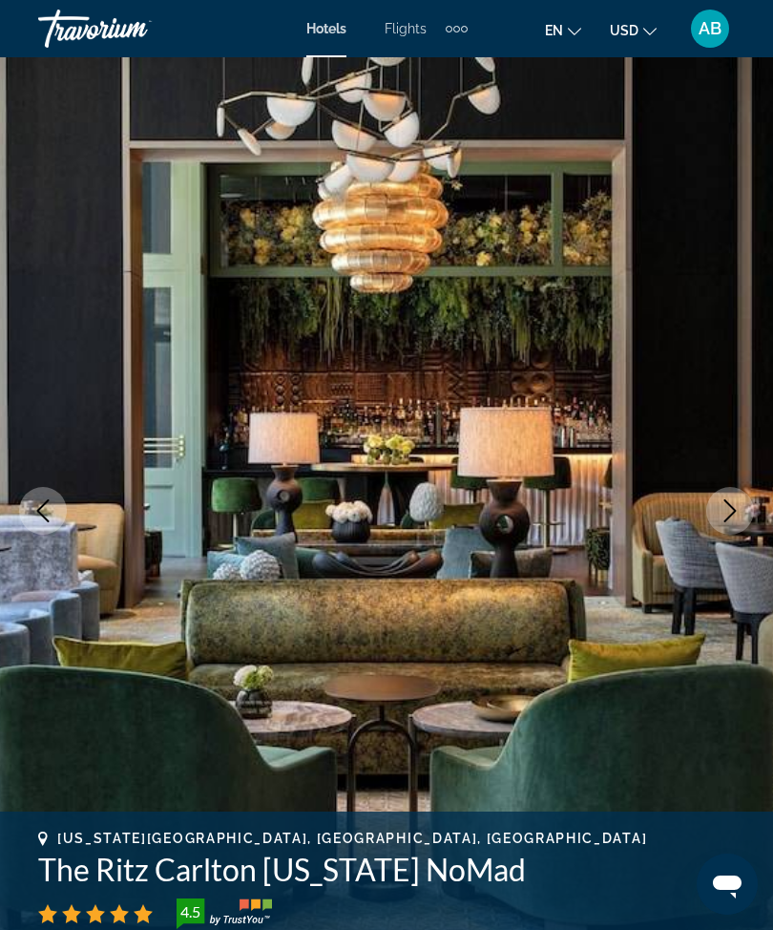
click at [729, 523] on button "Next image" at bounding box center [730, 511] width 48 height 48
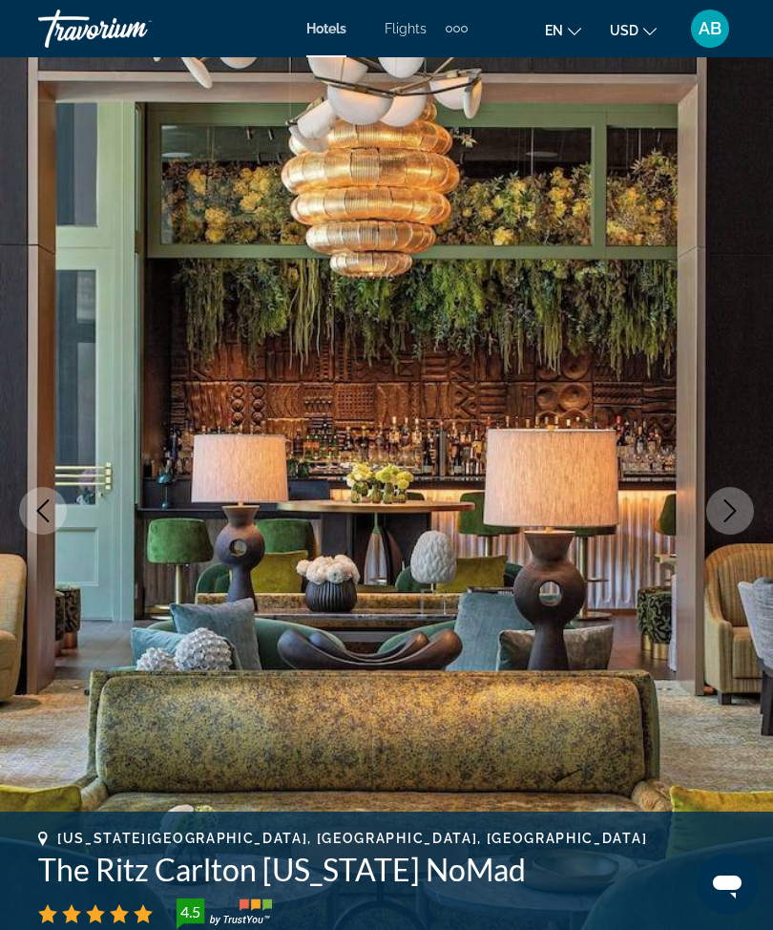
click at [722, 504] on icon "Next image" at bounding box center [730, 510] width 23 height 23
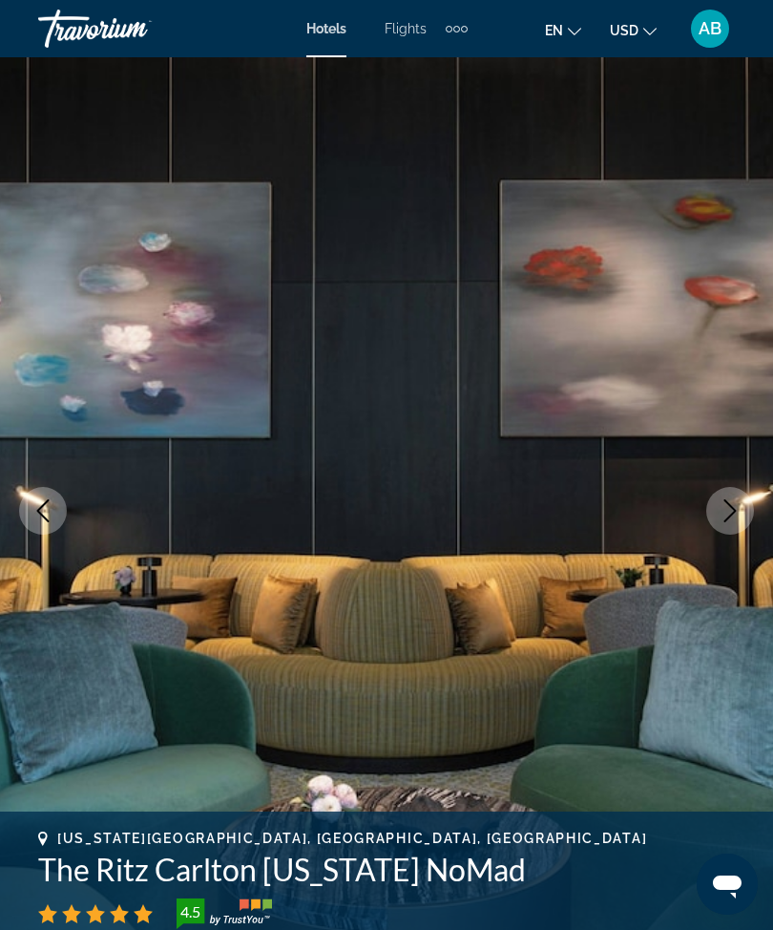
click at [729, 511] on icon "Next image" at bounding box center [730, 510] width 23 height 23
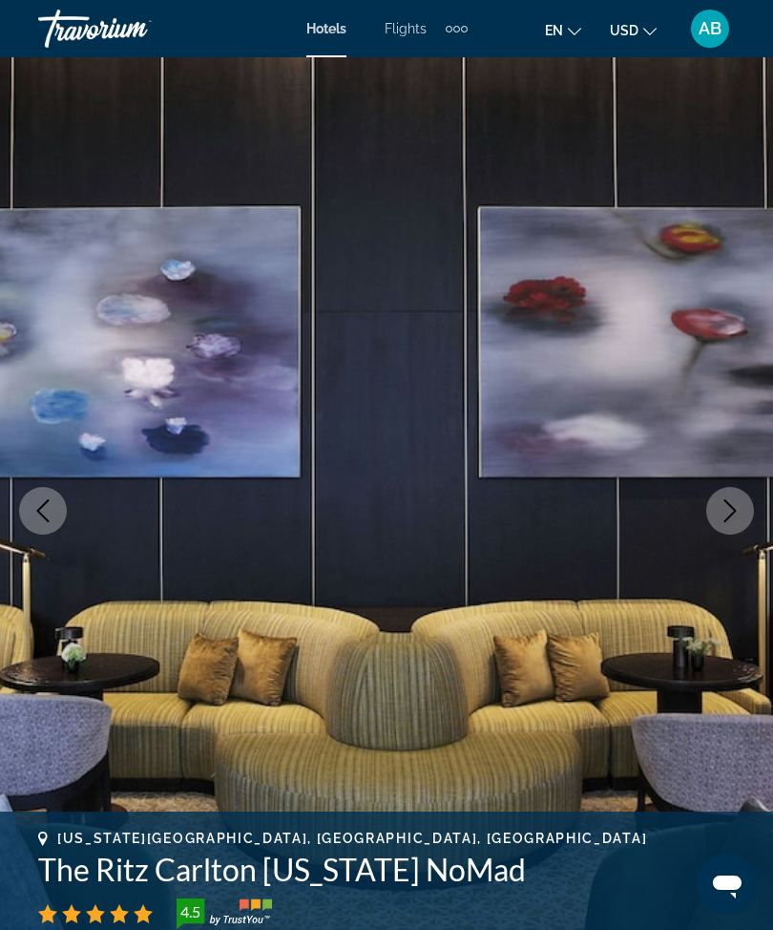
click at [731, 513] on icon "Next image" at bounding box center [730, 510] width 23 height 23
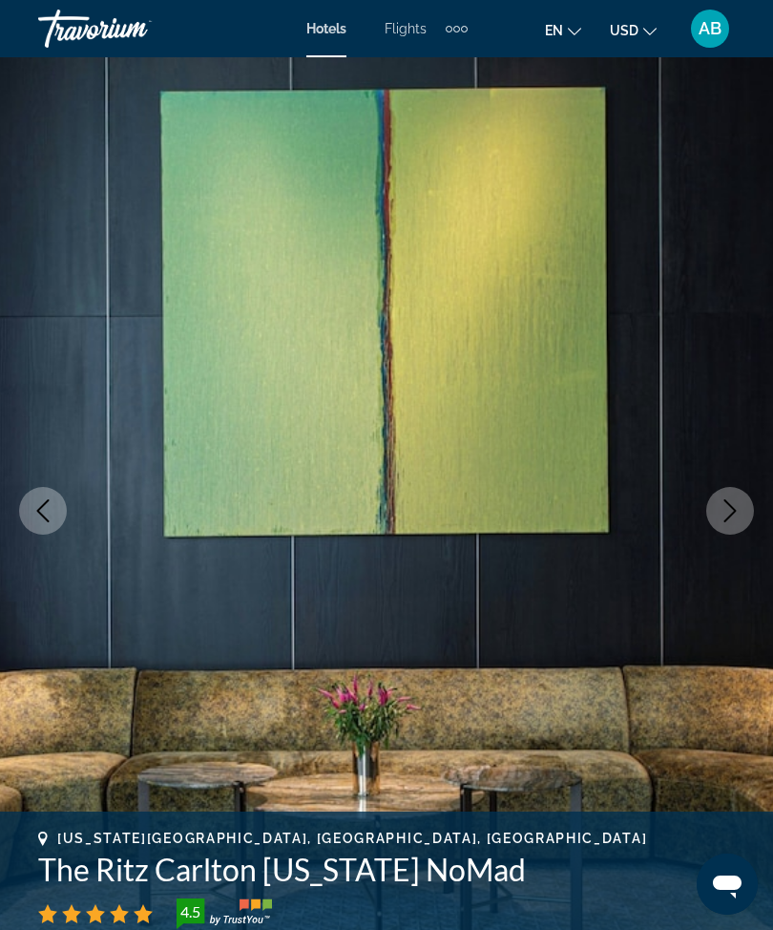
click at [734, 520] on icon "Next image" at bounding box center [730, 510] width 23 height 23
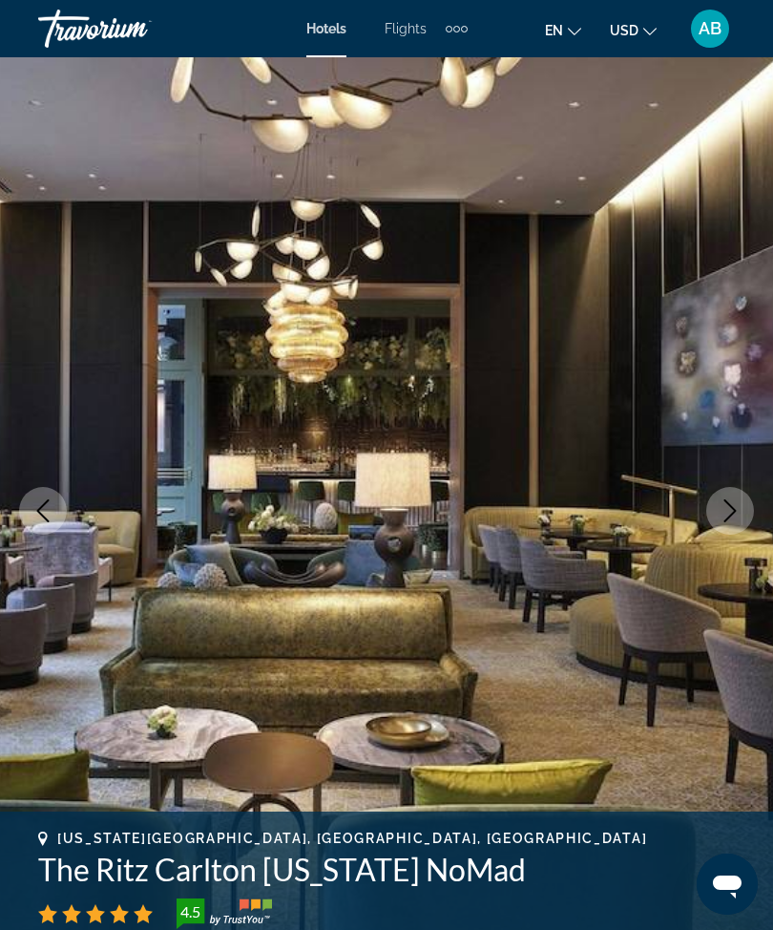
click at [731, 525] on button "Next image" at bounding box center [730, 511] width 48 height 48
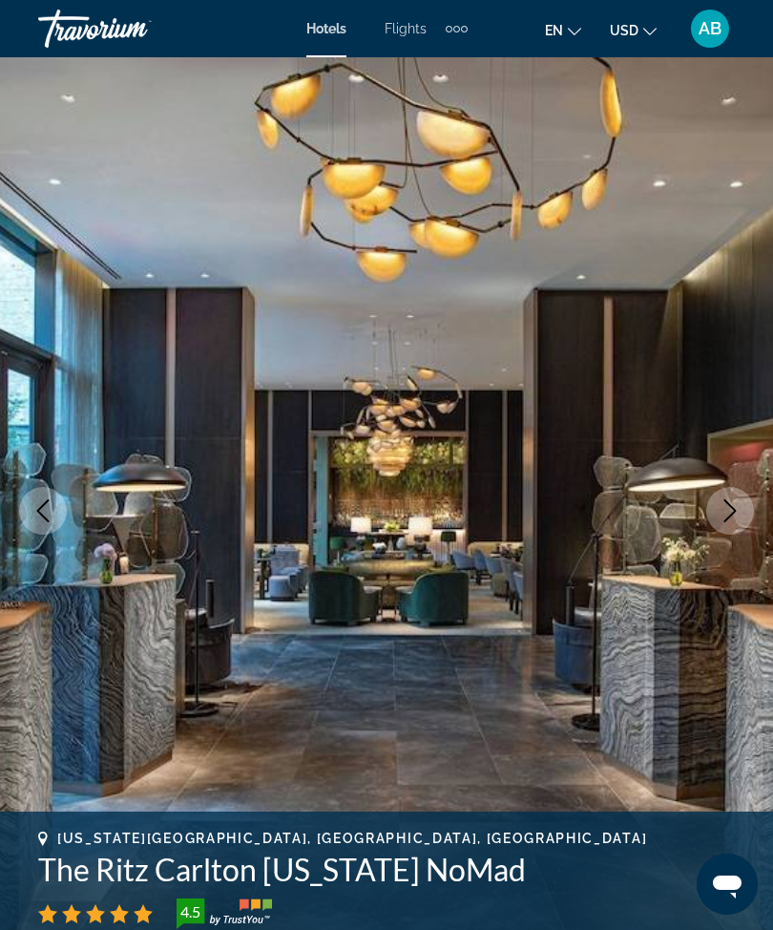
click at [726, 510] on icon "Next image" at bounding box center [730, 510] width 23 height 23
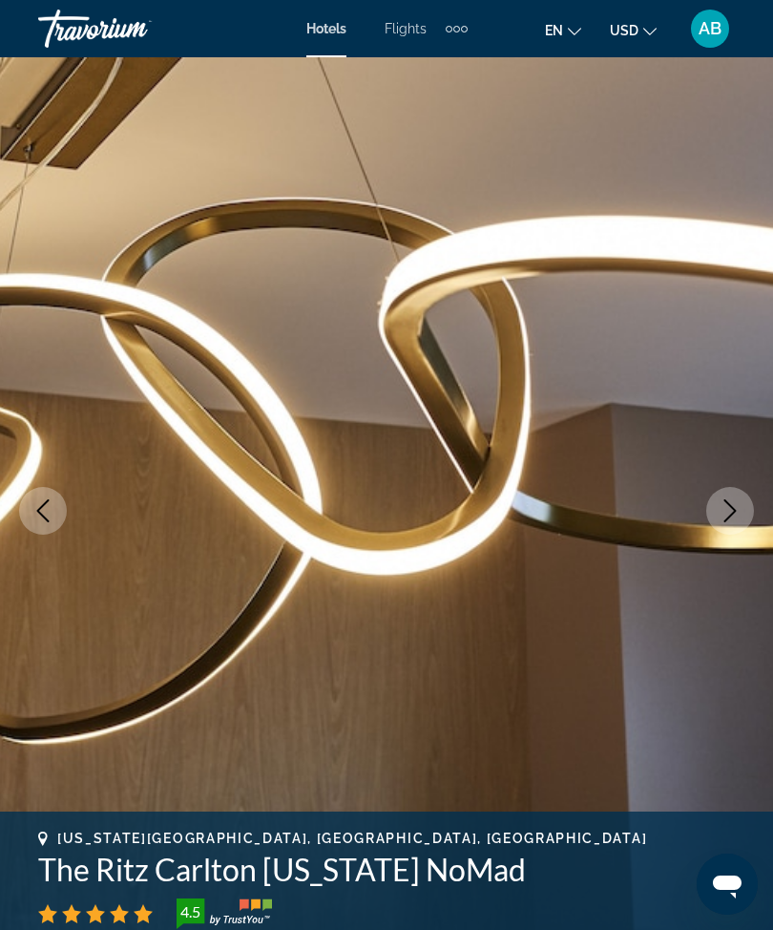
click at [728, 510] on icon "Next image" at bounding box center [730, 510] width 23 height 23
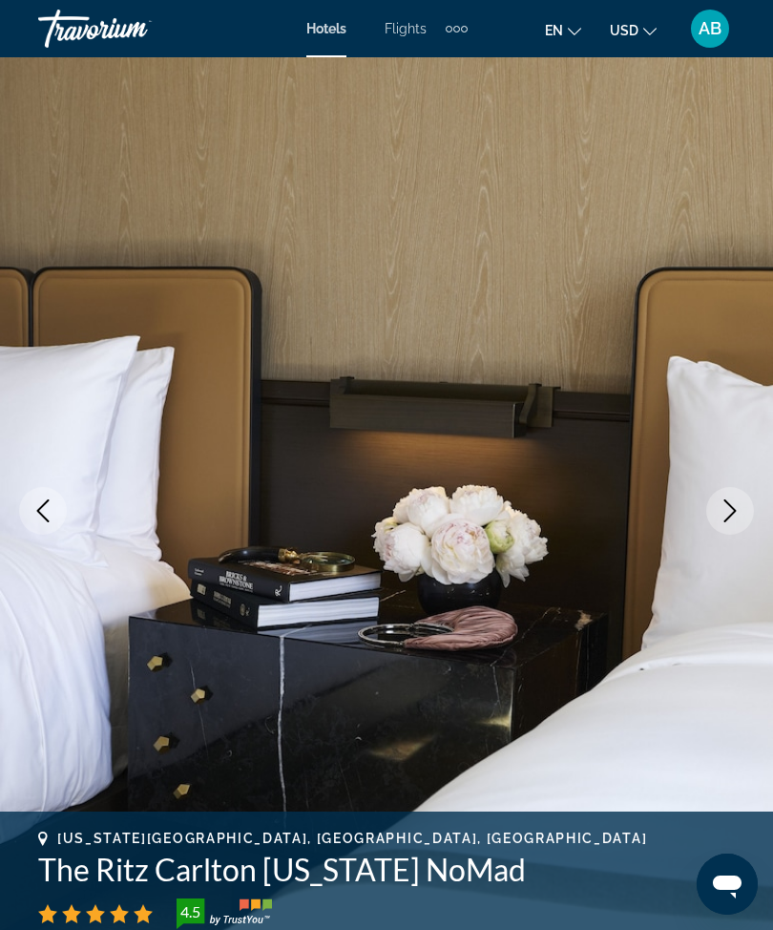
click at [745, 513] on button "Next image" at bounding box center [730, 511] width 48 height 48
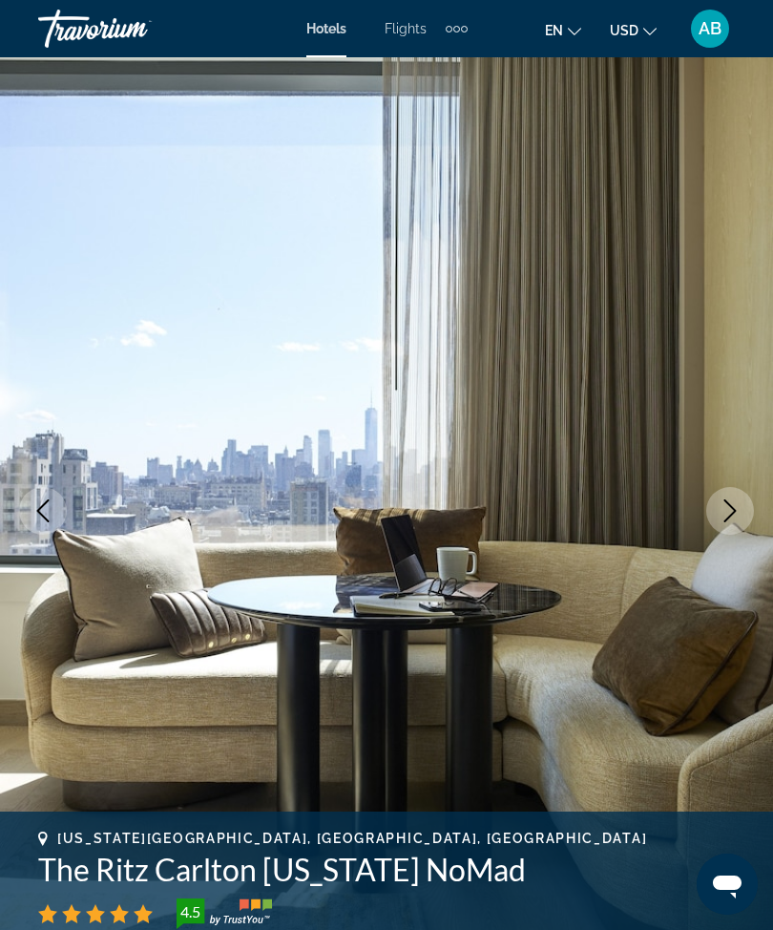
click at [745, 509] on button "Next image" at bounding box center [730, 511] width 48 height 48
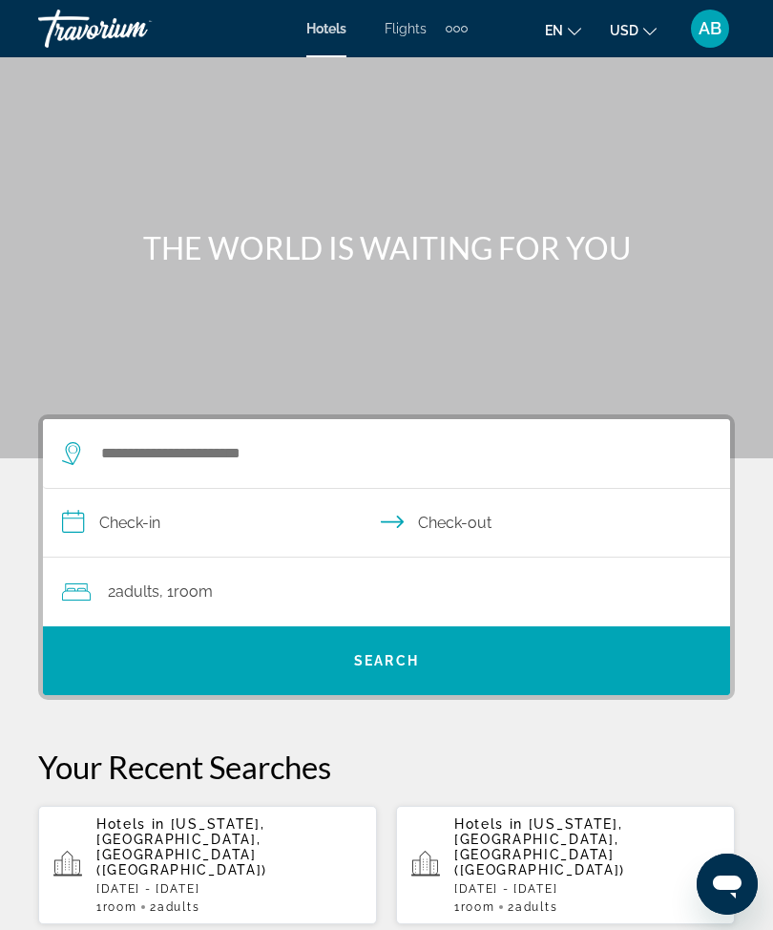
click at [711, 32] on span "AB" at bounding box center [710, 28] width 23 height 19
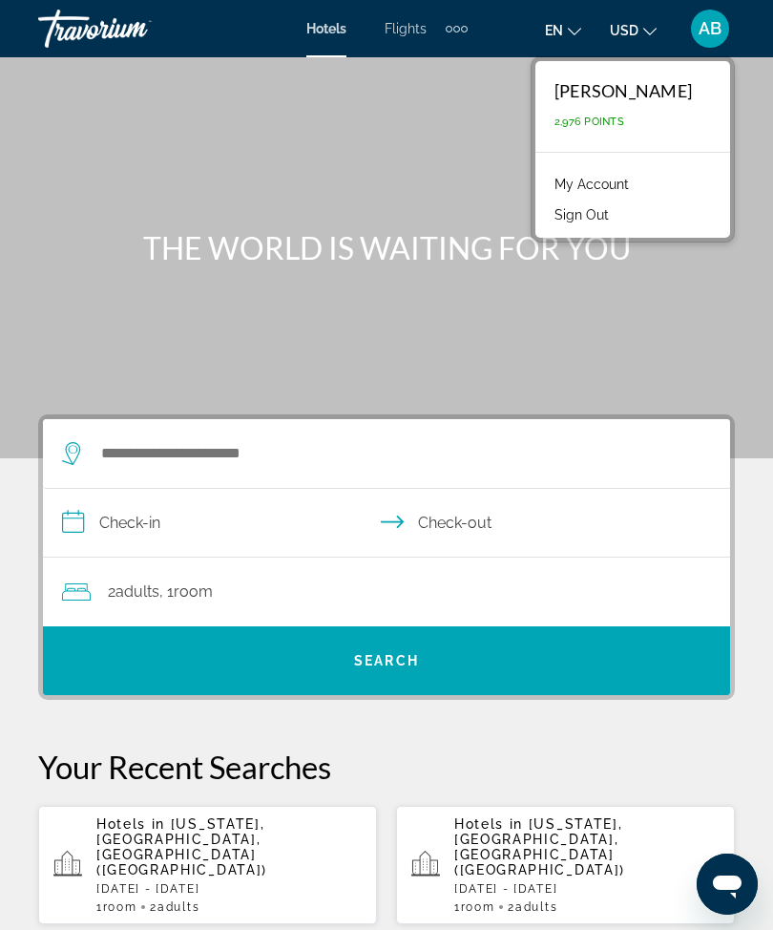
click at [614, 184] on link "My Account" at bounding box center [592, 184] width 94 height 25
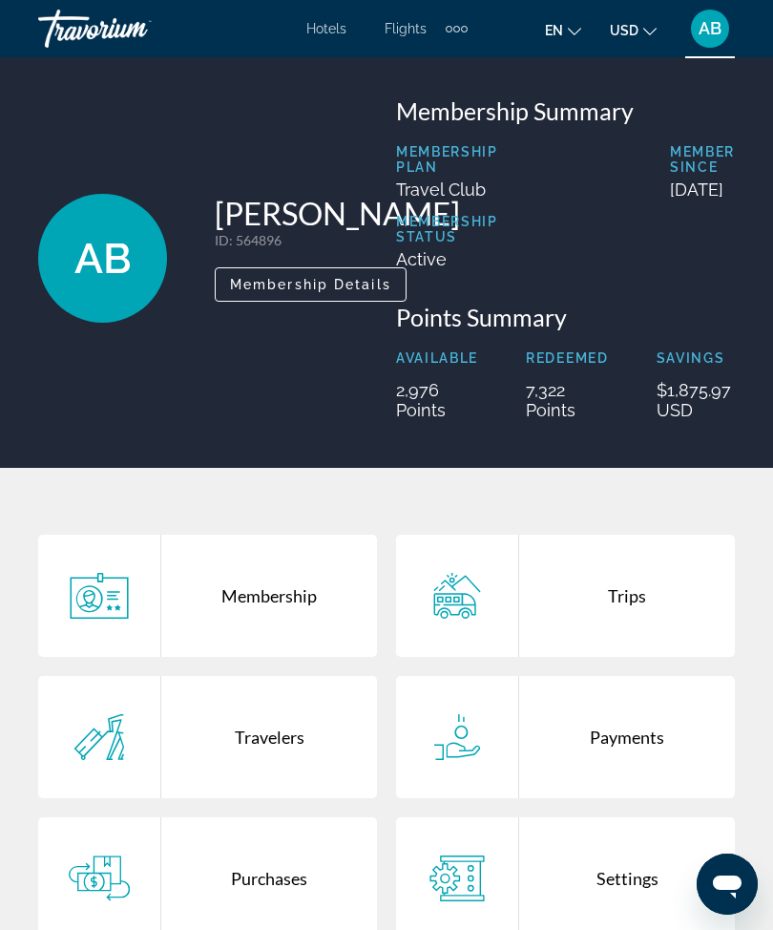
scroll to position [10, 0]
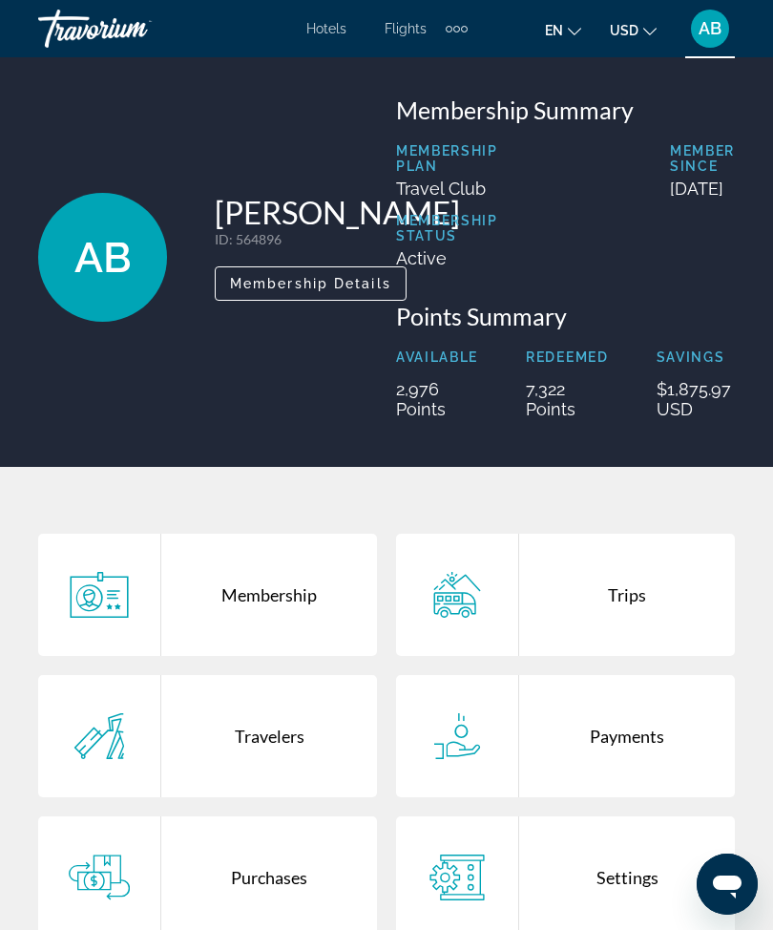
click at [615, 622] on div "Trips" at bounding box center [627, 595] width 216 height 122
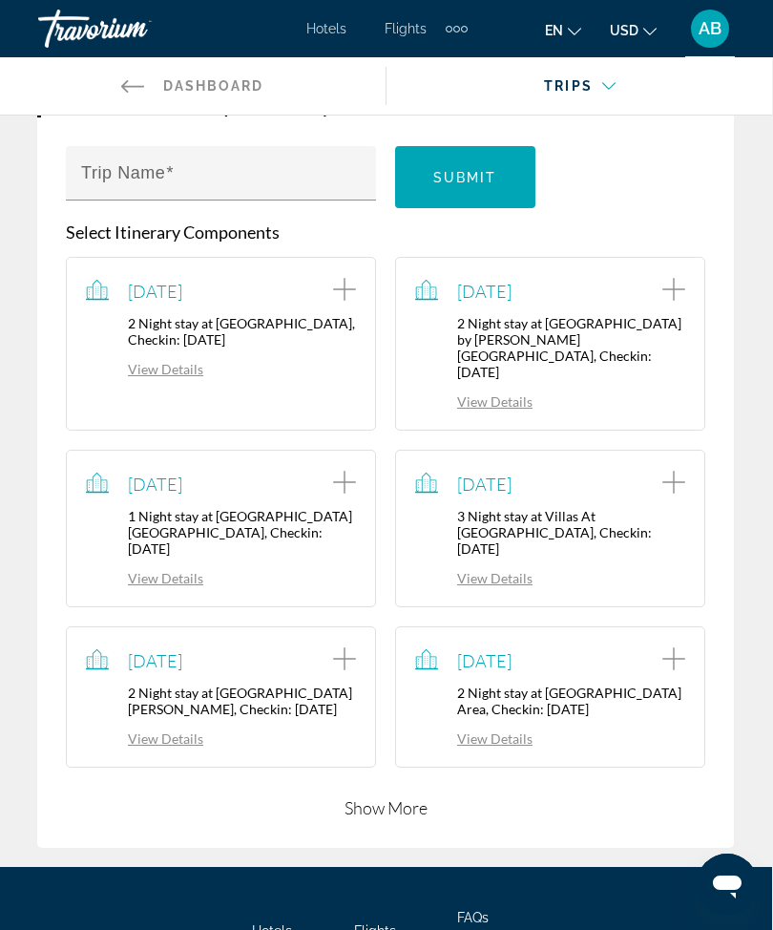
scroll to position [235, 1]
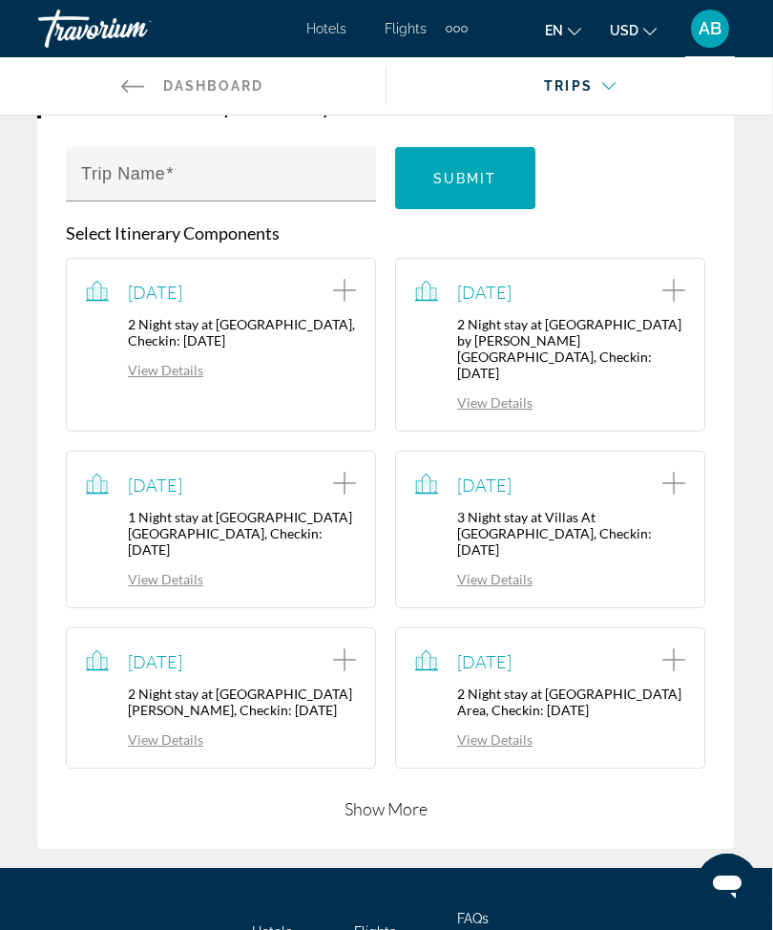
click at [386, 797] on button "Show More" at bounding box center [386, 808] width 83 height 23
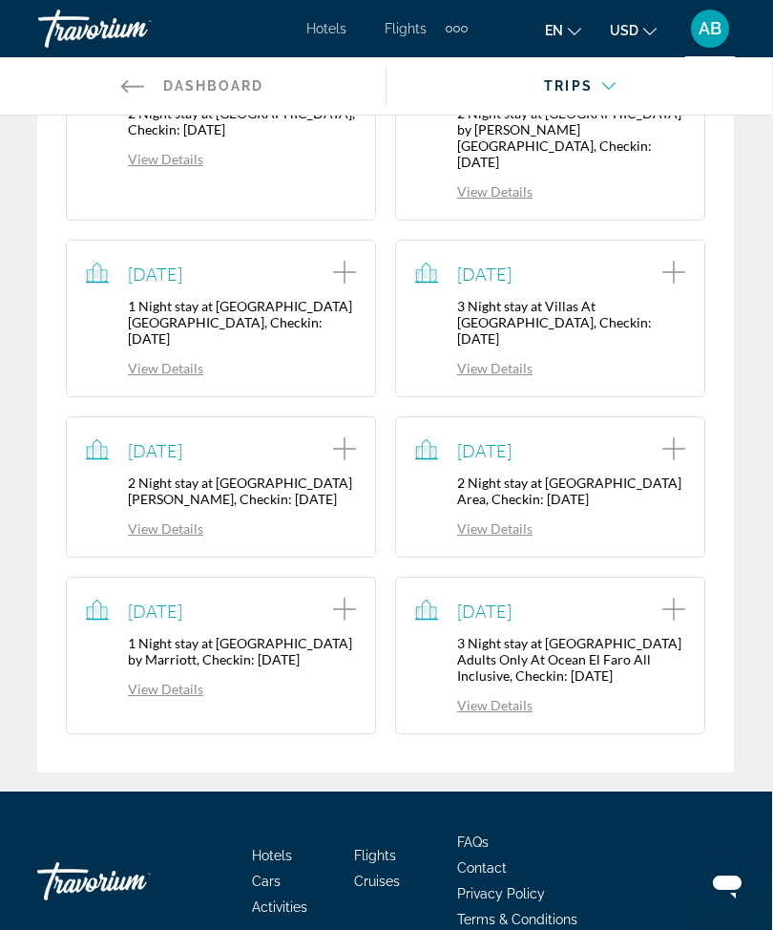
scroll to position [445, 1]
click at [484, 698] on link "View Details" at bounding box center [473, 706] width 117 height 16
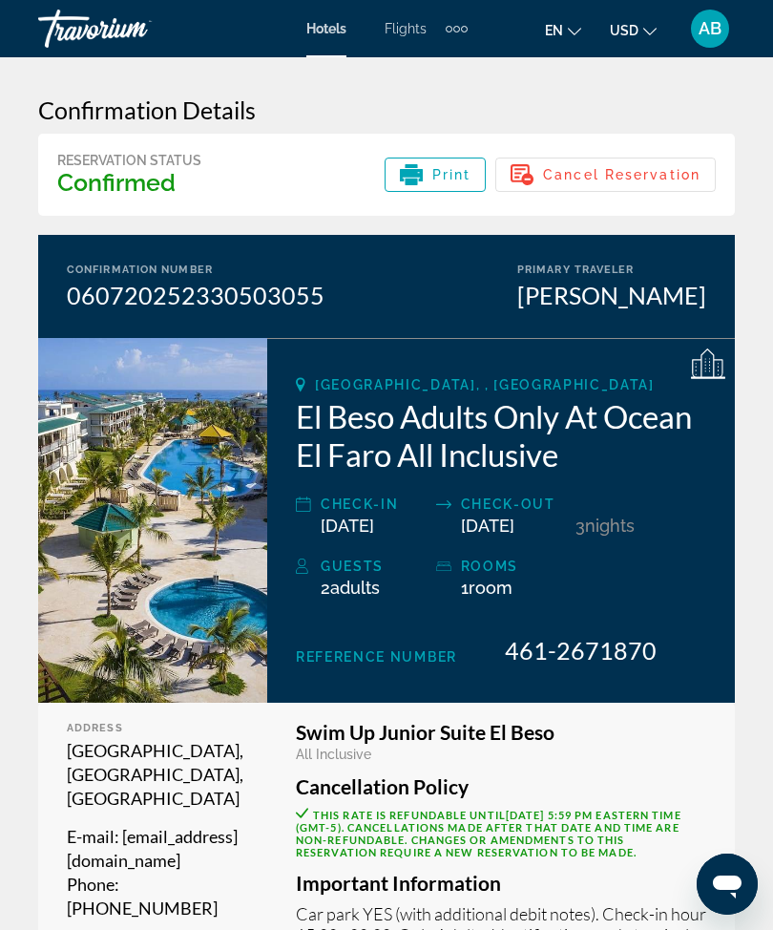
click at [715, 30] on span "AB" at bounding box center [710, 28] width 23 height 19
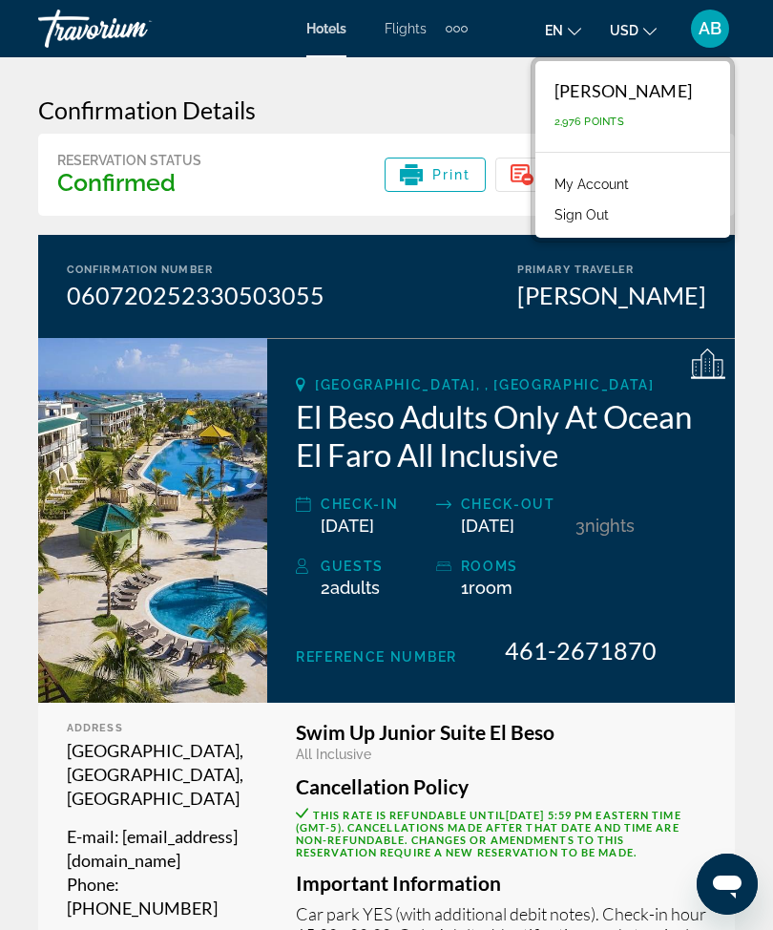
click at [613, 181] on link "My Account" at bounding box center [592, 184] width 94 height 25
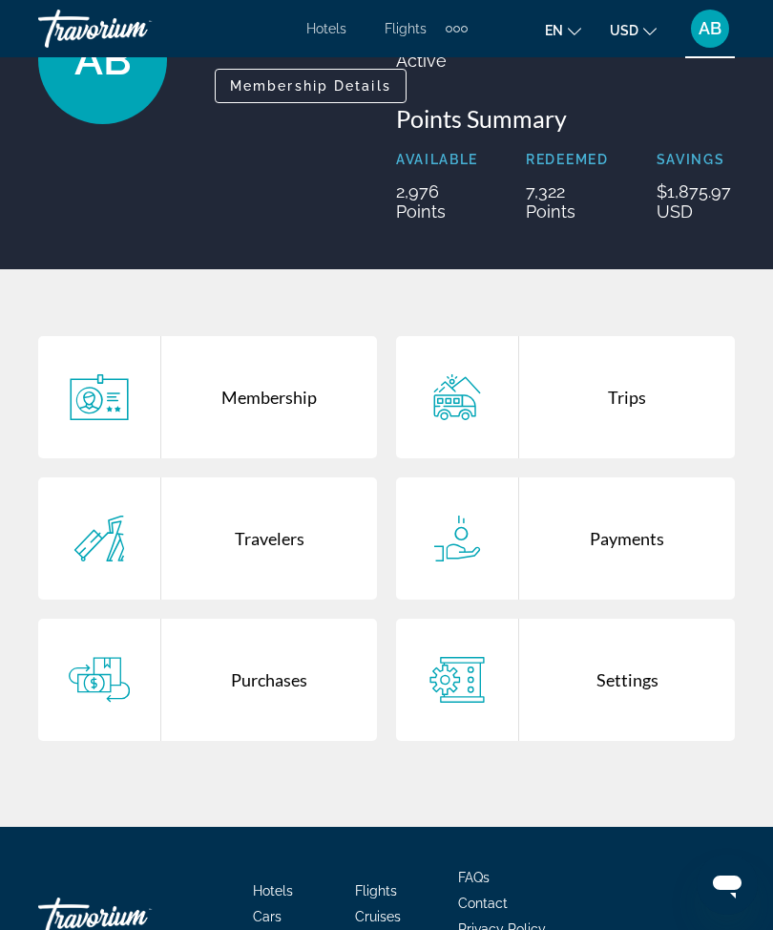
scroll to position [171, 0]
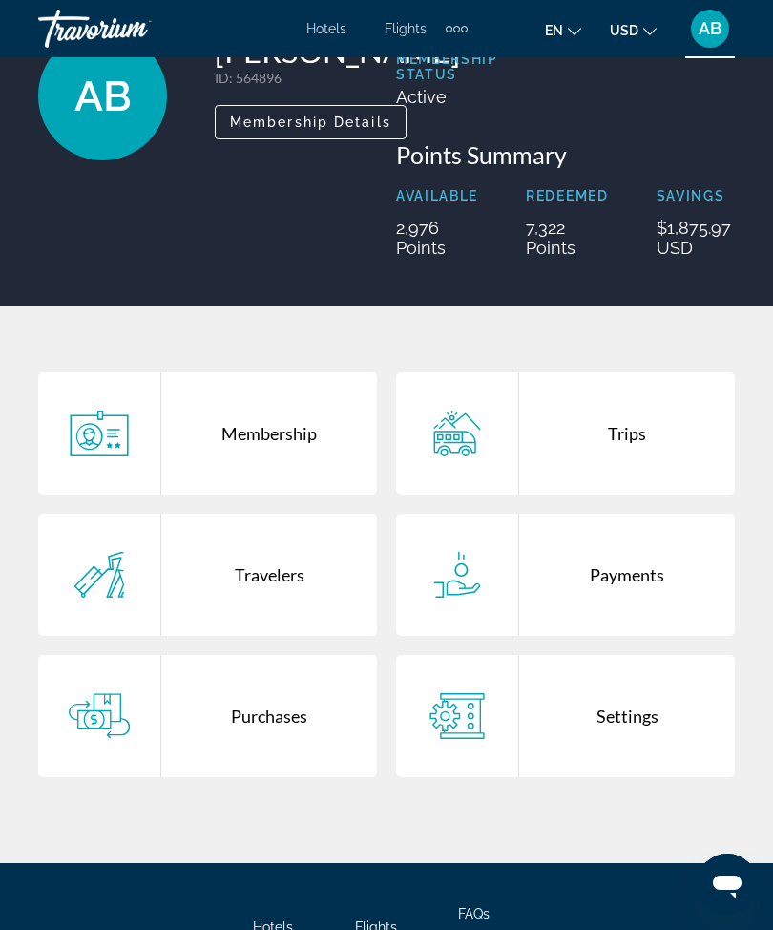
click at [558, 562] on div "Payments" at bounding box center [627, 575] width 216 height 122
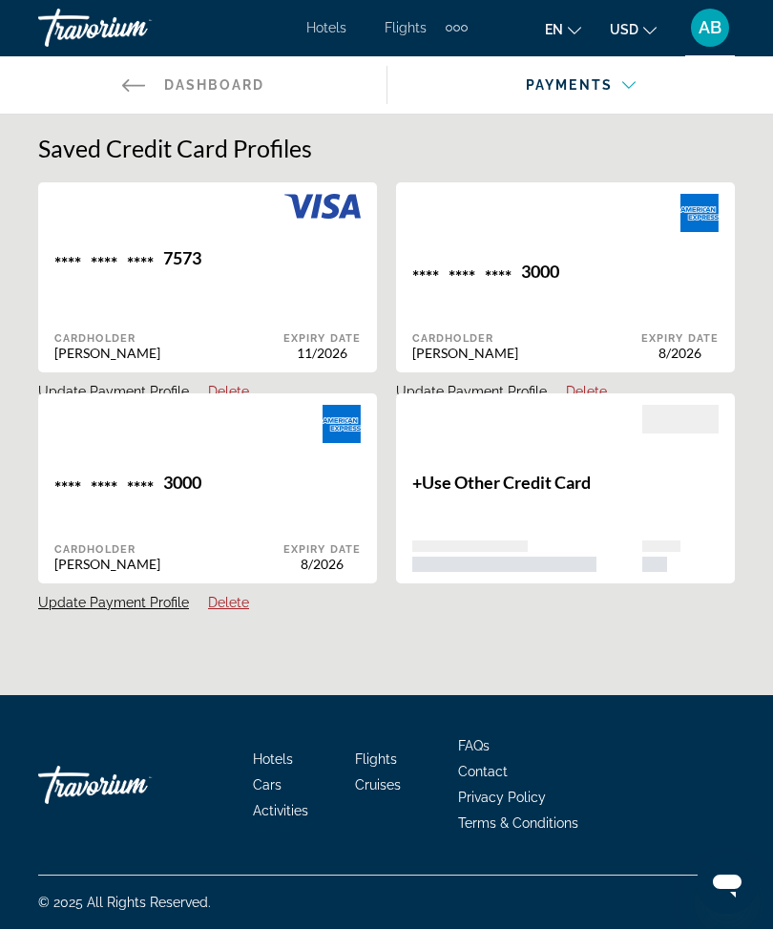
click at [708, 42] on div "AB" at bounding box center [710, 29] width 38 height 38
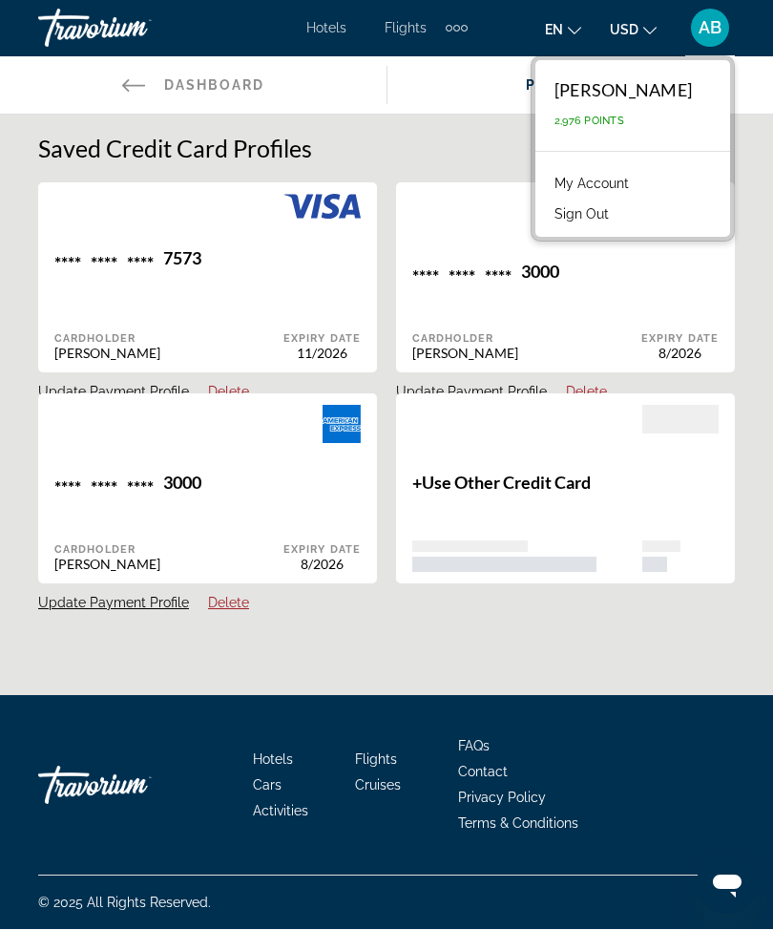
click at [597, 187] on link "My Account" at bounding box center [592, 184] width 94 height 25
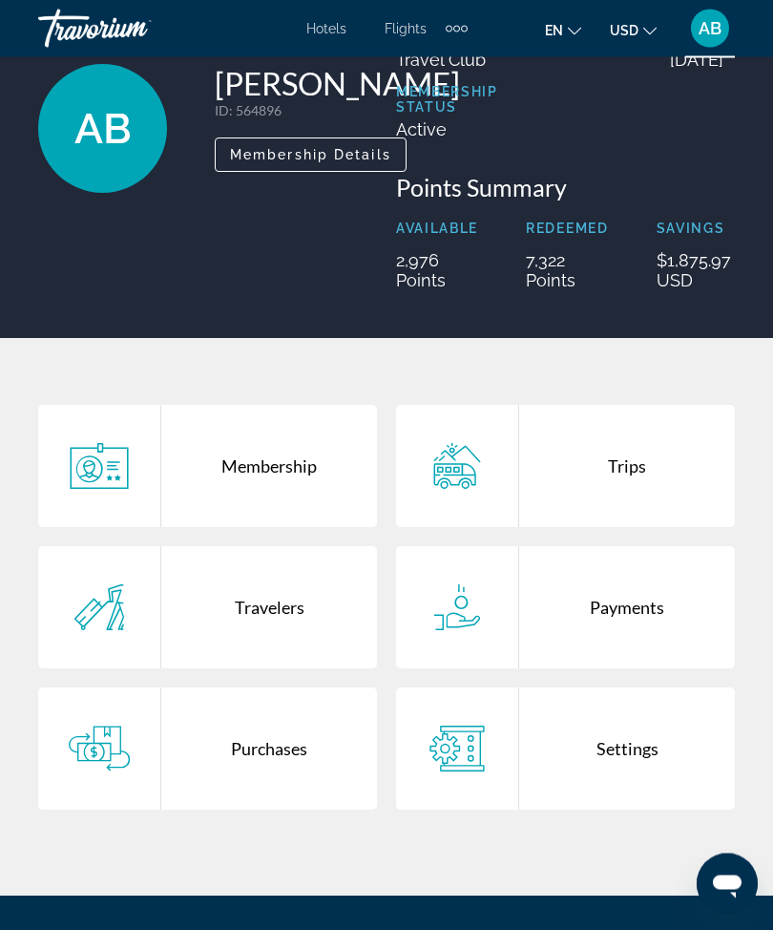
scroll to position [295, 0]
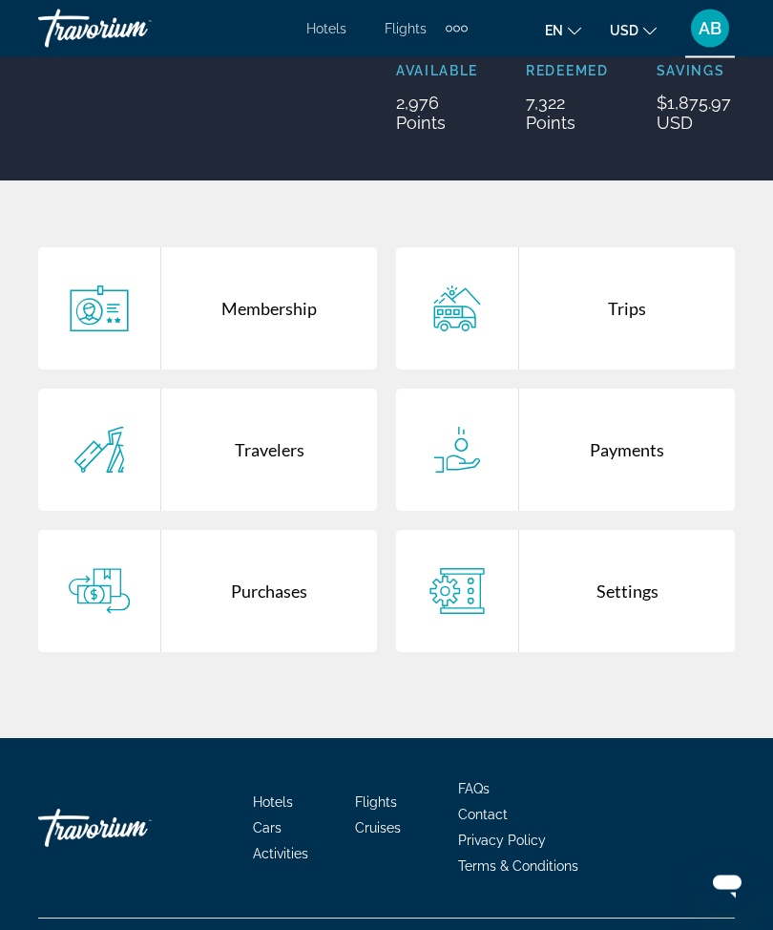
click at [263, 611] on div "Purchases" at bounding box center [269, 592] width 216 height 122
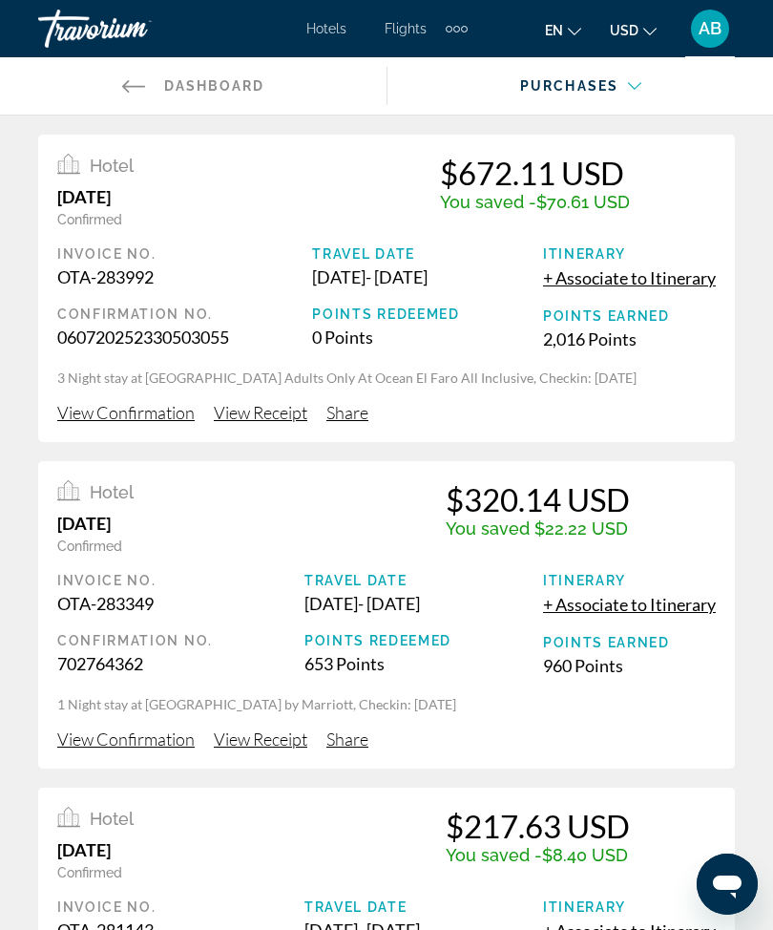
click at [710, 23] on span "AB" at bounding box center [710, 28] width 23 height 19
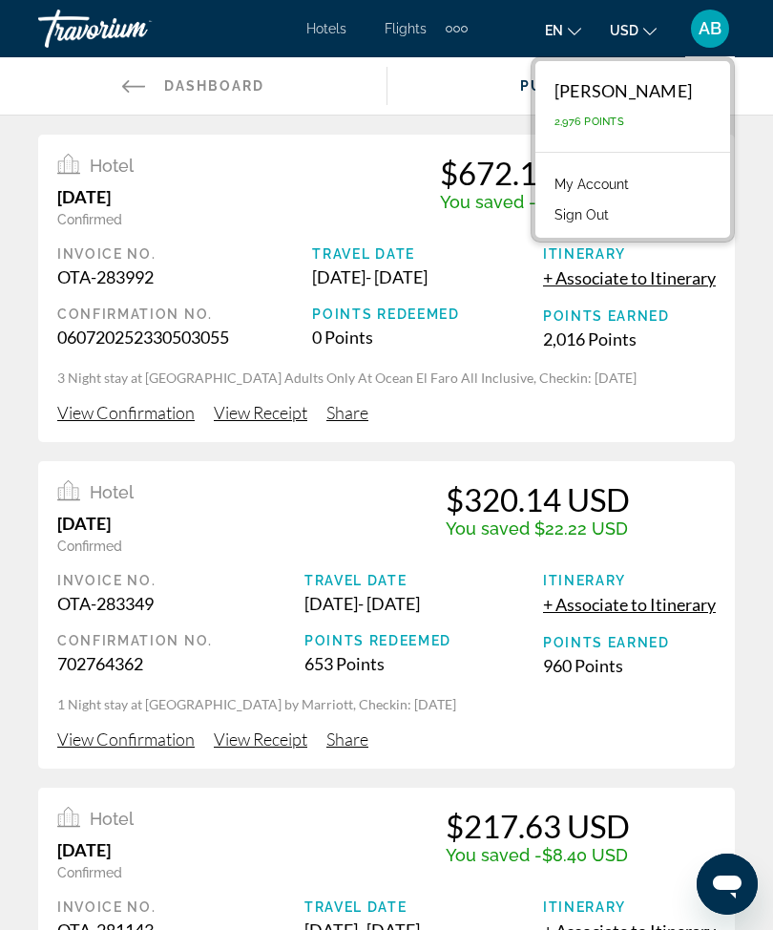
click at [610, 214] on button "Sign Out" at bounding box center [582, 214] width 74 height 25
